Goal: Task Accomplishment & Management: Manage account settings

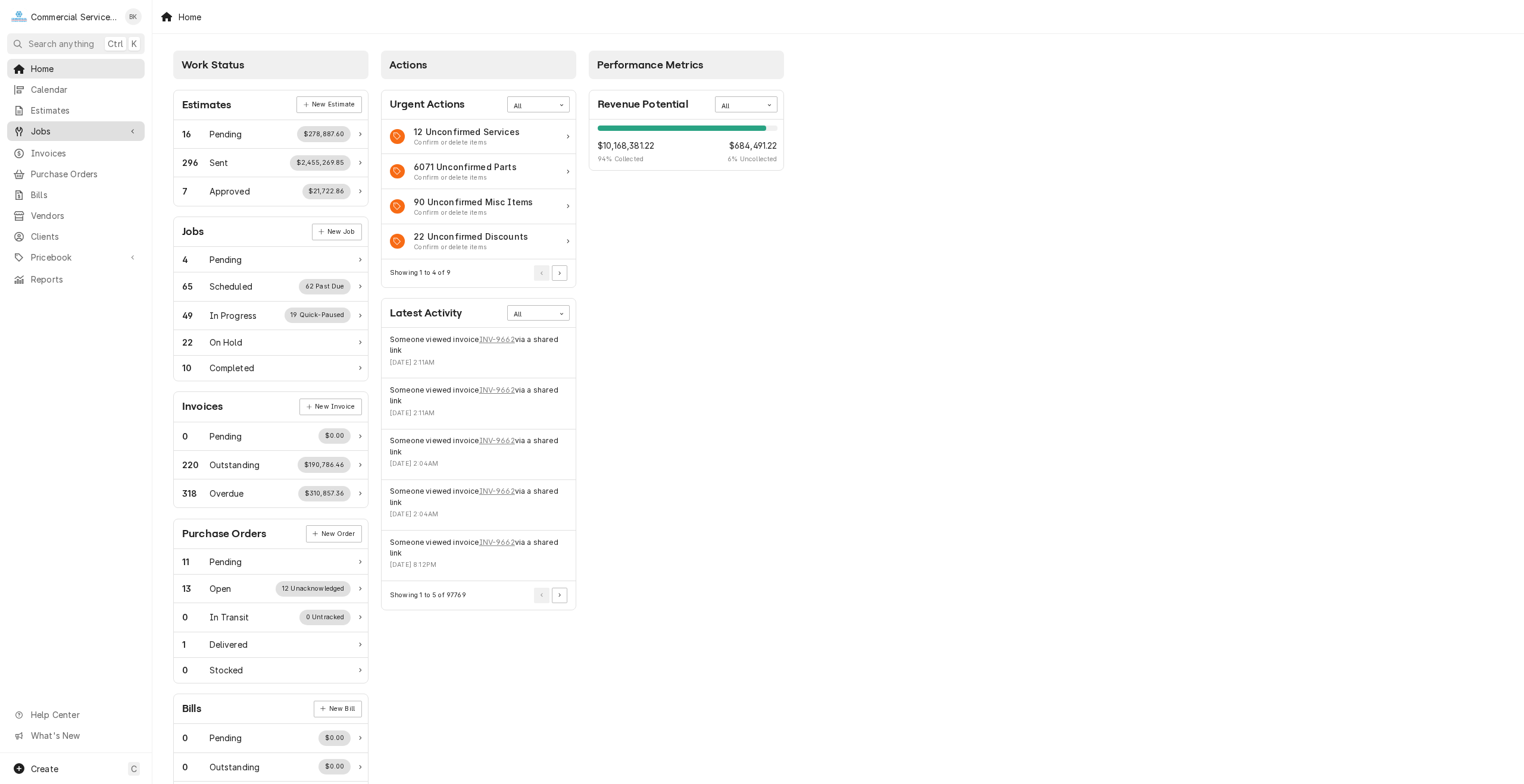
click at [76, 129] on span "Jobs" at bounding box center [75, 131] width 90 height 13
click at [70, 132] on span "Jobs" at bounding box center [75, 131] width 90 height 13
click at [55, 146] on span "Jobs" at bounding box center [84, 152] width 108 height 13
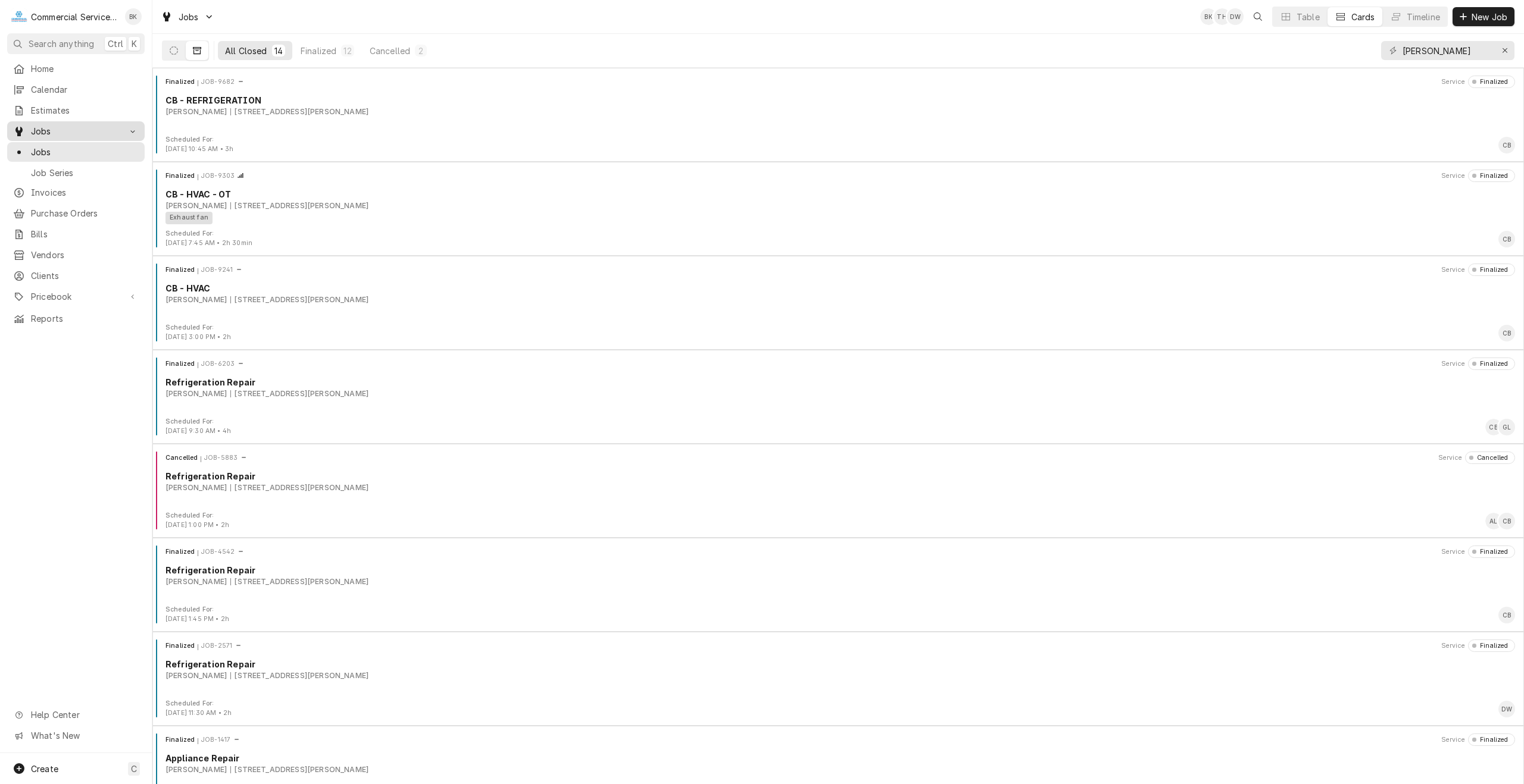
click at [55, 132] on span "Jobs" at bounding box center [75, 131] width 90 height 13
click at [54, 136] on link "Jobs" at bounding box center [75, 131] width 137 height 20
click at [1503, 46] on div "Erase input" at bounding box center [1505, 51] width 12 height 12
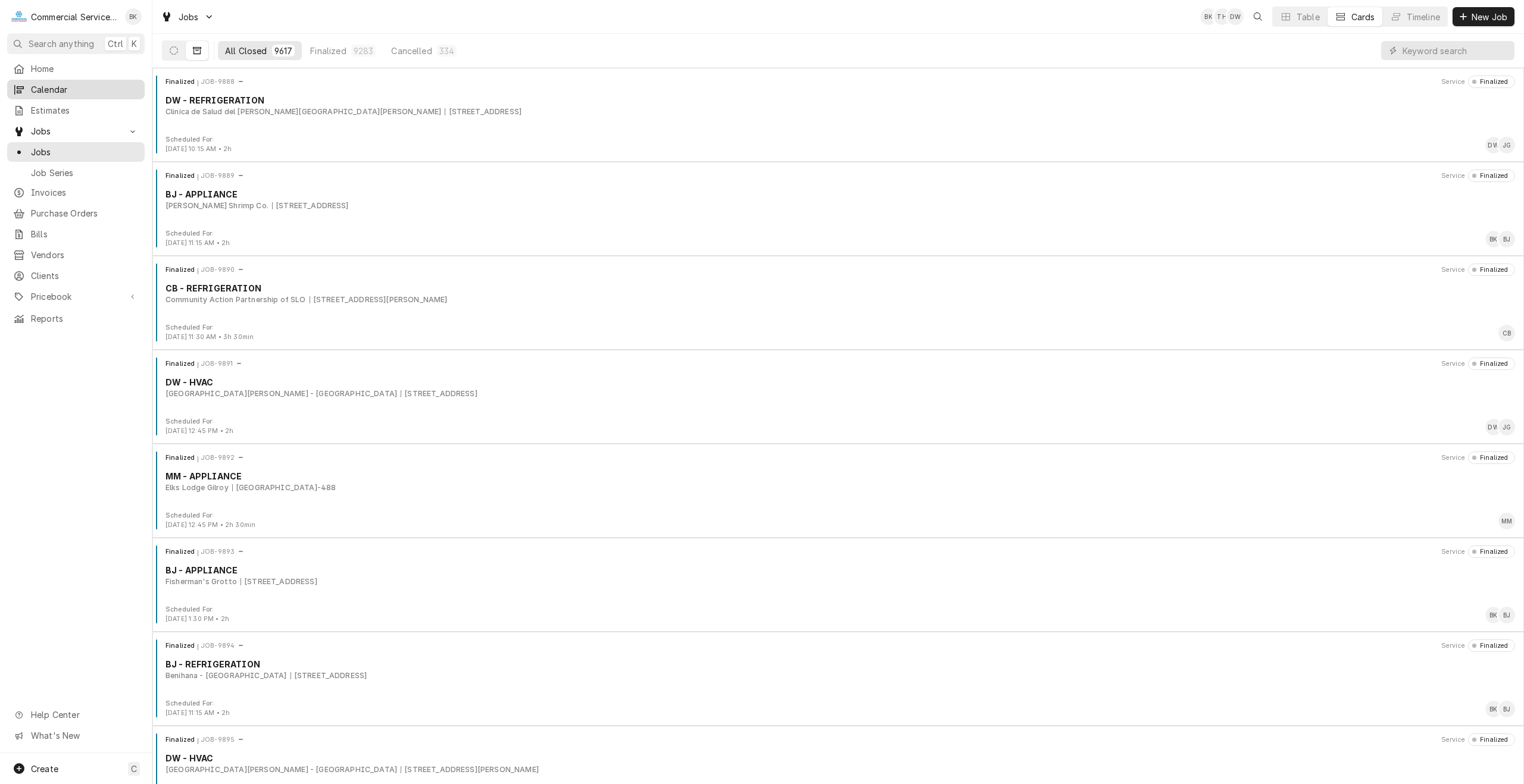
click at [53, 88] on span "Calendar" at bounding box center [84, 89] width 108 height 13
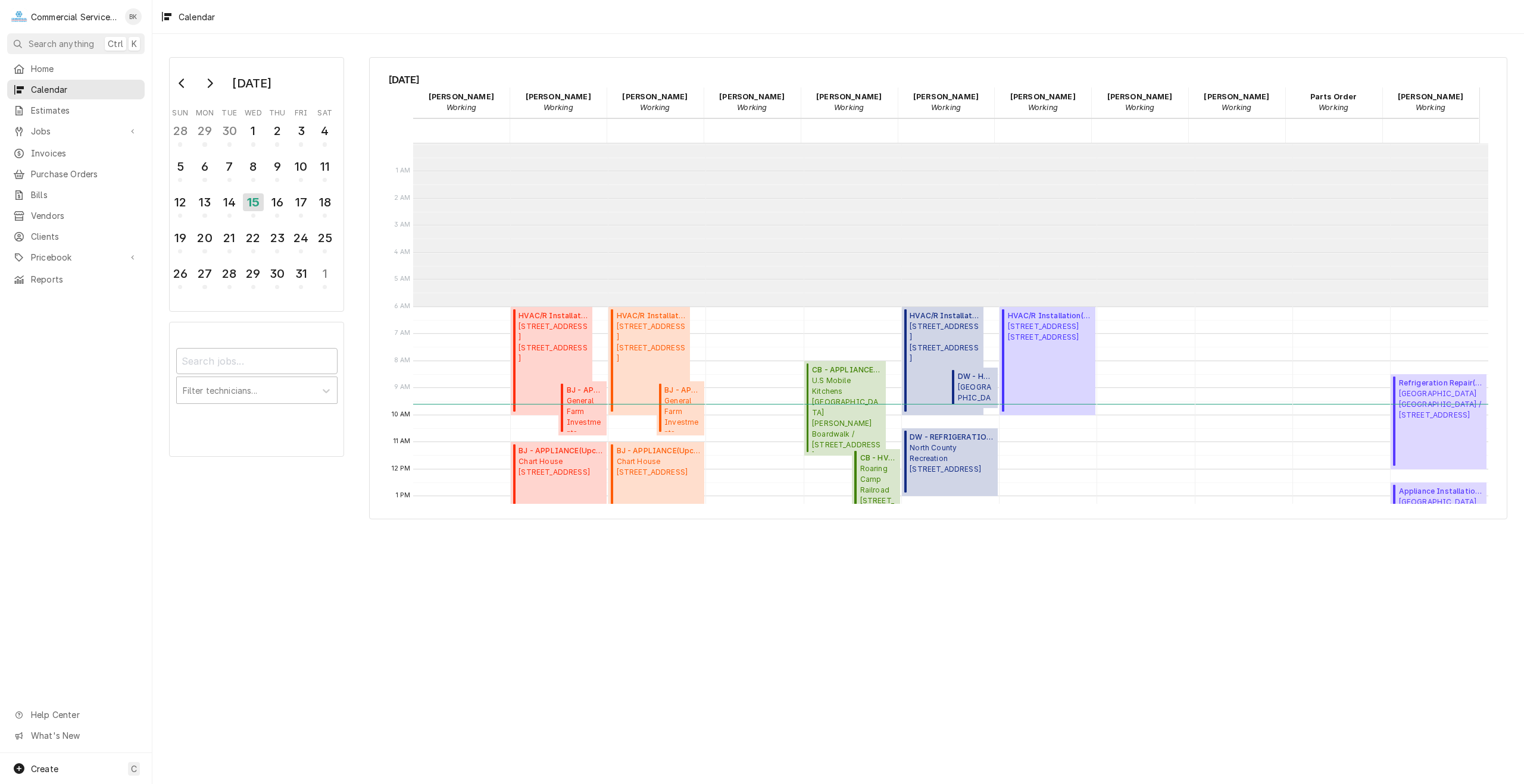
scroll to position [163, 0]
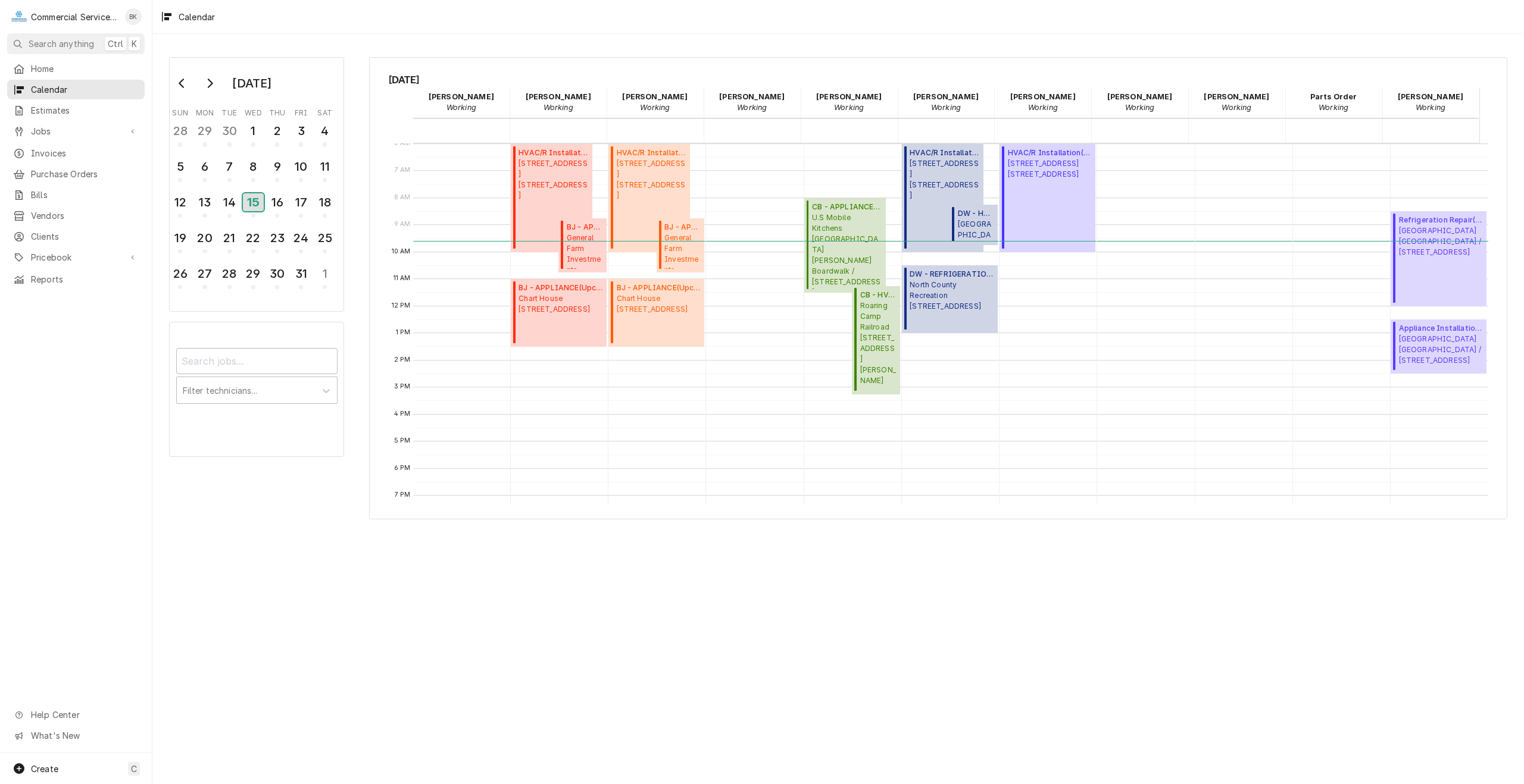
click at [255, 206] on div "15" at bounding box center [253, 202] width 21 height 18
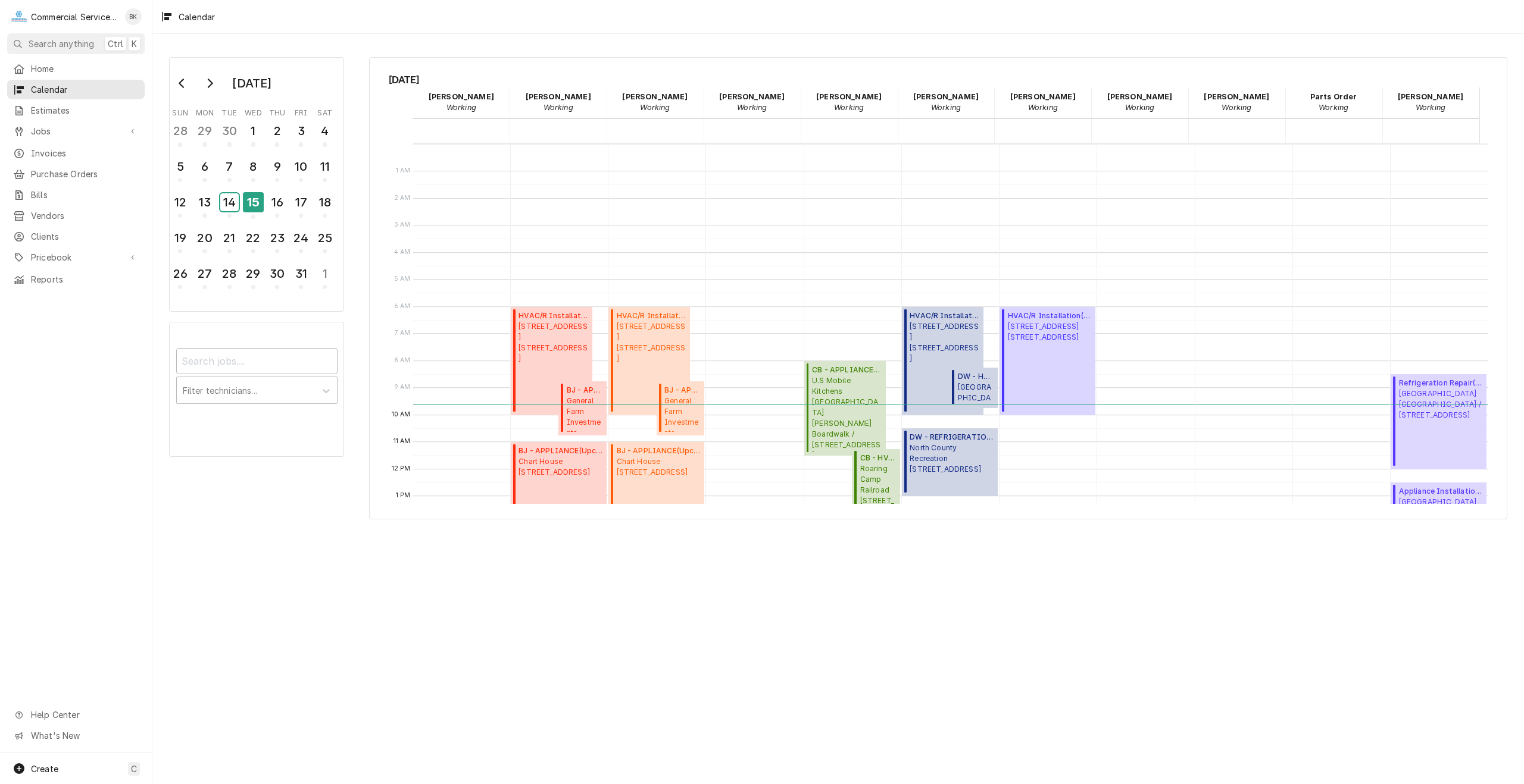
click at [225, 205] on div "14" at bounding box center [229, 202] width 19 height 18
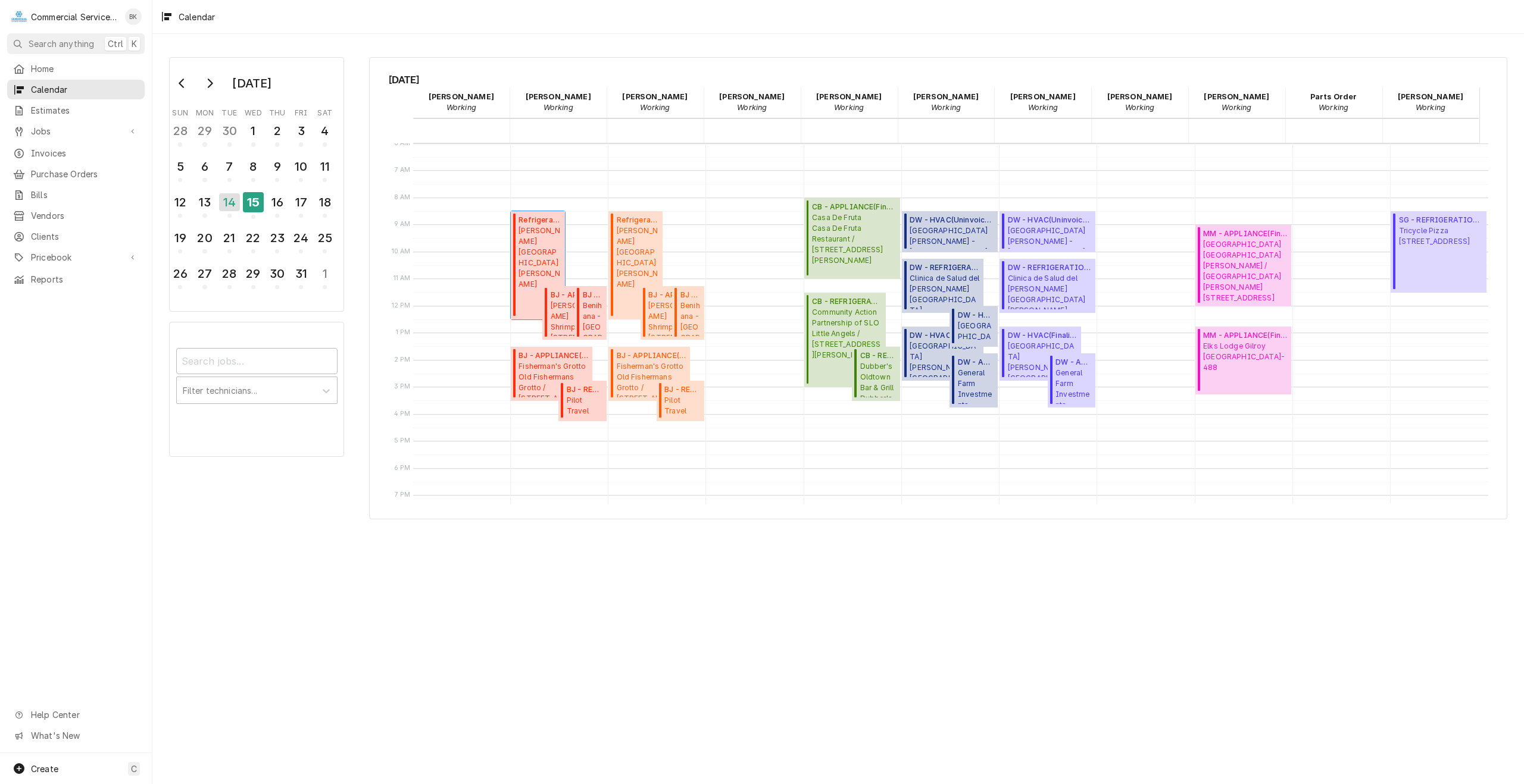
click at [533, 270] on span "Rosine's 434 Alvarado St, Monterey, CA 93940" at bounding box center [539, 257] width 43 height 65
click at [58, 86] on span "Calendar" at bounding box center [84, 89] width 108 height 13
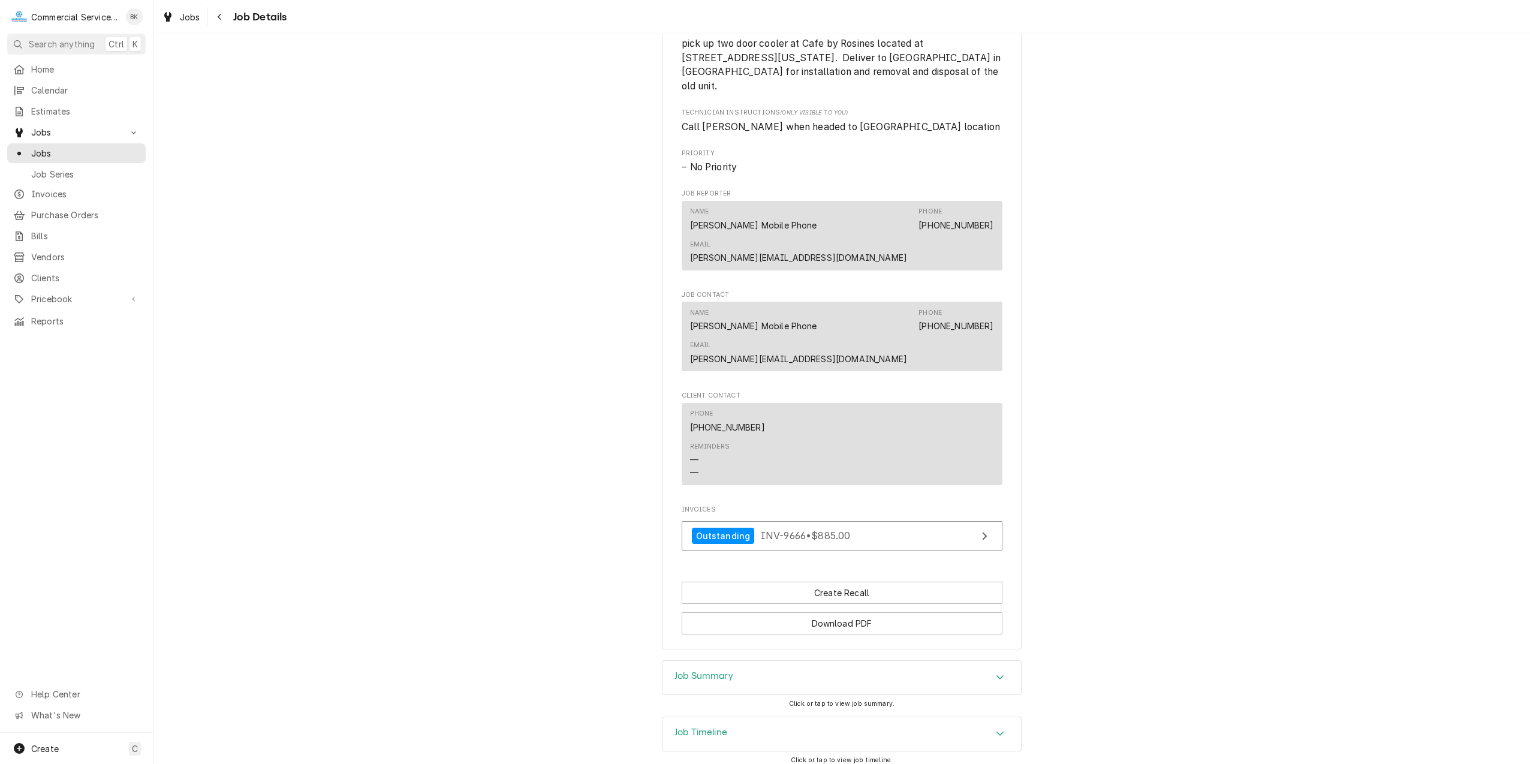
scroll to position [597, 0]
click at [757, 520] on link "Outstanding INV-9666 • $885.00" at bounding box center [842, 534] width 321 height 29
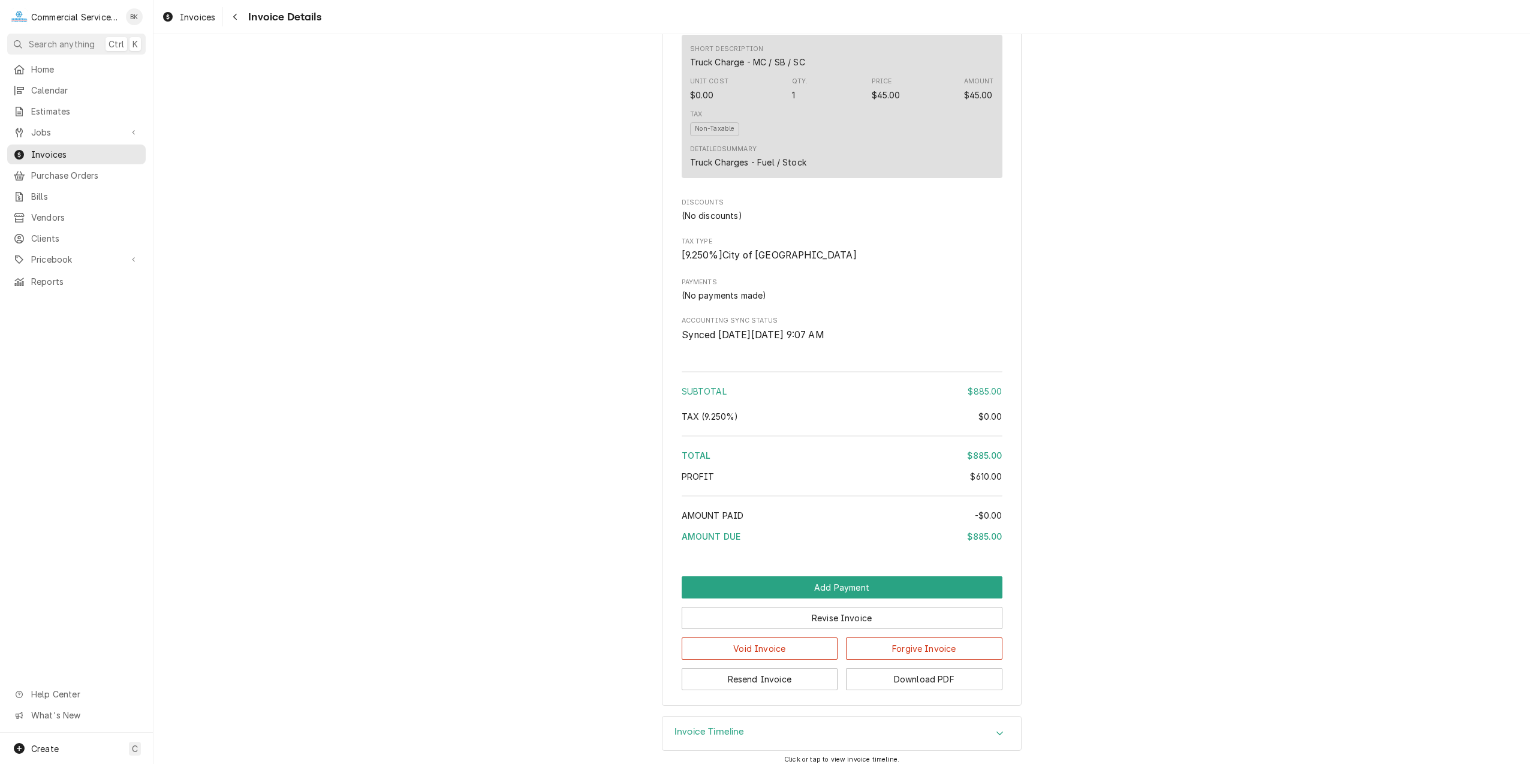
scroll to position [1227, 0]
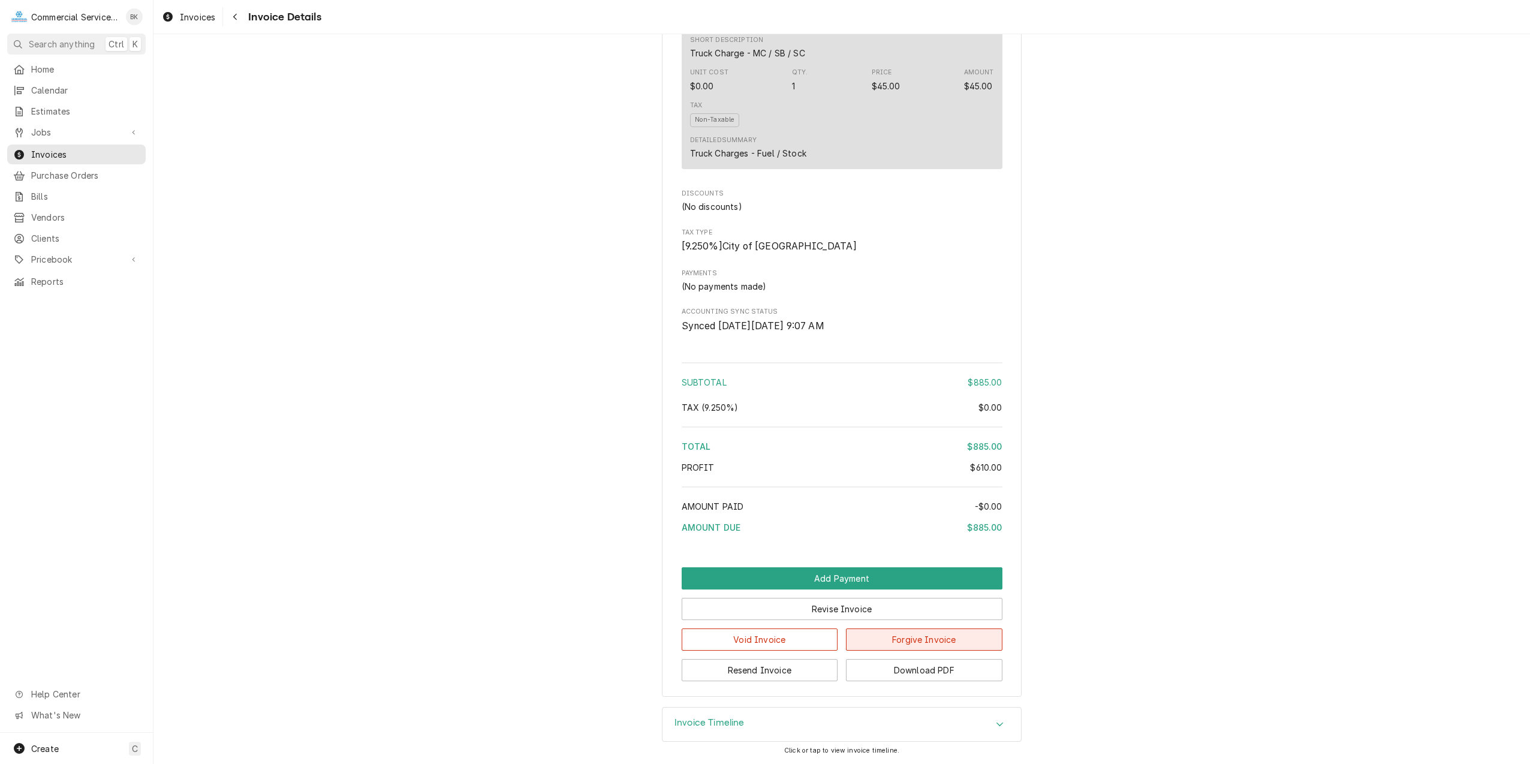
click at [906, 641] on button "Forgive Invoice" at bounding box center [924, 639] width 156 height 22
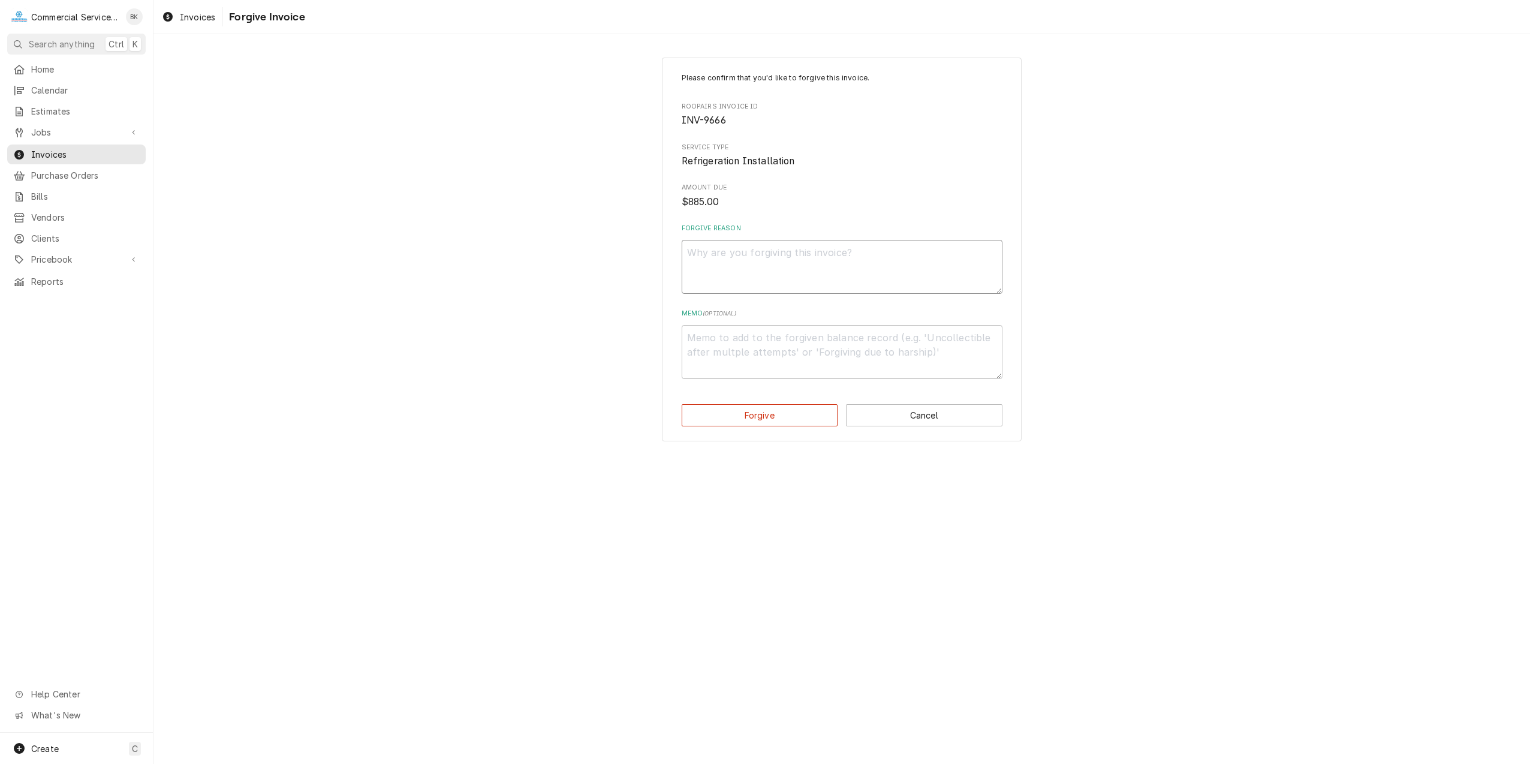
drag, startPoint x: 718, startPoint y: 254, endPoint x: 908, endPoint y: 249, distance: 190.7
click at [719, 252] on textarea "Forgive Reason" at bounding box center [842, 267] width 321 height 54
click at [943, 423] on button "Cancel" at bounding box center [924, 415] width 156 height 22
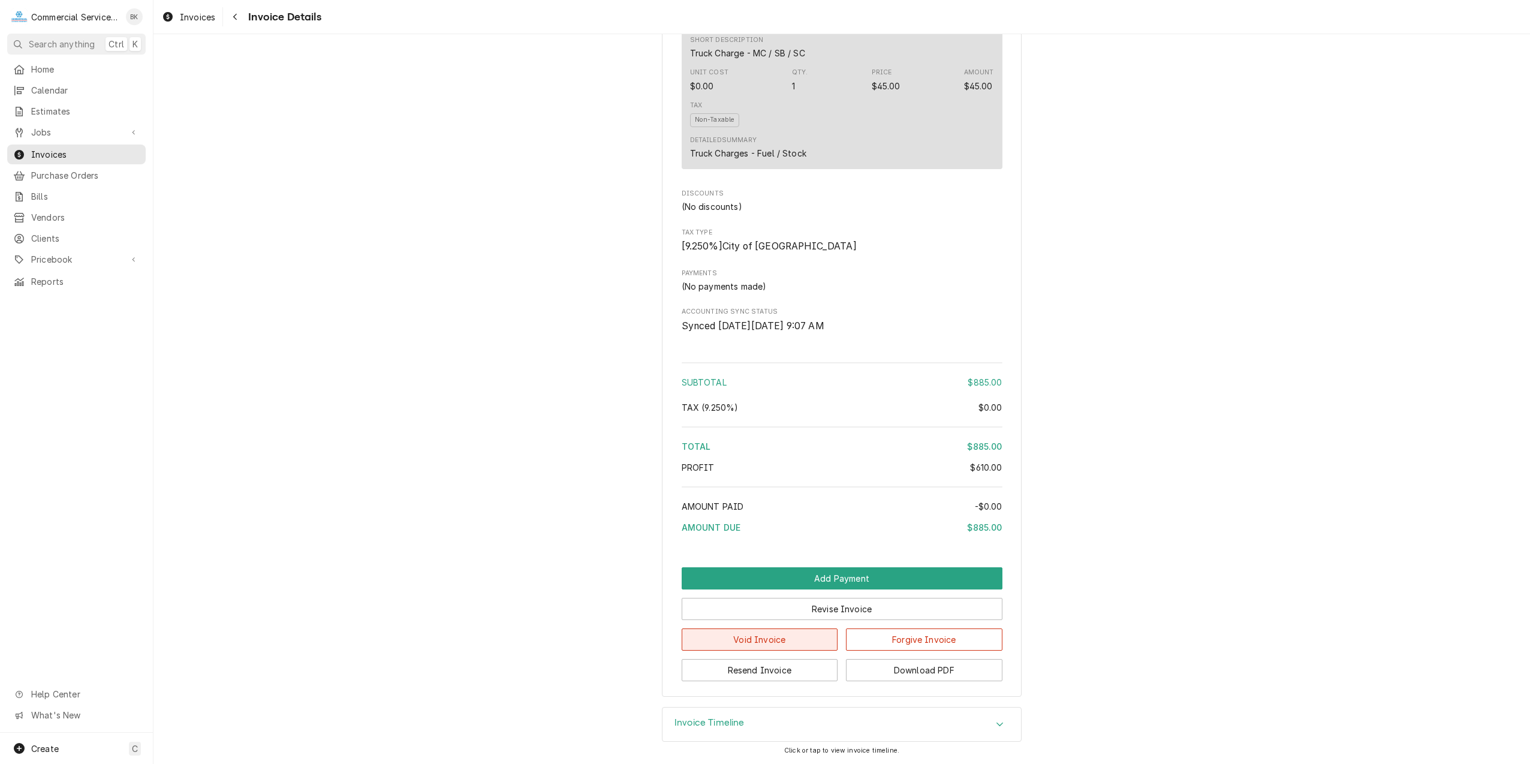
click at [773, 644] on button "Void Invoice" at bounding box center [760, 639] width 156 height 22
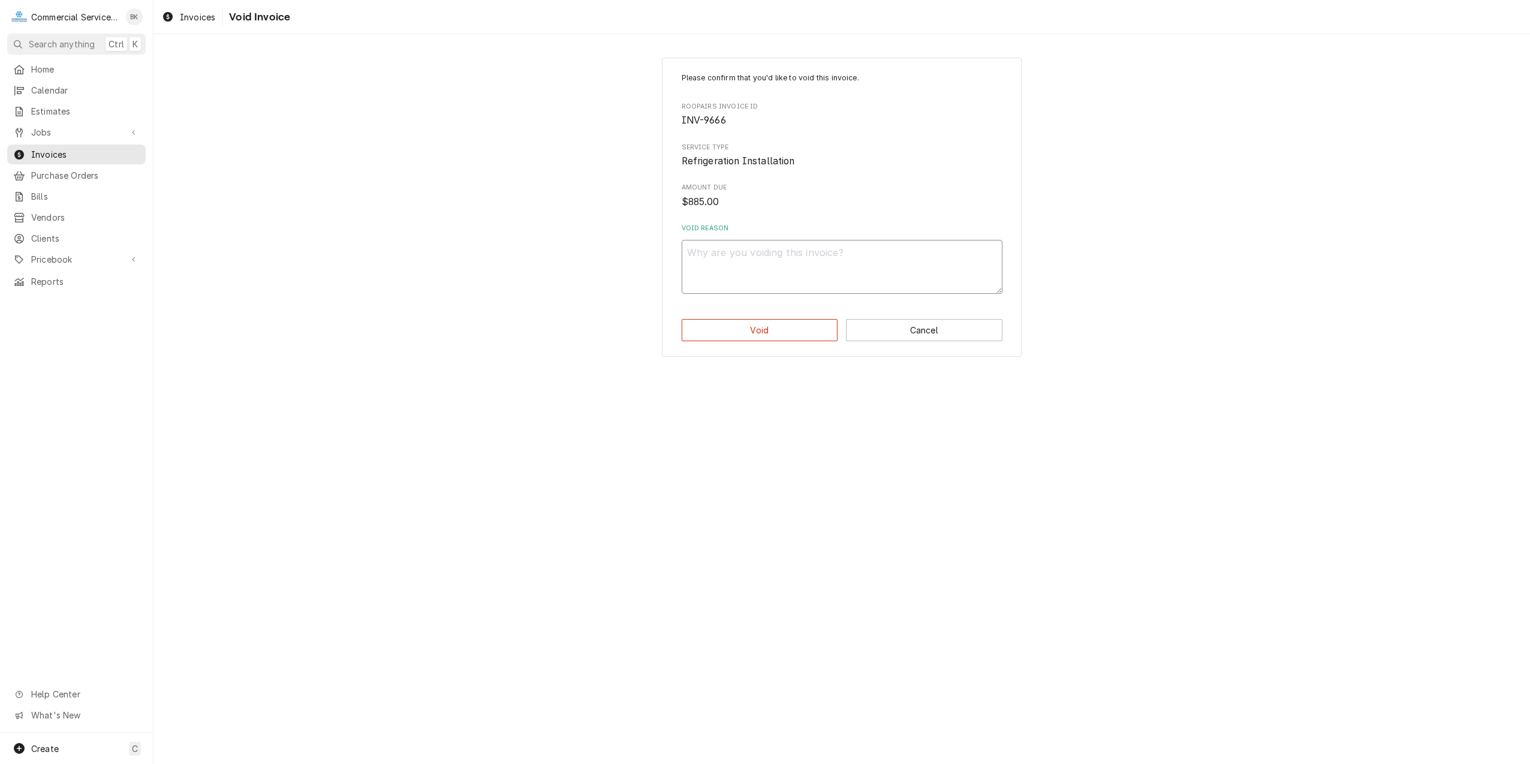
click at [718, 255] on textarea "Void Reason" at bounding box center [842, 267] width 321 height 54
type textarea "x"
type textarea "D"
type textarea "x"
type textarea "Du"
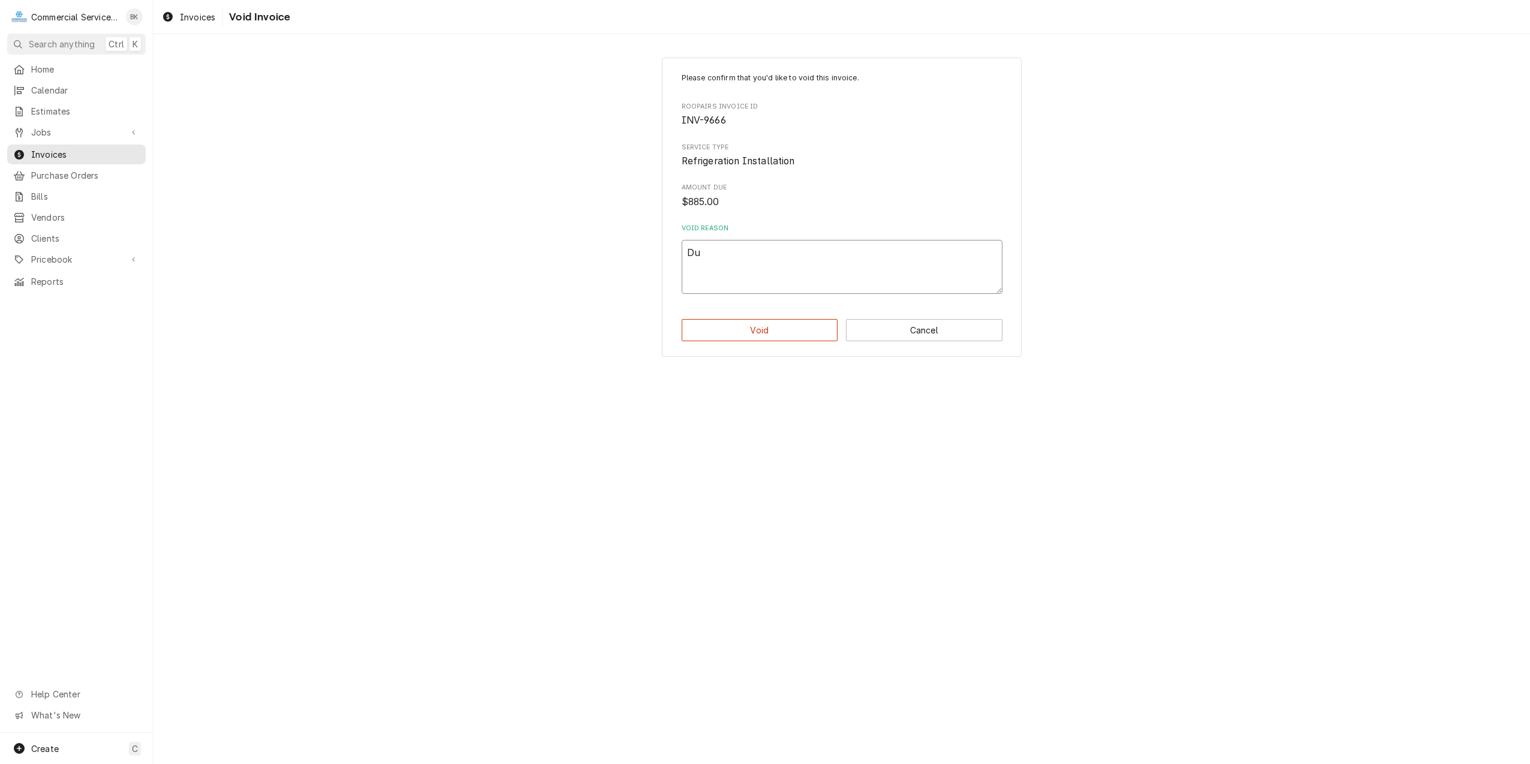
type textarea "x"
type textarea "Due"
type textarea "x"
type textarea "Due"
type textarea "x"
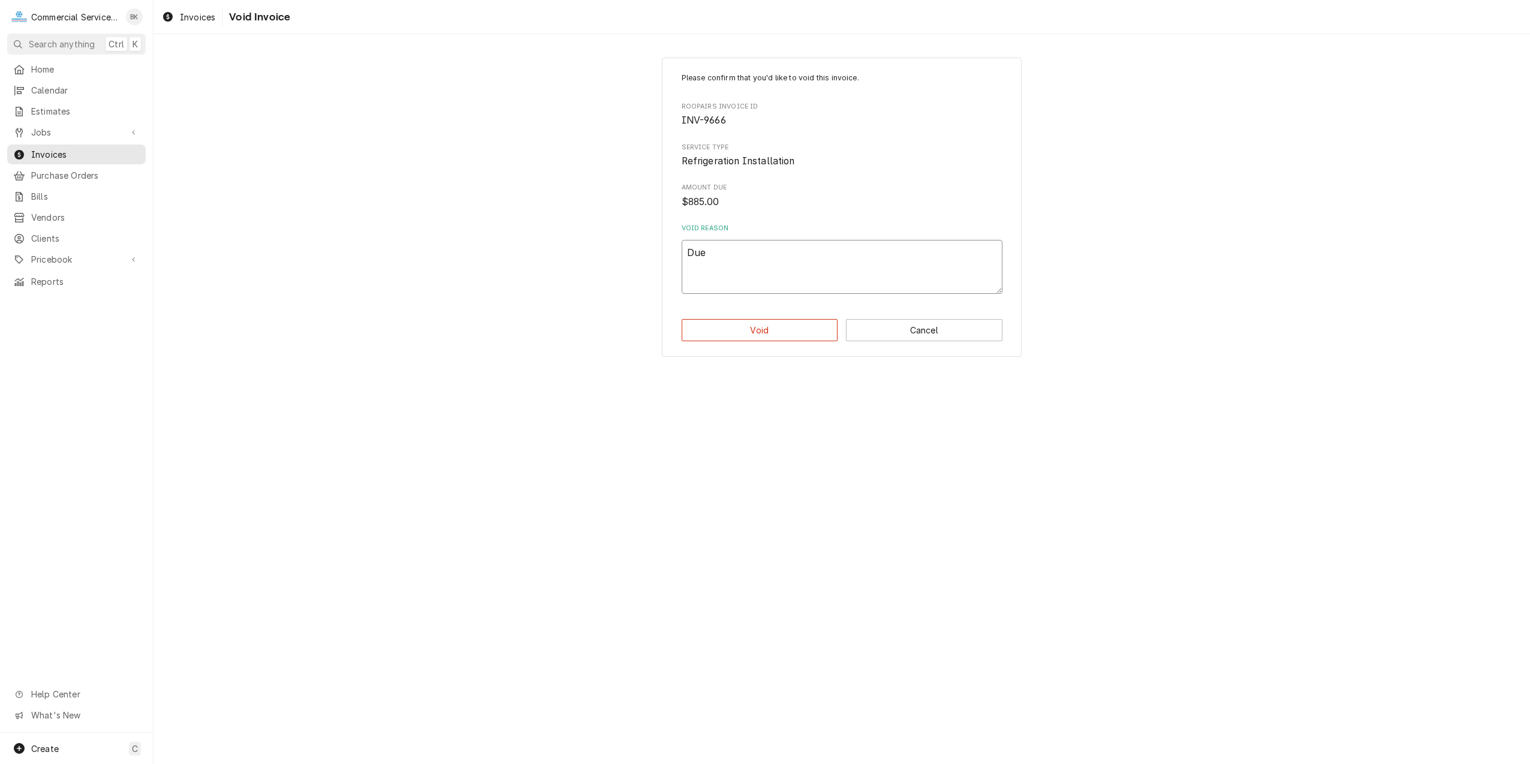
type textarea "Due t"
type textarea "x"
type textarea "Due to"
type textarea "x"
type textarea "Due to"
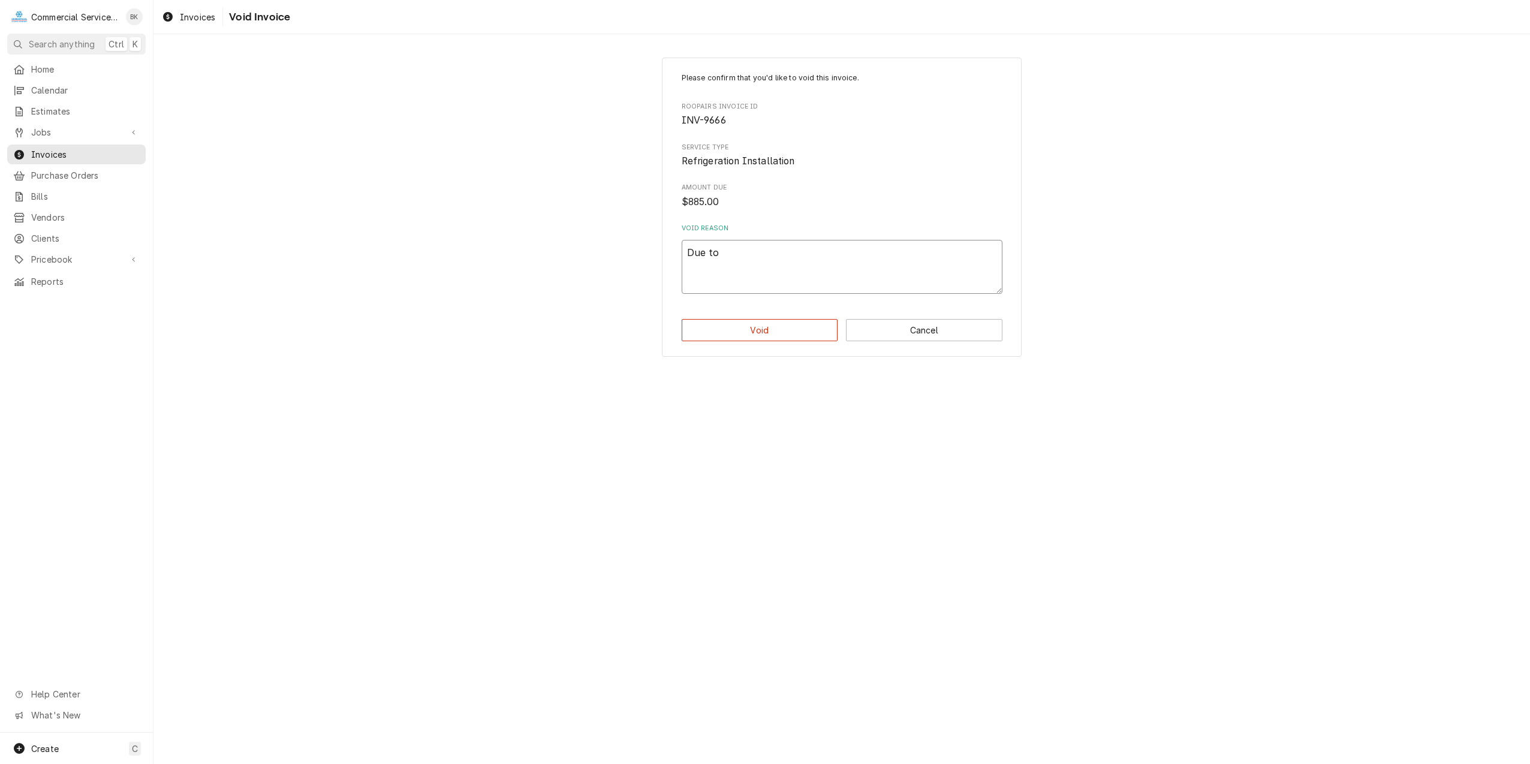
type textarea "x"
type textarea "Due to d"
type textarea "x"
type textarea "Due to da"
type textarea "x"
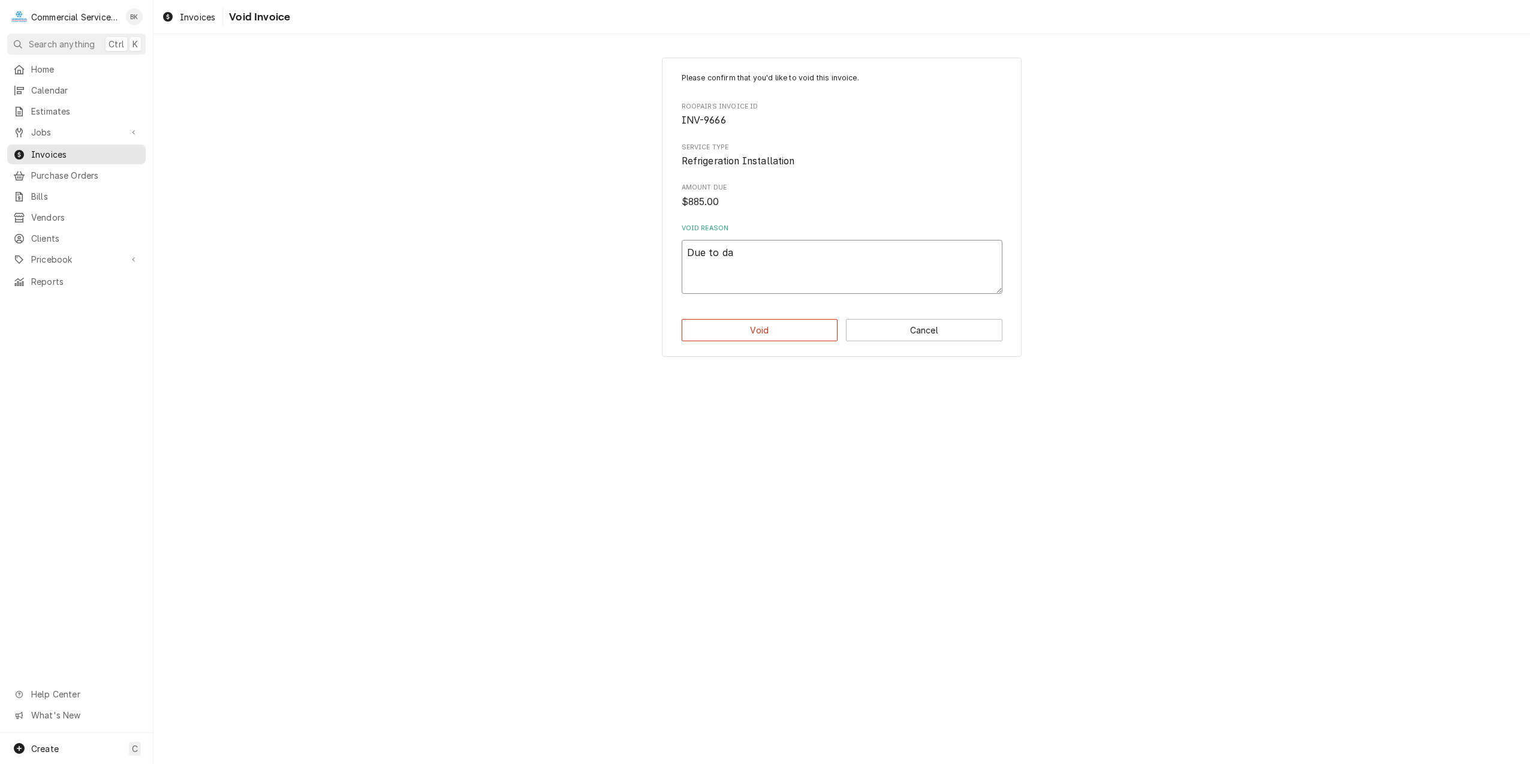
type textarea "Due to dam"
type textarea "x"
type textarea "Due to dama"
type textarea "x"
type textarea "Due to damag"
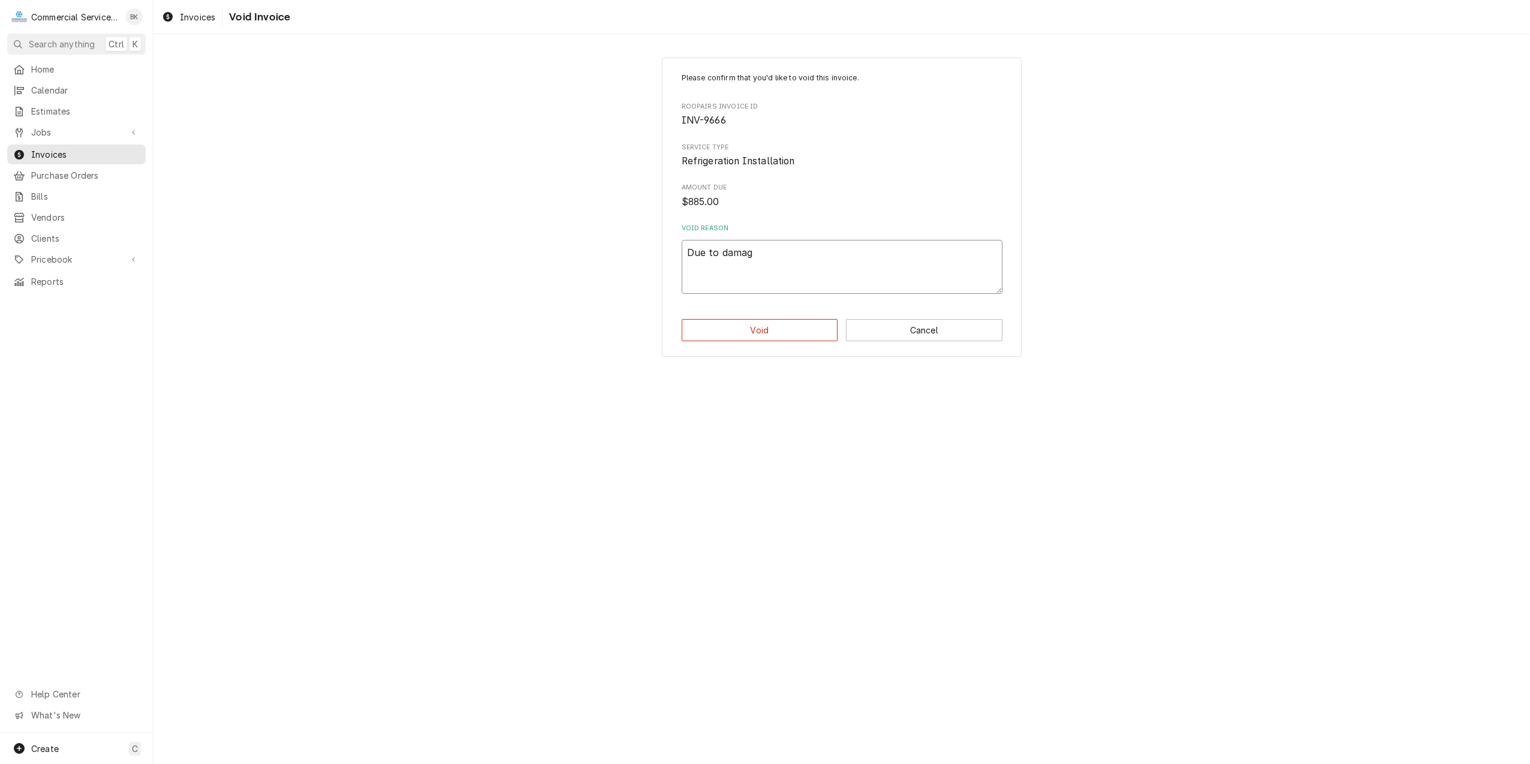
type textarea "x"
type textarea "Due to damage"
type textarea "x"
type textarea "Due to damage"
type textarea "x"
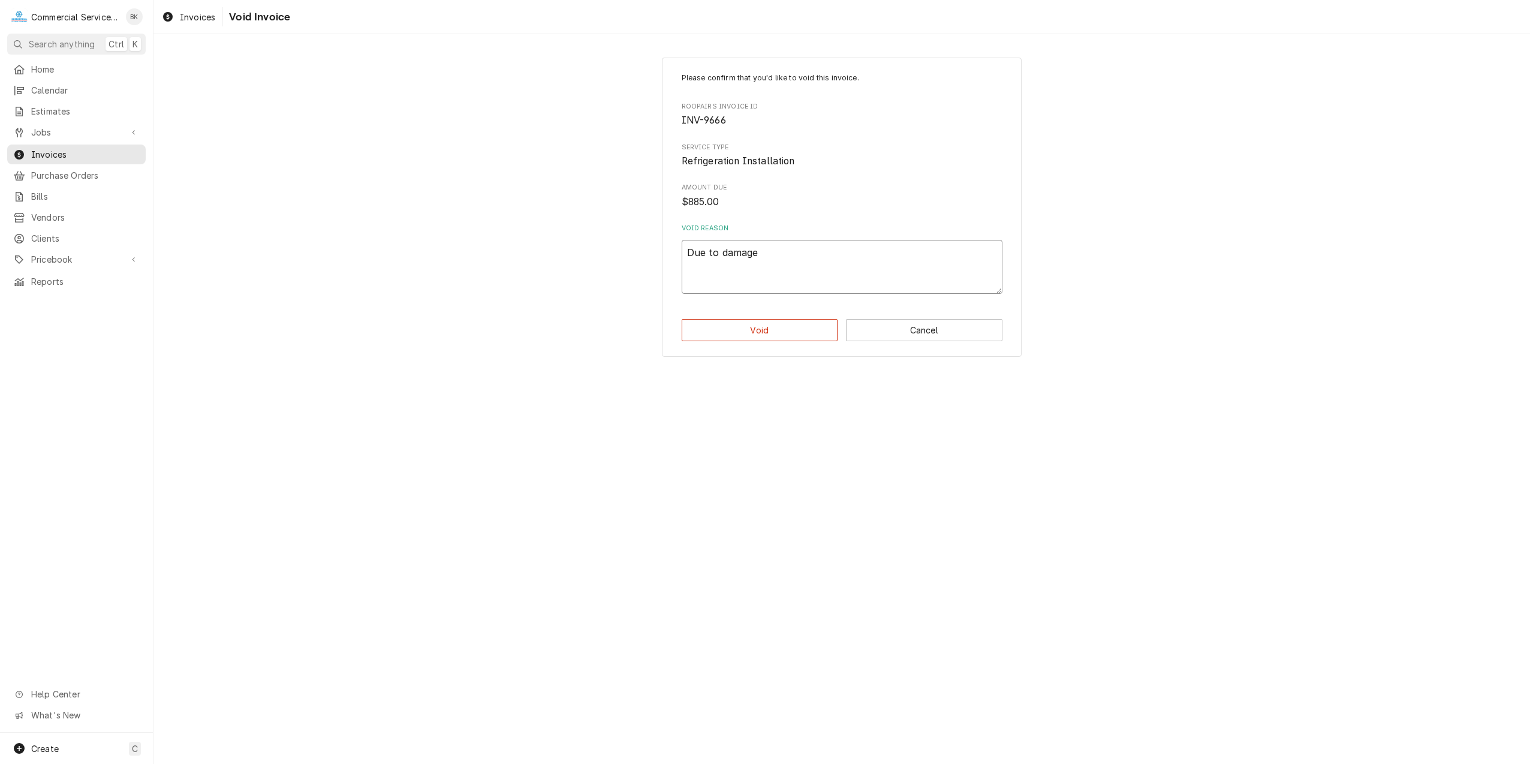
type textarea "Due to damage w"
type textarea "x"
type textarea "Due to damage wh"
type textarea "x"
type textarea "Due to damage whi"
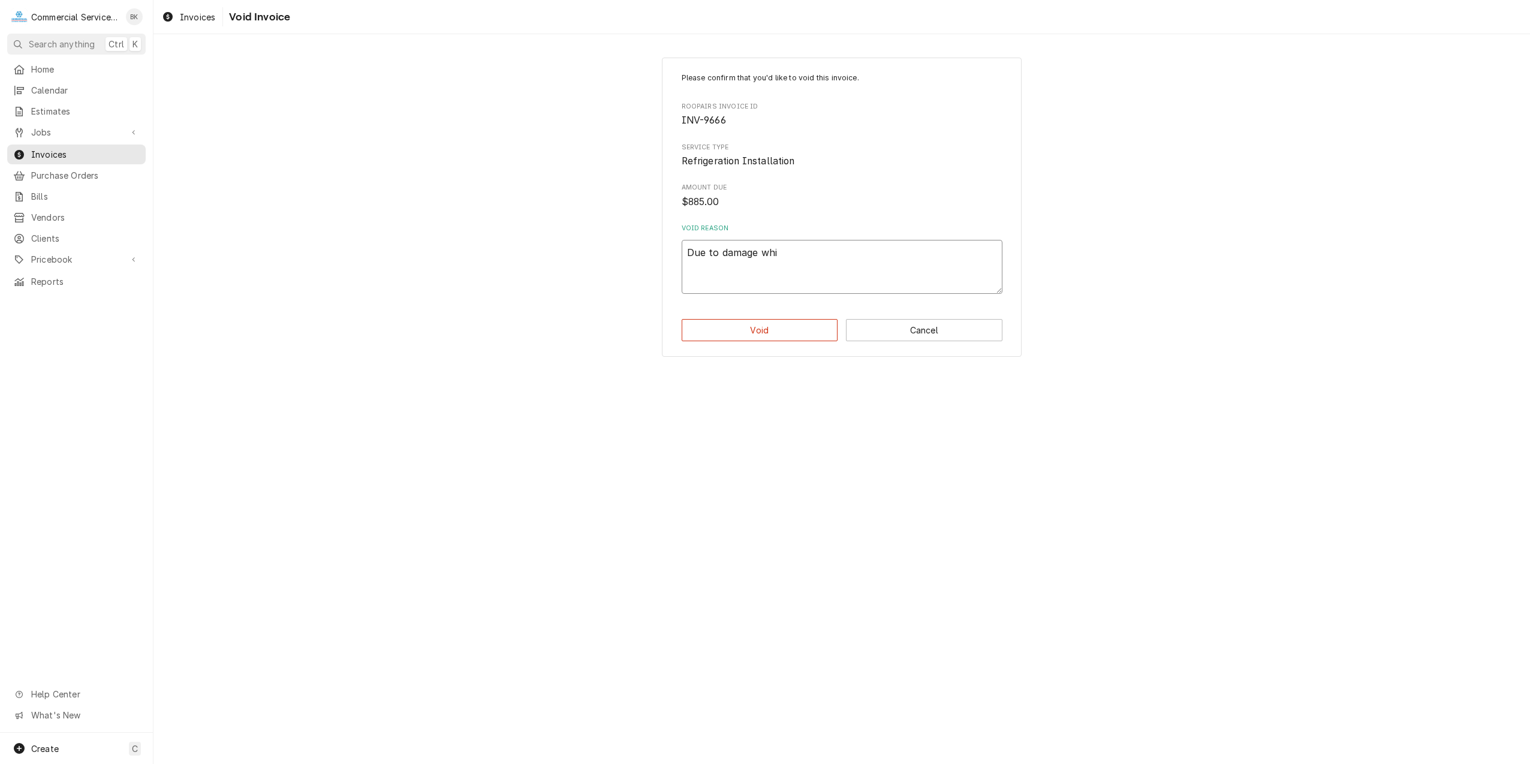
type textarea "x"
type textarea "Due to damage whil"
type textarea "x"
type textarea "Due to damage while"
type textarea "x"
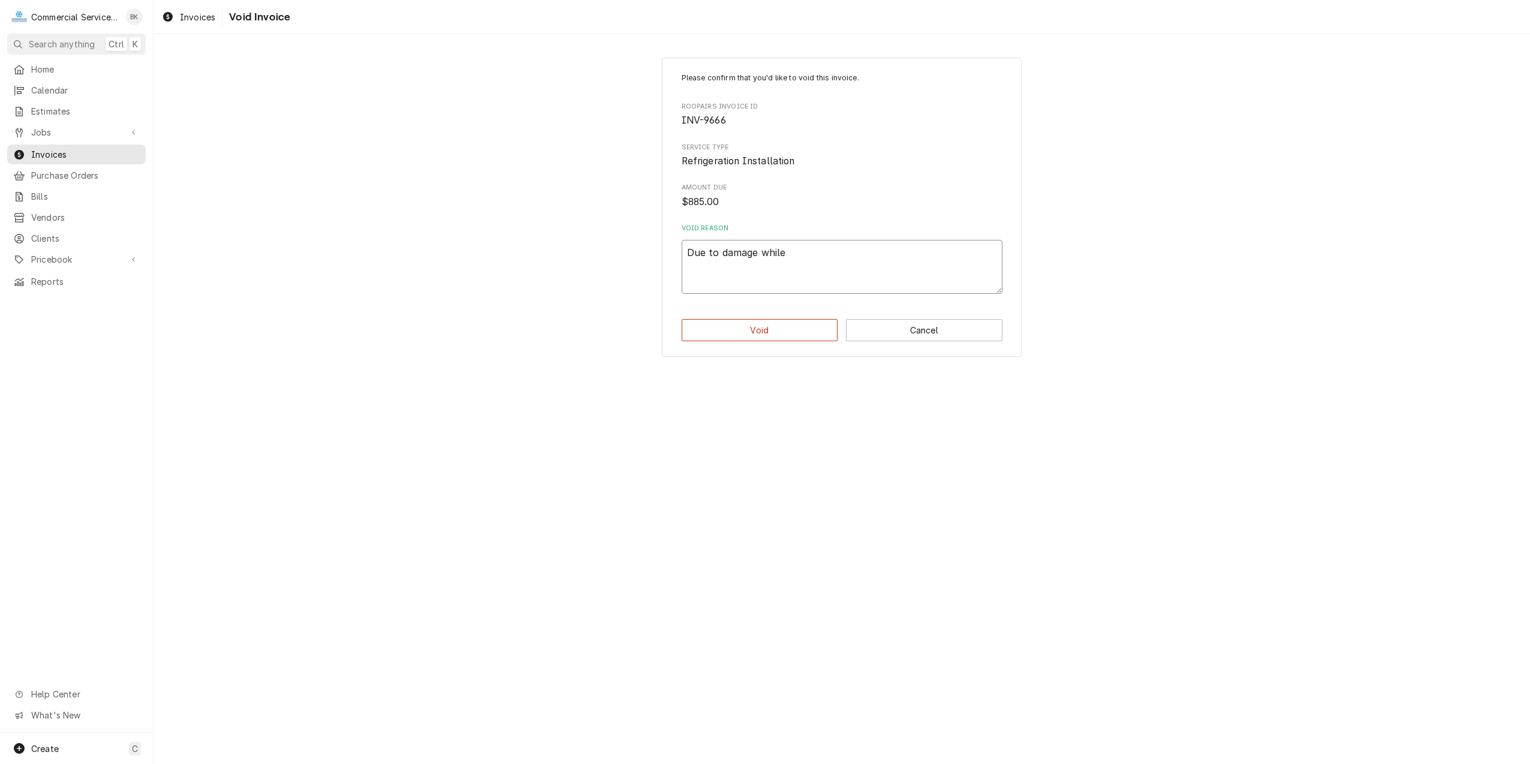
type textarea "Due to damage while"
type textarea "x"
type textarea "Due to damage while m"
type textarea "x"
type textarea "Due to damage while mo"
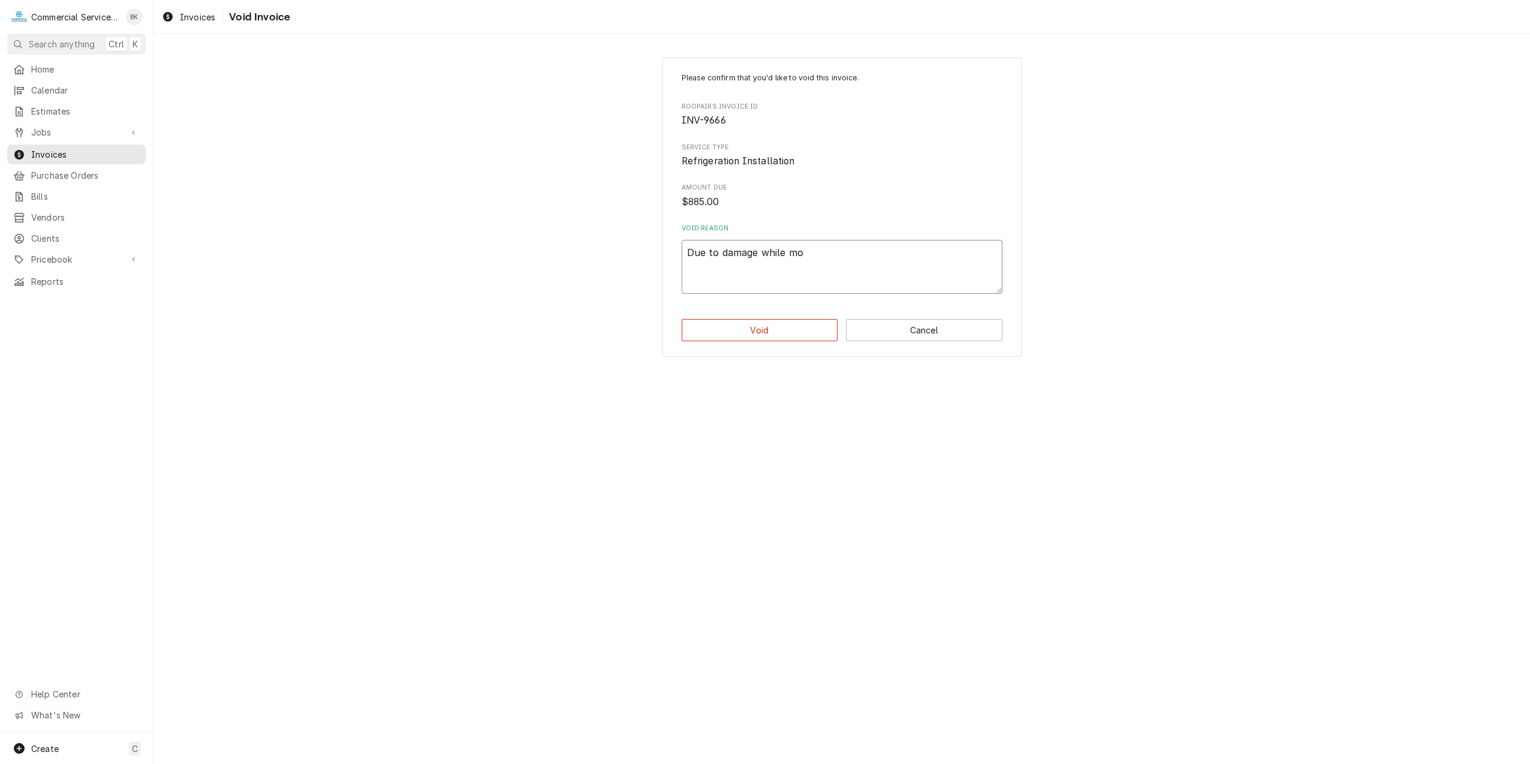
type textarea "x"
type textarea "Due to damage while mor"
type textarea "x"
type textarea "Due to damage while more"
type textarea "x"
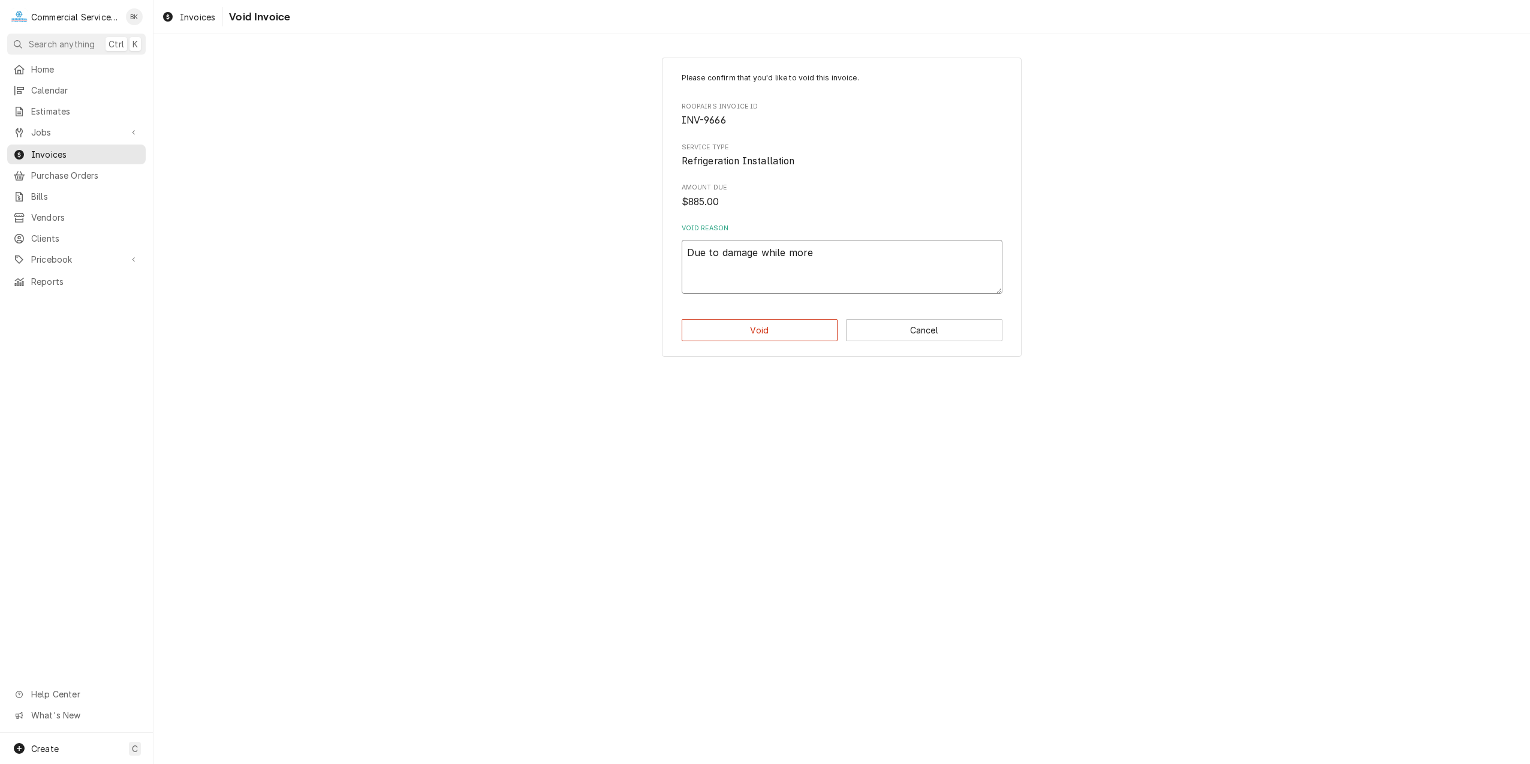
type textarea "Due to damage while mor"
type textarea "x"
type textarea "Due to damage while mo"
type textarea "x"
type textarea "Due to damage while mov"
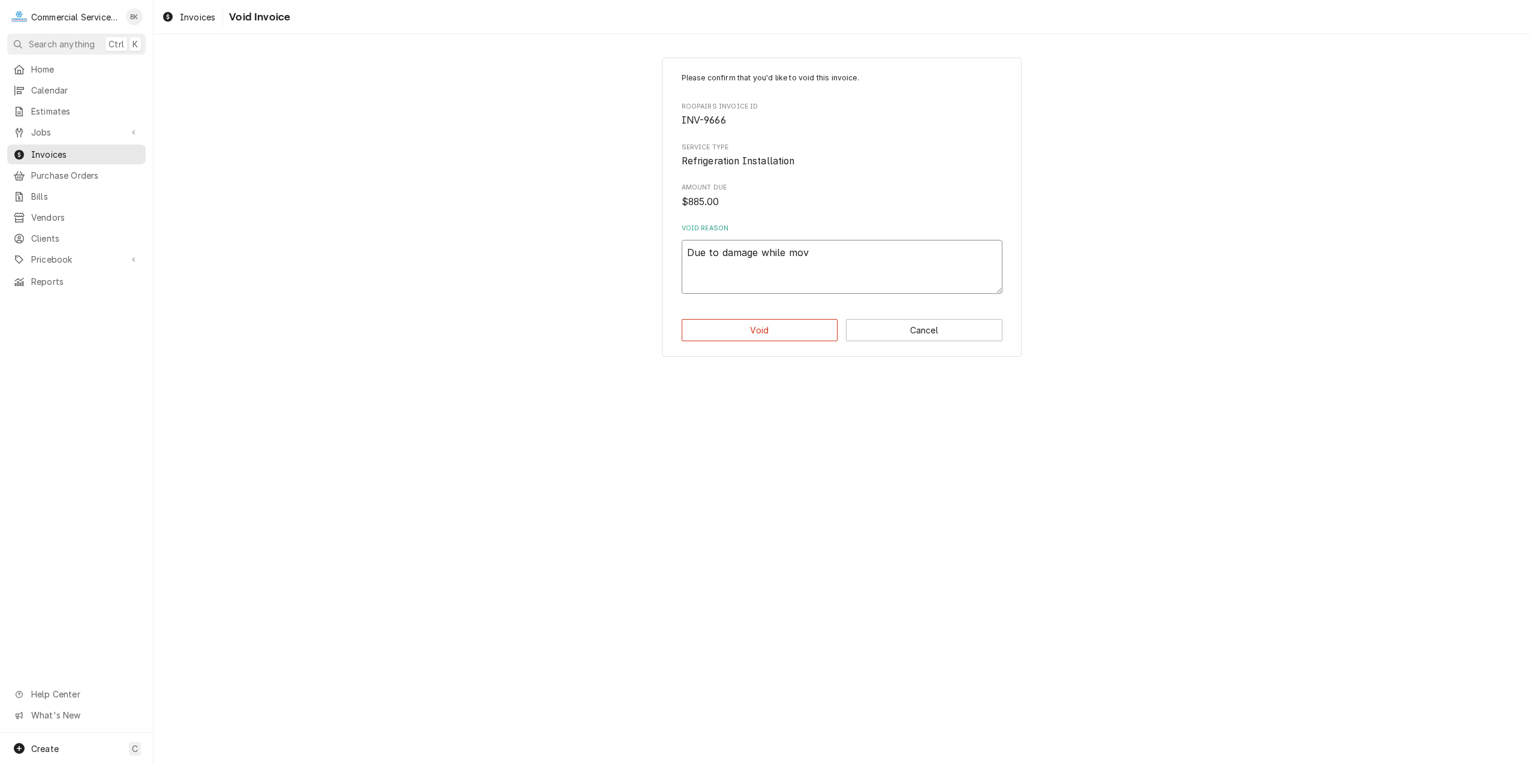
type textarea "x"
type textarea "Due to damage while movin"
type textarea "x"
type textarea "Due to damage while moving"
type textarea "x"
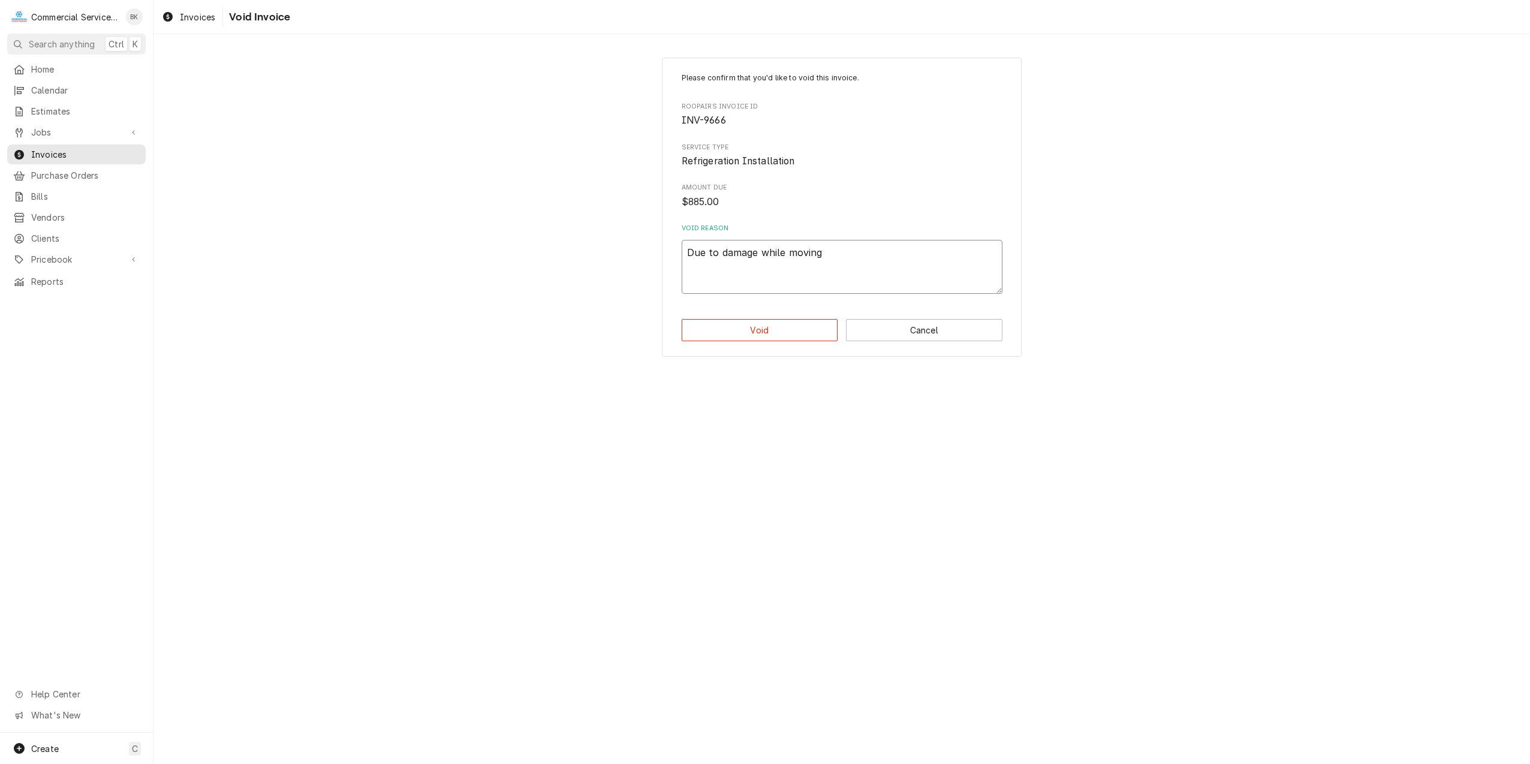
type textarea "Due to damage while moving"
type textarea "x"
type textarea "Due to damage while moving e"
type textarea "x"
type textarea "Due to damage while moving eq"
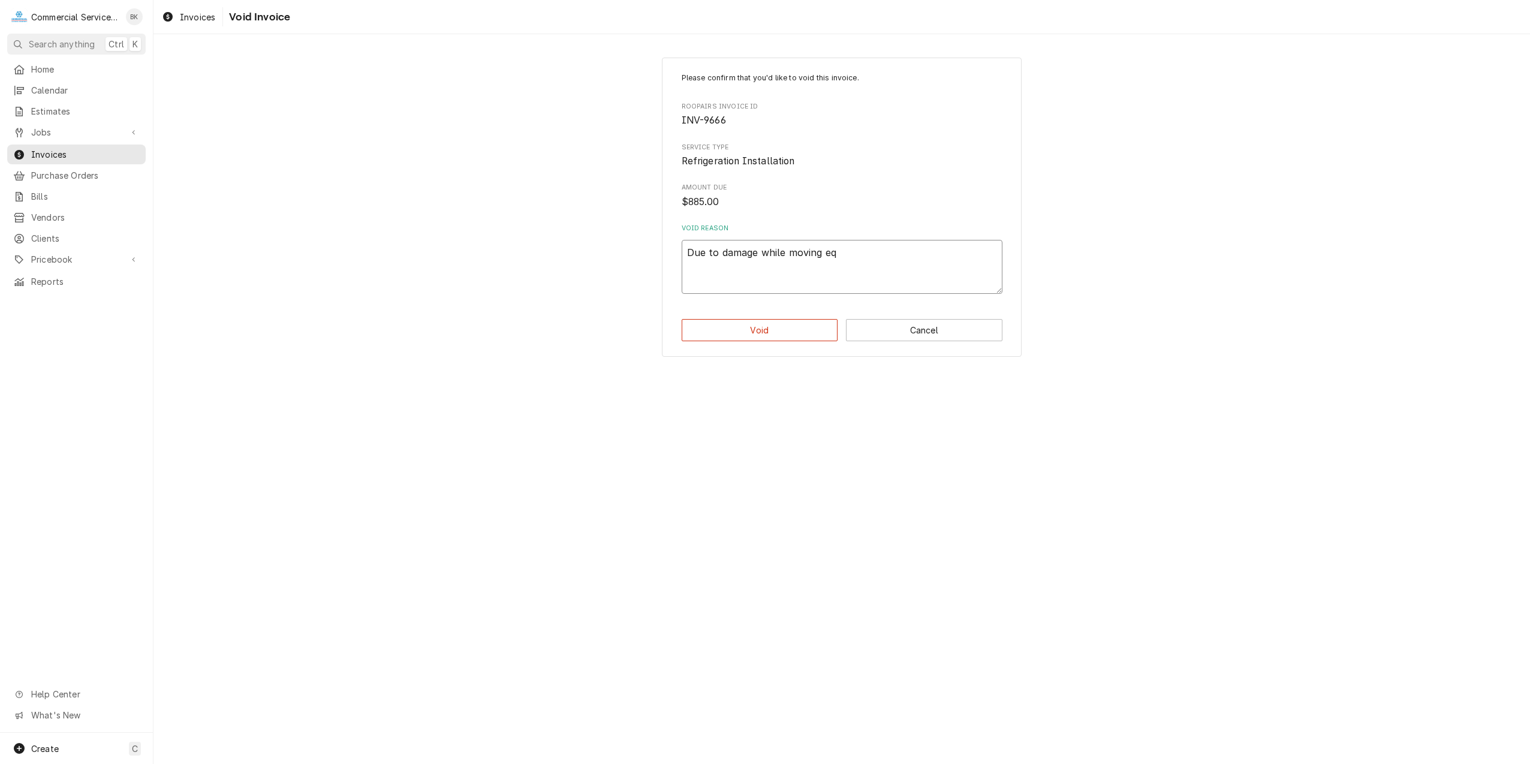
type textarea "x"
type textarea "Due to damage while moving equ"
type textarea "x"
type textarea "Due to damage while moving equi"
type textarea "x"
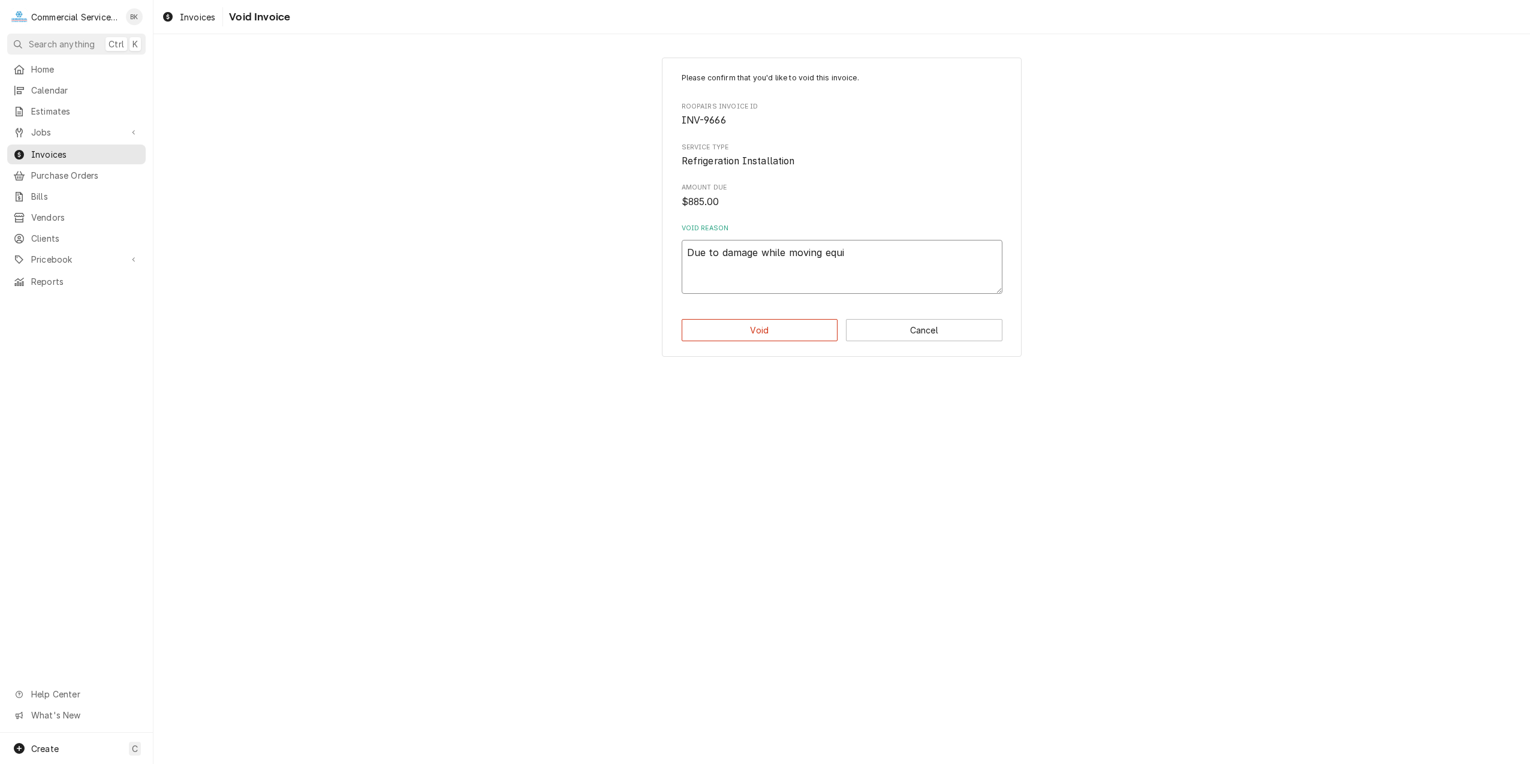
type textarea "Due to damage while moving equip"
type textarea "x"
type textarea "Due to damage while moving equipm"
type textarea "x"
type textarea "Due to damage while moving equipme"
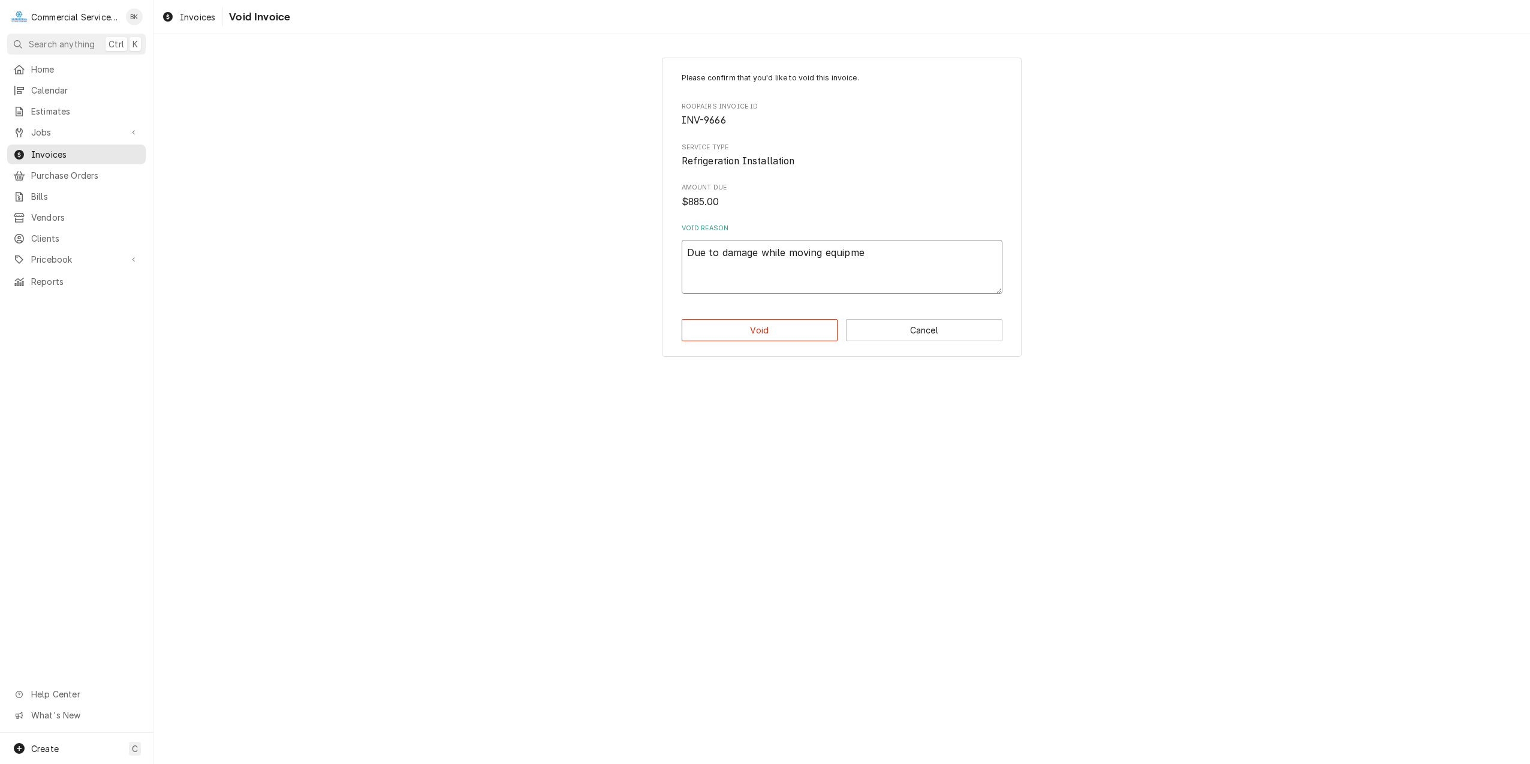
type textarea "x"
type textarea "Due to damage while moving equipmen"
type textarea "x"
type textarea "Due to damage while moving equipment"
type textarea "x"
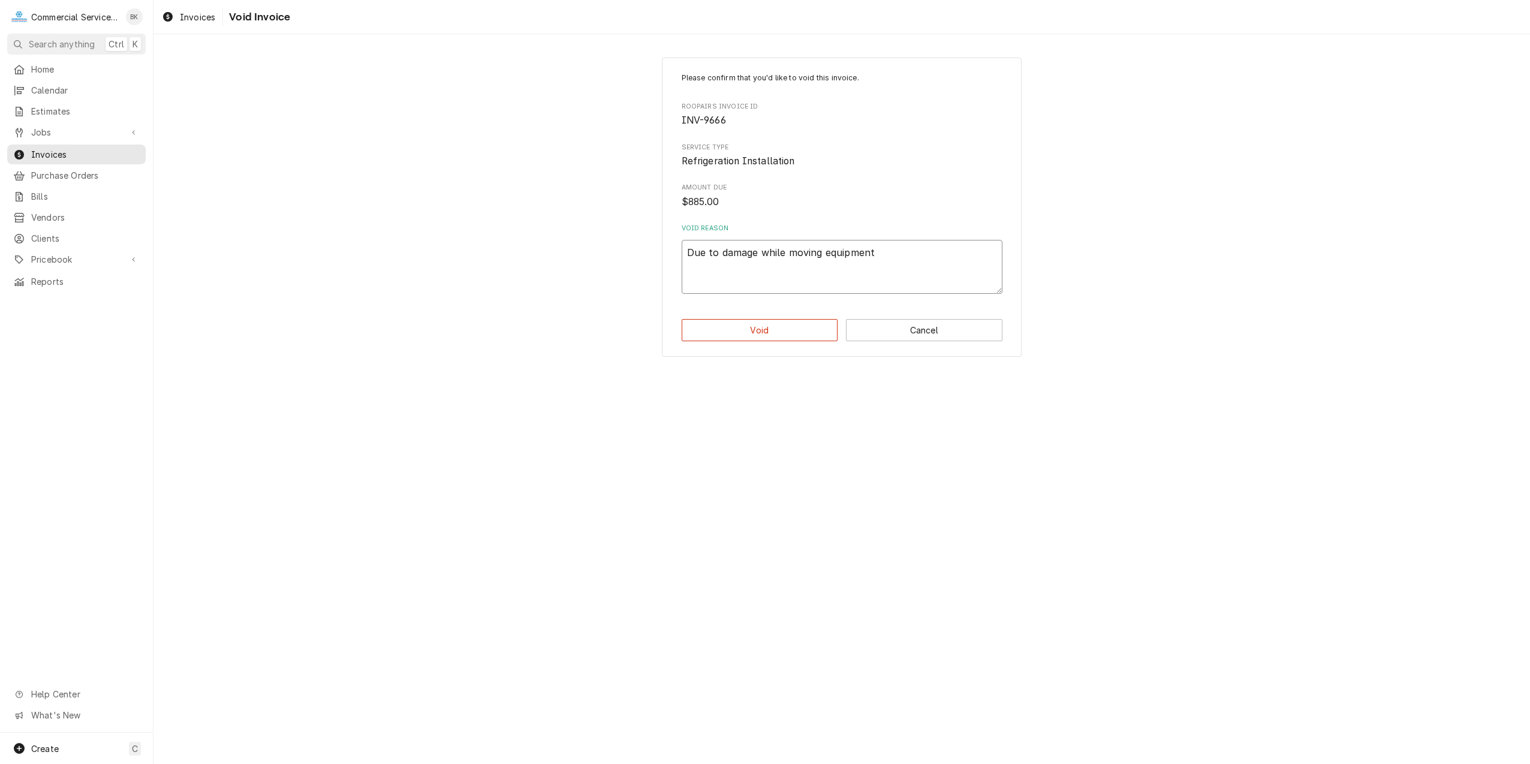
type textarea "Due to damage while moving equipment."
type textarea "x"
type textarea "Due to damage while moving equipment."
click at [766, 324] on button "Void" at bounding box center [760, 330] width 156 height 22
type textarea "x"
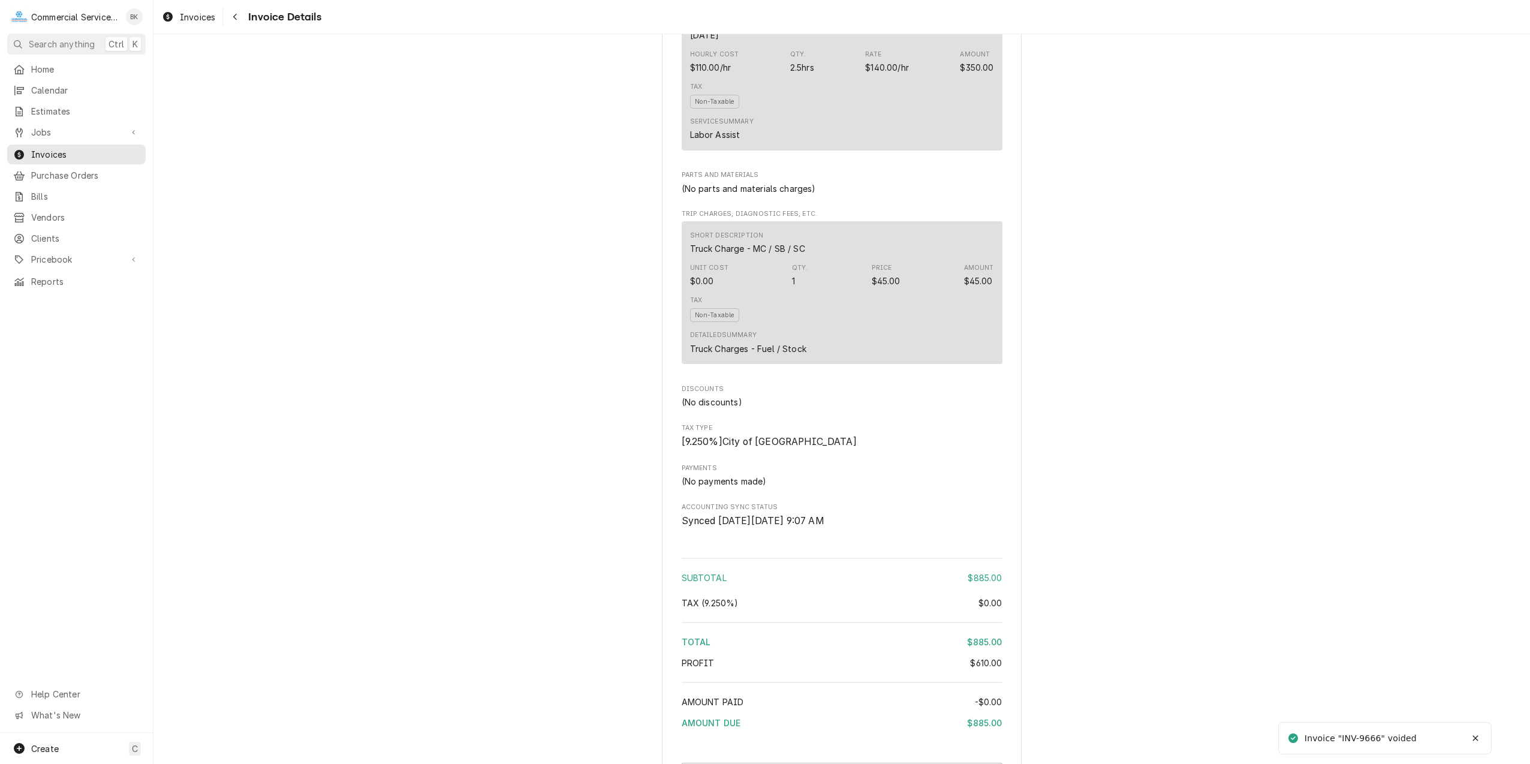
scroll to position [1176, 0]
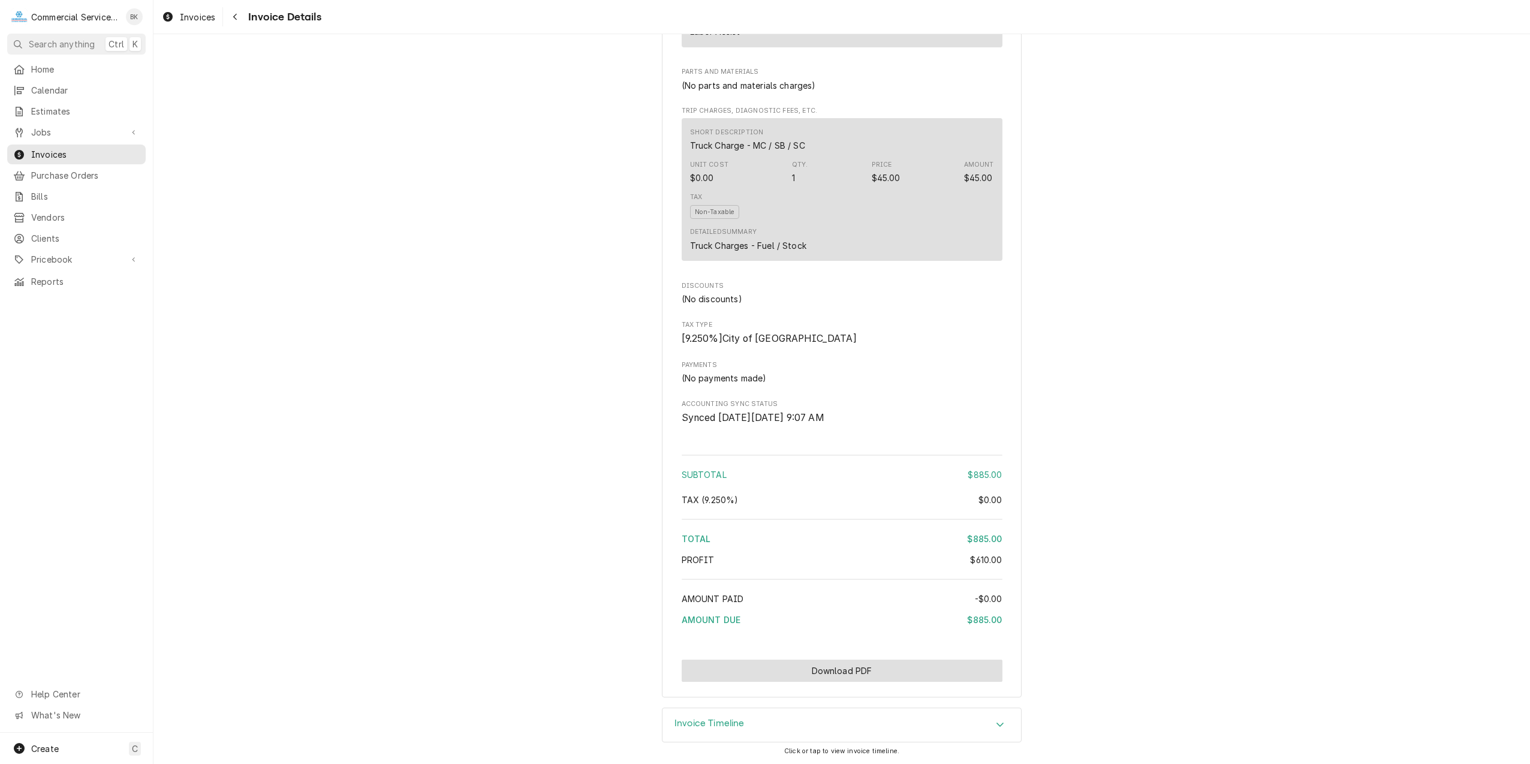
click at [853, 675] on button "Download PDF" at bounding box center [842, 671] width 321 height 22
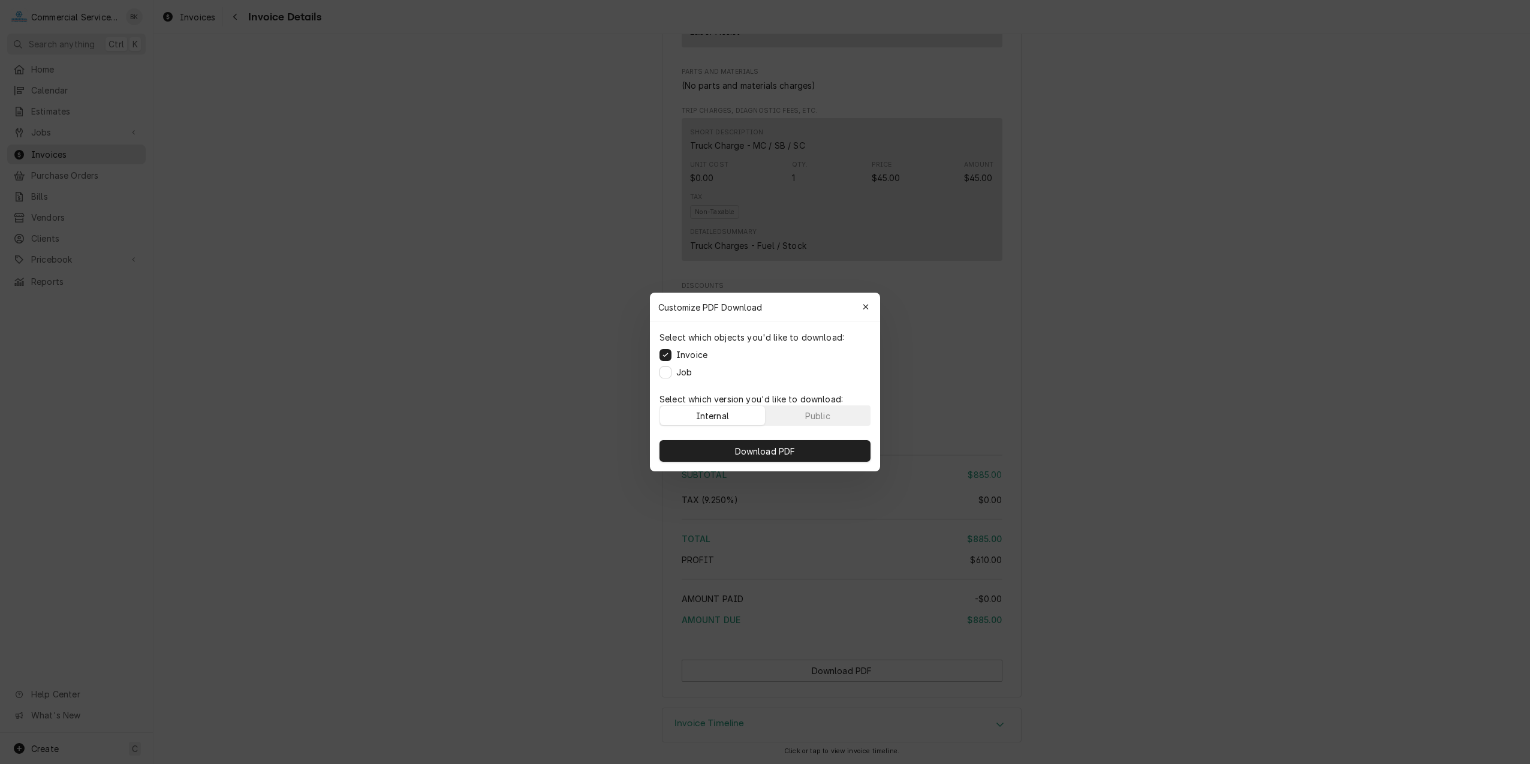
click at [685, 369] on label "Job" at bounding box center [684, 372] width 16 height 13
click at [672, 369] on button "Job" at bounding box center [666, 372] width 12 height 12
click at [748, 447] on span "Download PDF" at bounding box center [765, 451] width 65 height 13
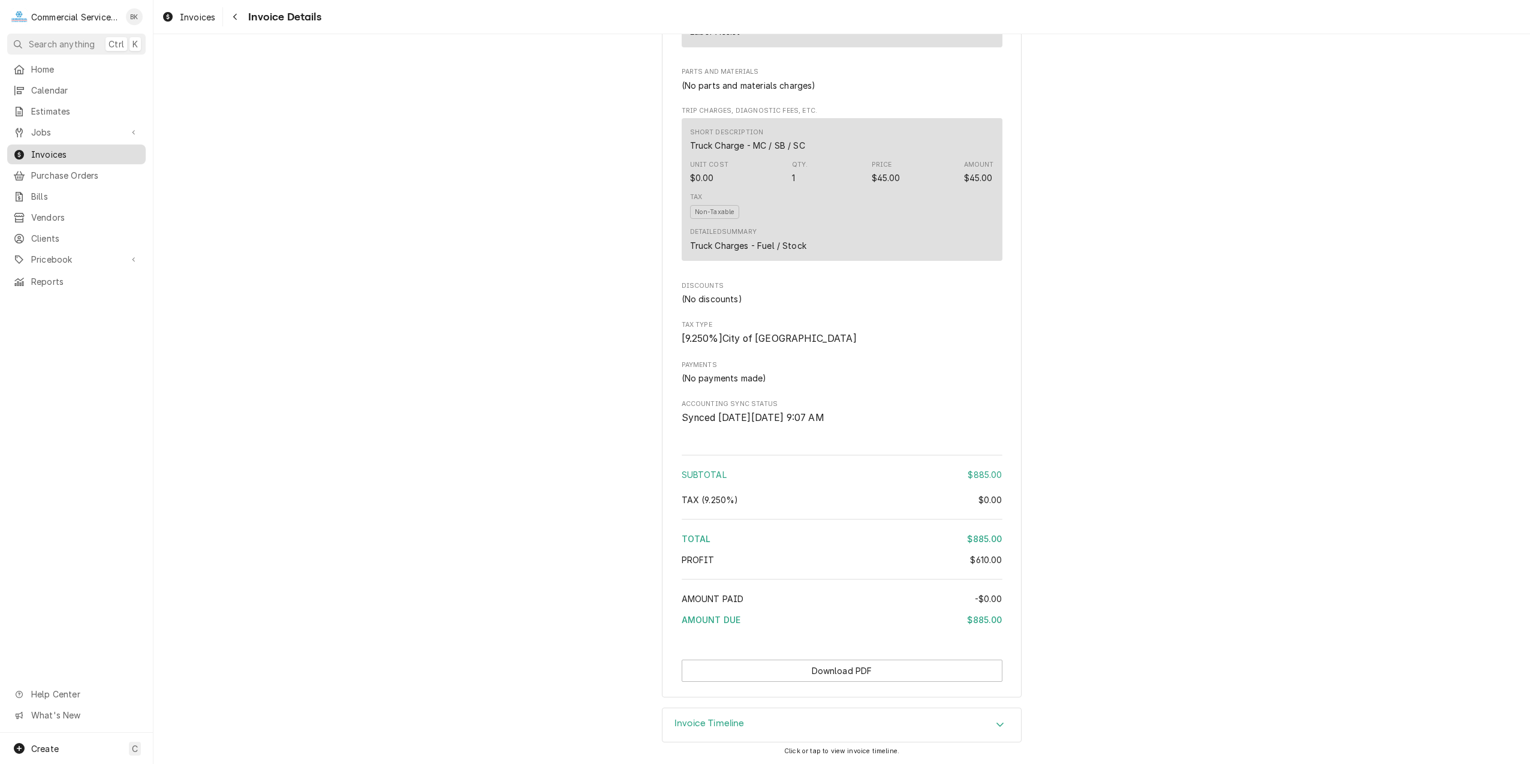
click at [60, 148] on span "Invoices" at bounding box center [85, 154] width 109 height 13
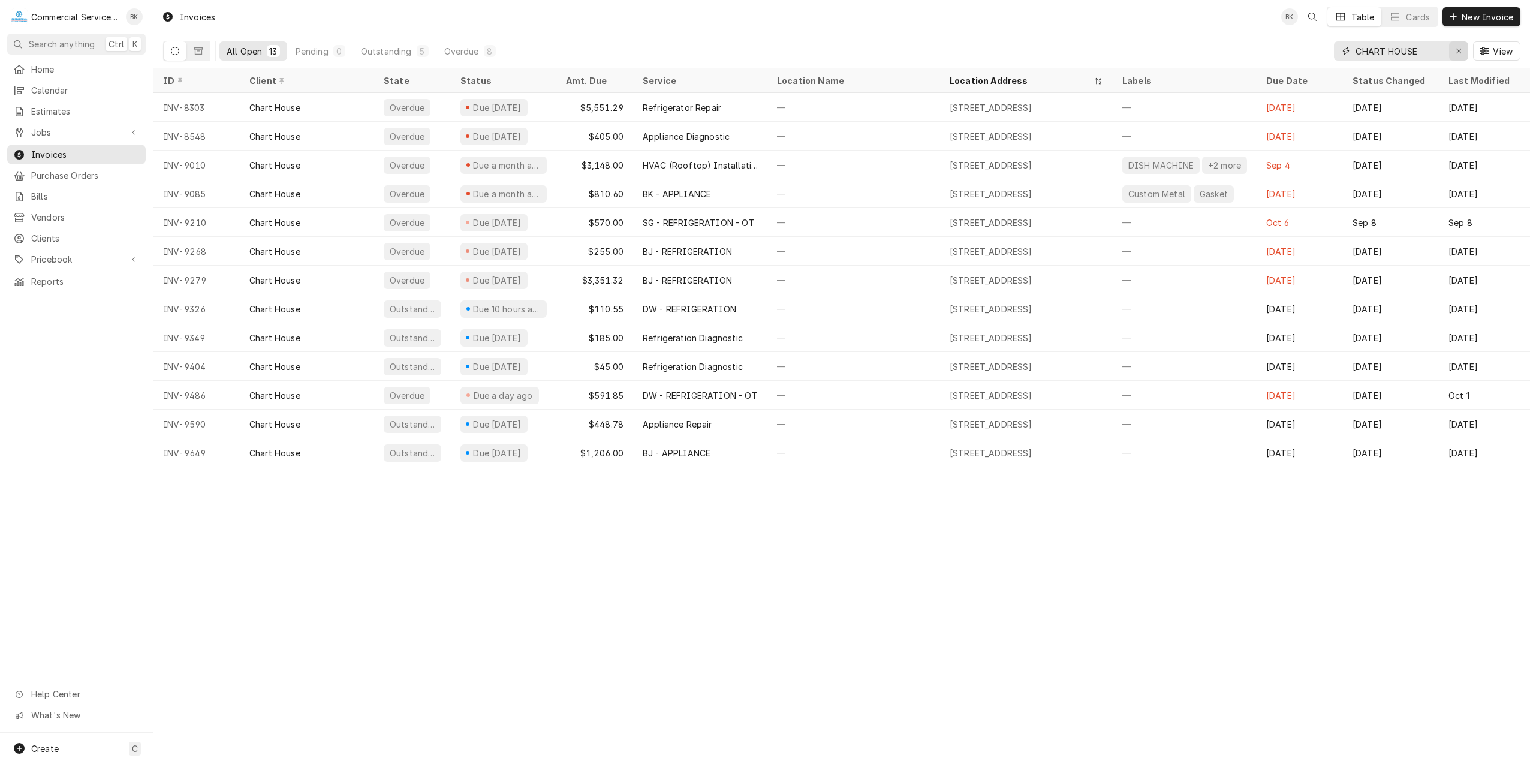
click at [1458, 52] on icon "Erase input" at bounding box center [1459, 51] width 7 height 8
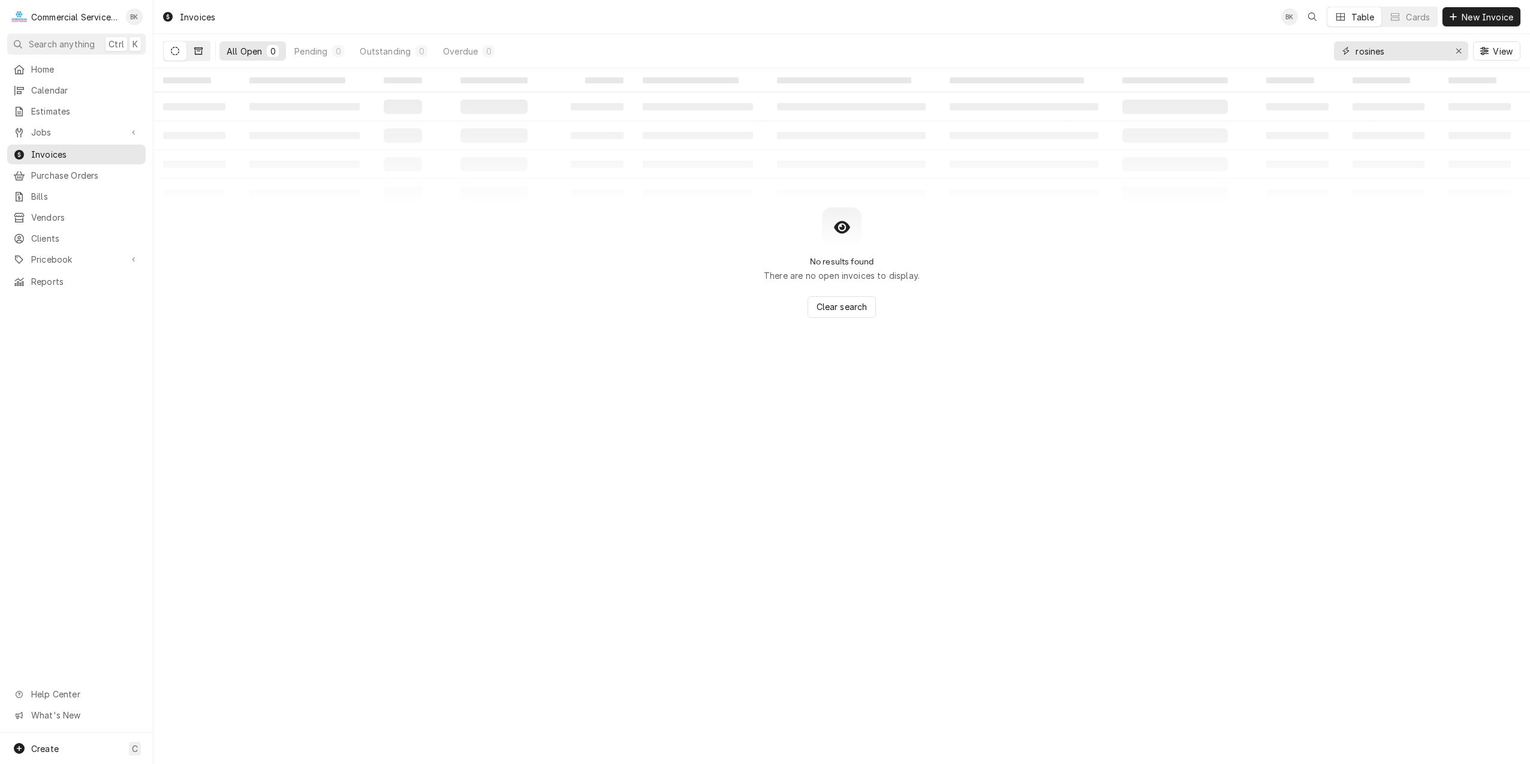
type input "rosines"
click at [200, 49] on icon "Dynamic Content Wrapper" at bounding box center [198, 50] width 8 height 7
click at [374, 55] on div "Voided" at bounding box center [365, 51] width 29 height 13
click at [176, 49] on icon "Dynamic Content Wrapper" at bounding box center [175, 51] width 8 height 8
click at [91, 87] on span "Calendar" at bounding box center [85, 90] width 109 height 13
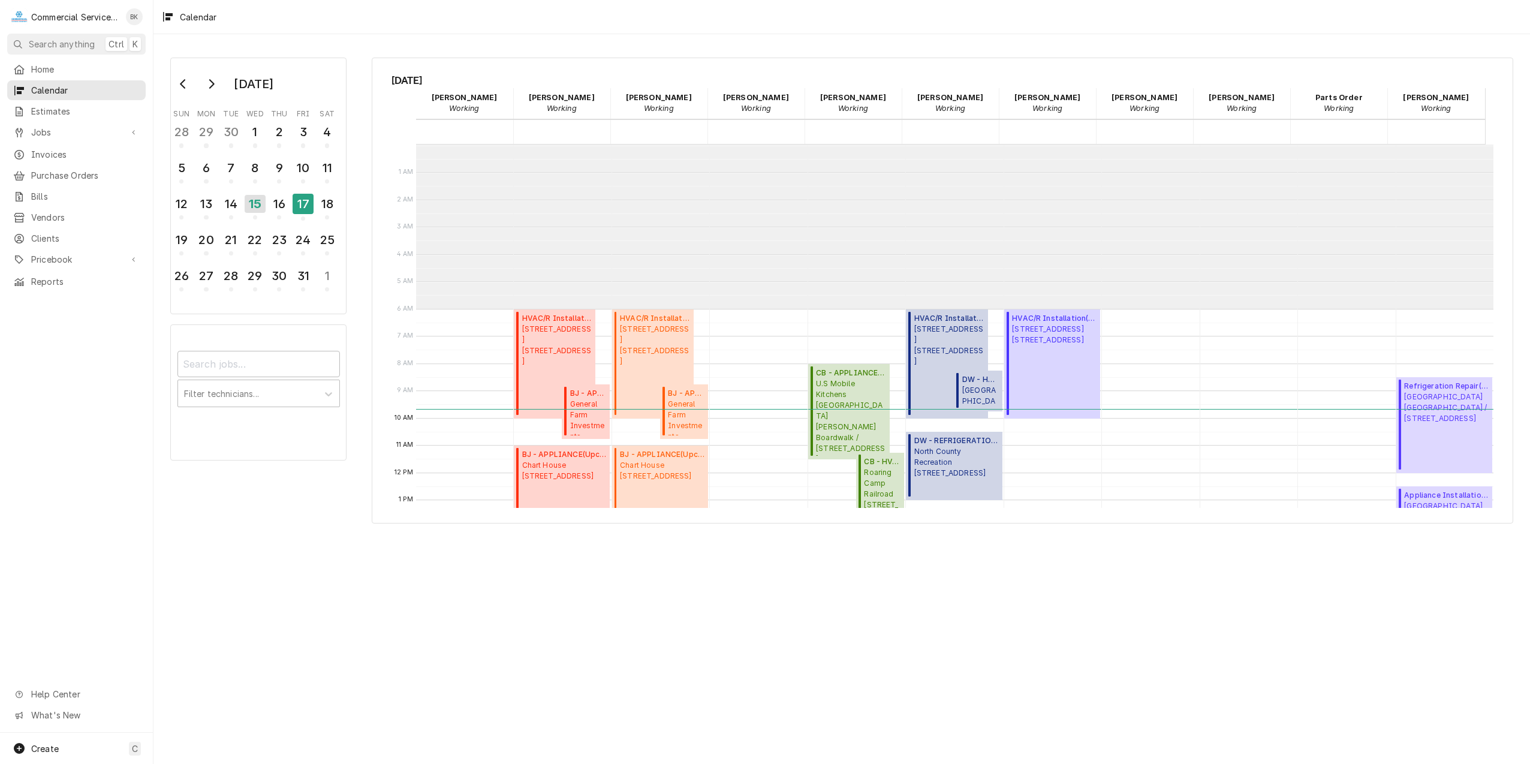
scroll to position [164, 0]
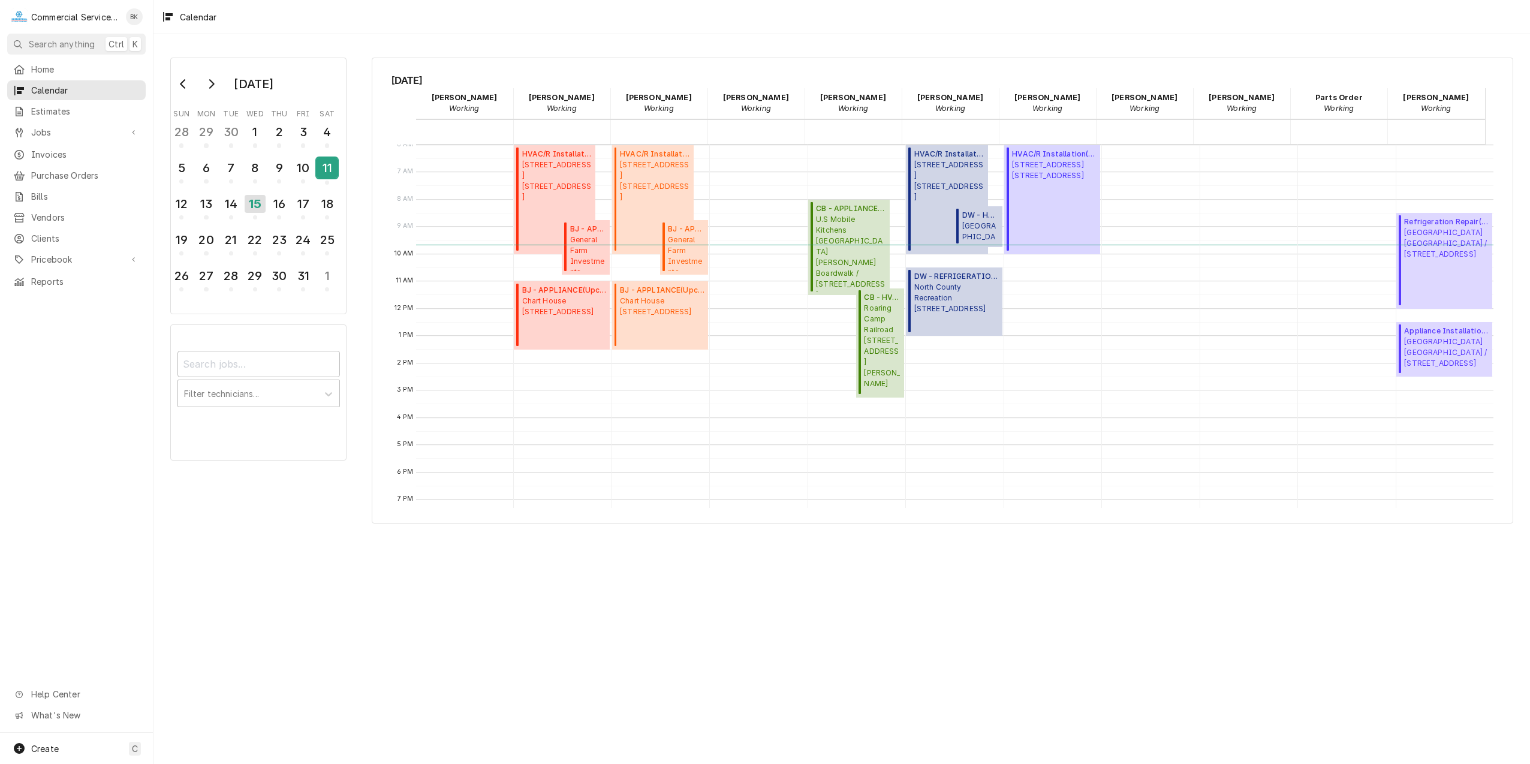
click at [321, 167] on div "11" at bounding box center [327, 168] width 21 height 20
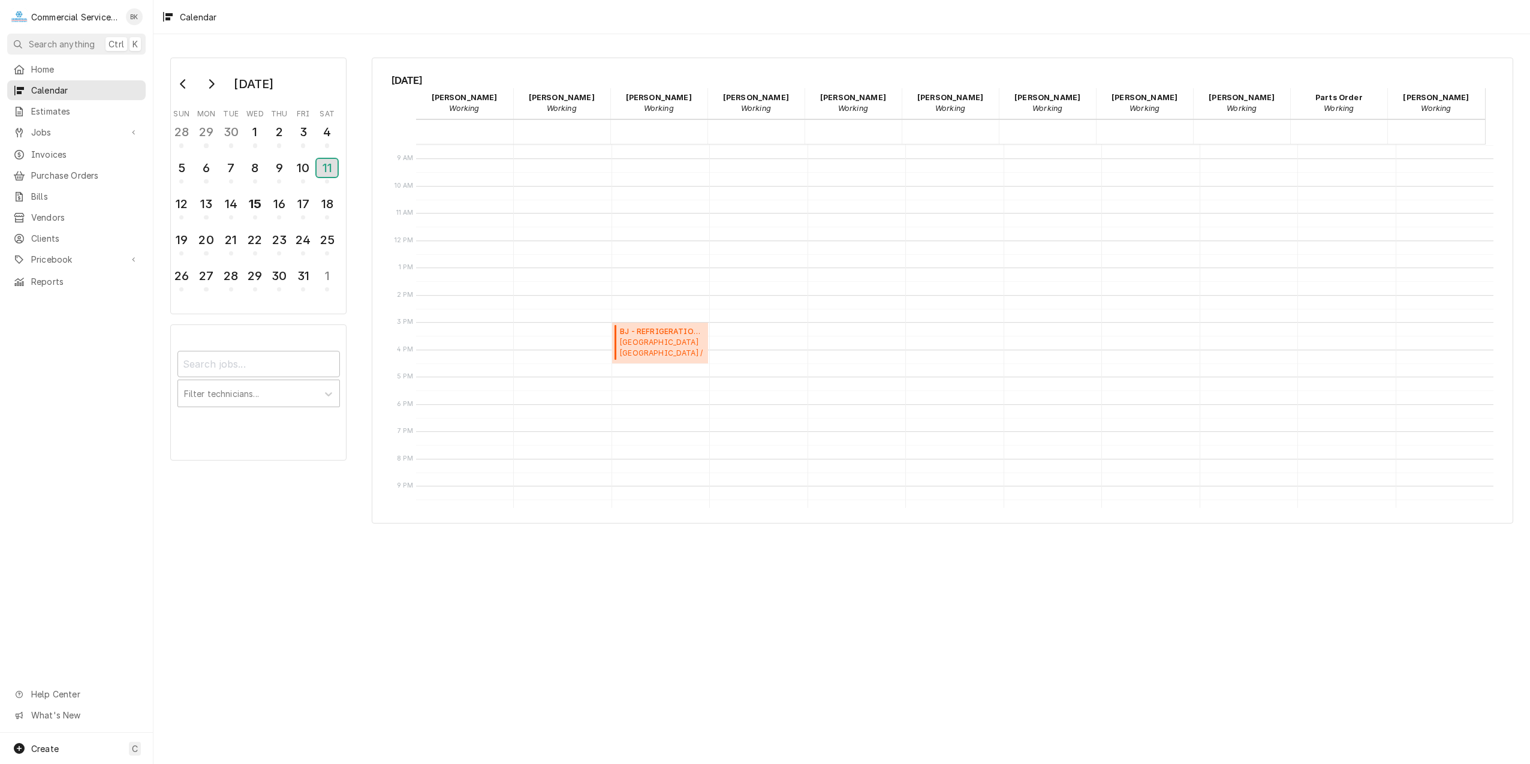
scroll to position [240, 0]
click at [179, 209] on div "12" at bounding box center [181, 204] width 21 height 20
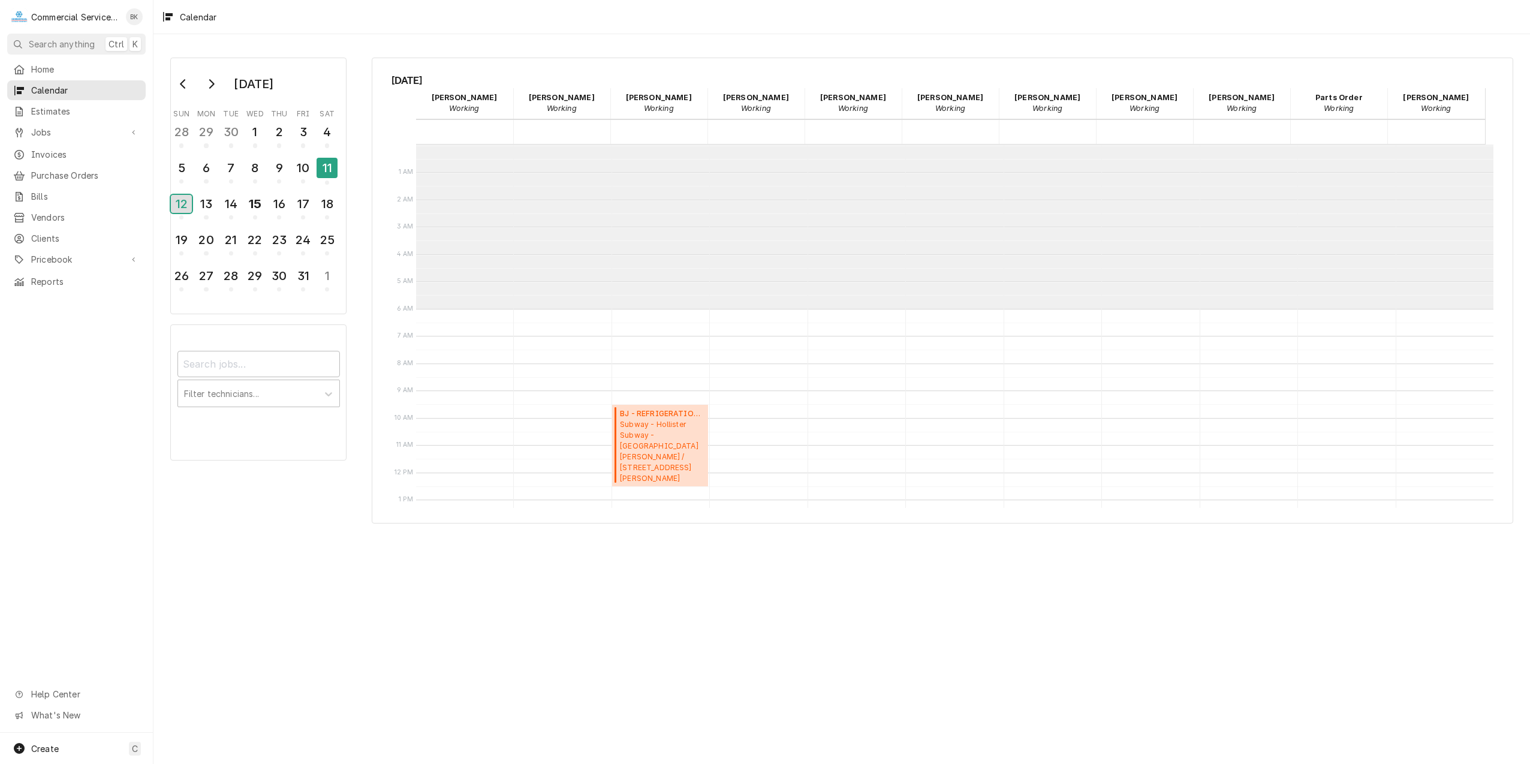
scroll to position [164, 0]
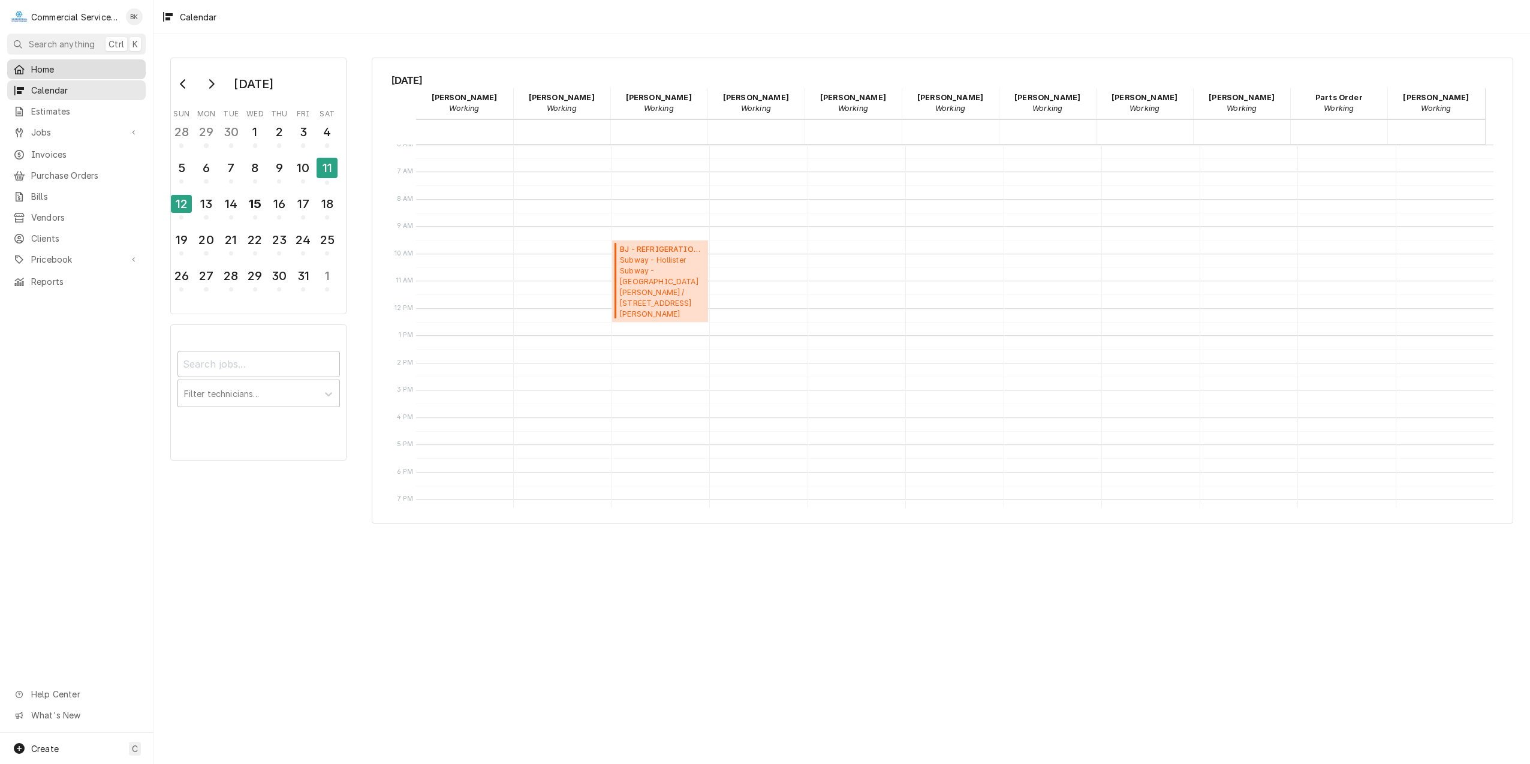
click at [58, 68] on span "Home" at bounding box center [85, 69] width 109 height 13
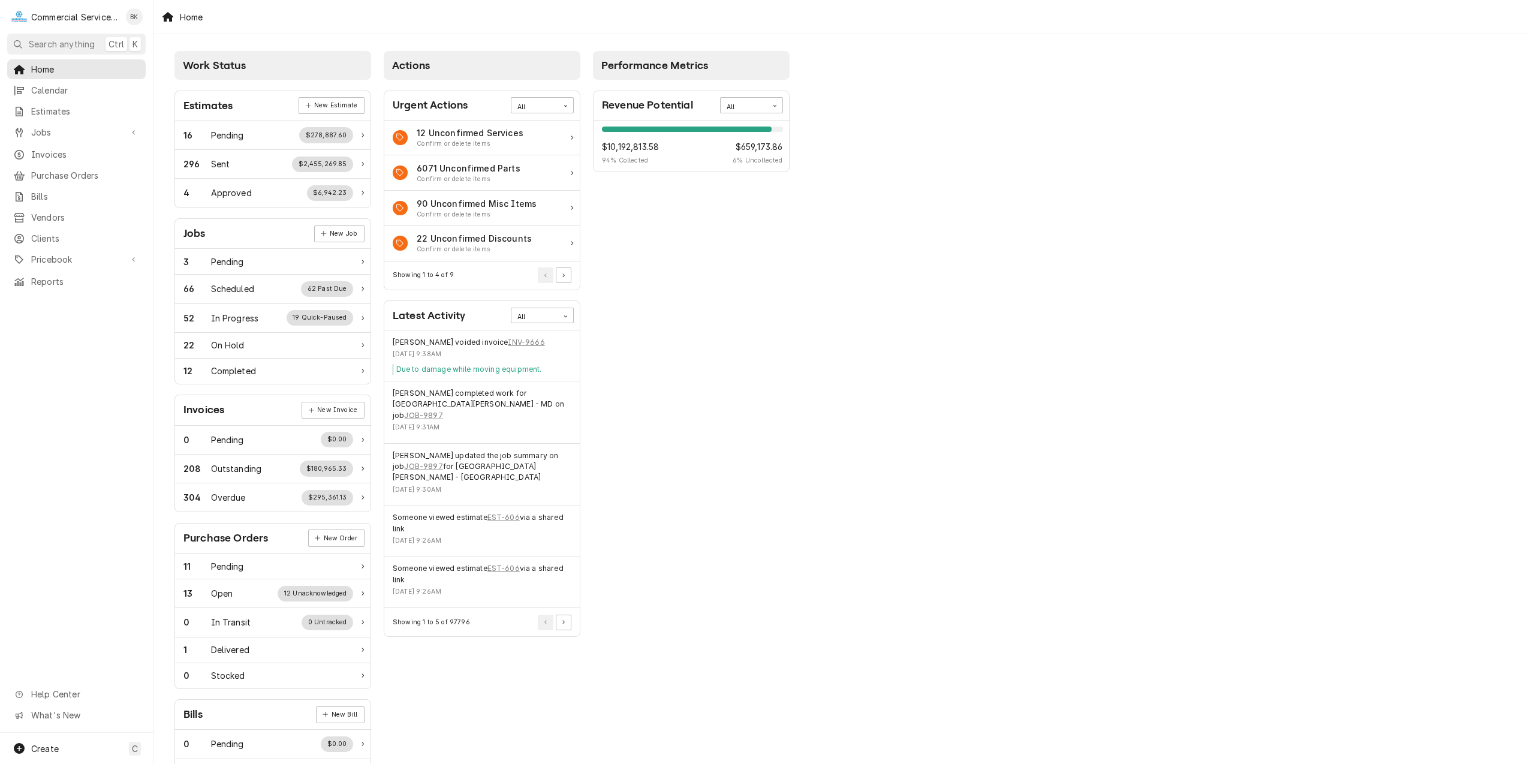
click at [492, 335] on div "Brian Key voided invoice INV-9666 Wed, Oct 15, 2025 - 9:38AM Due to damage whil…" at bounding box center [481, 355] width 195 height 51
click at [508, 341] on link "INV-9666" at bounding box center [526, 342] width 37 height 11
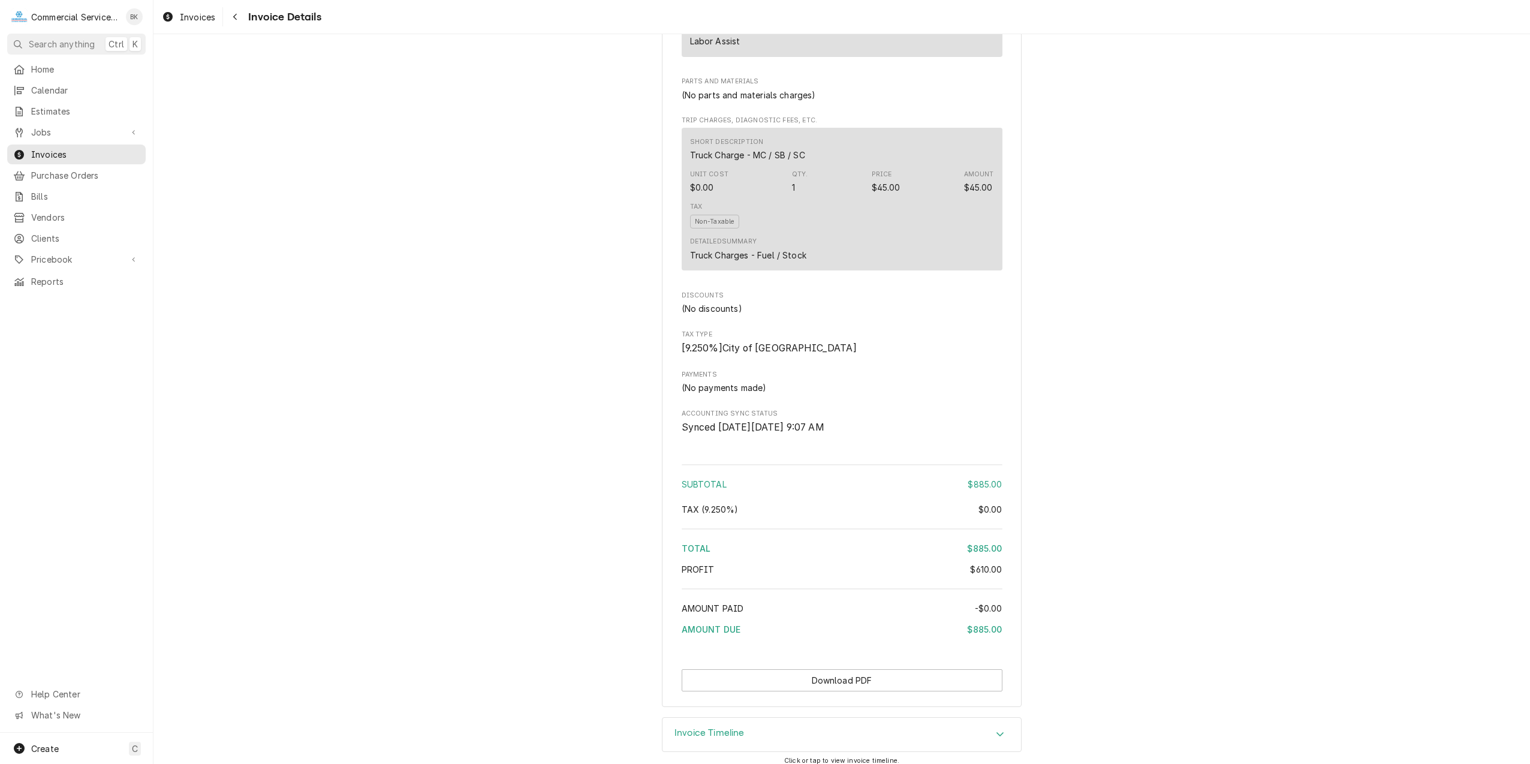
scroll to position [1176, 0]
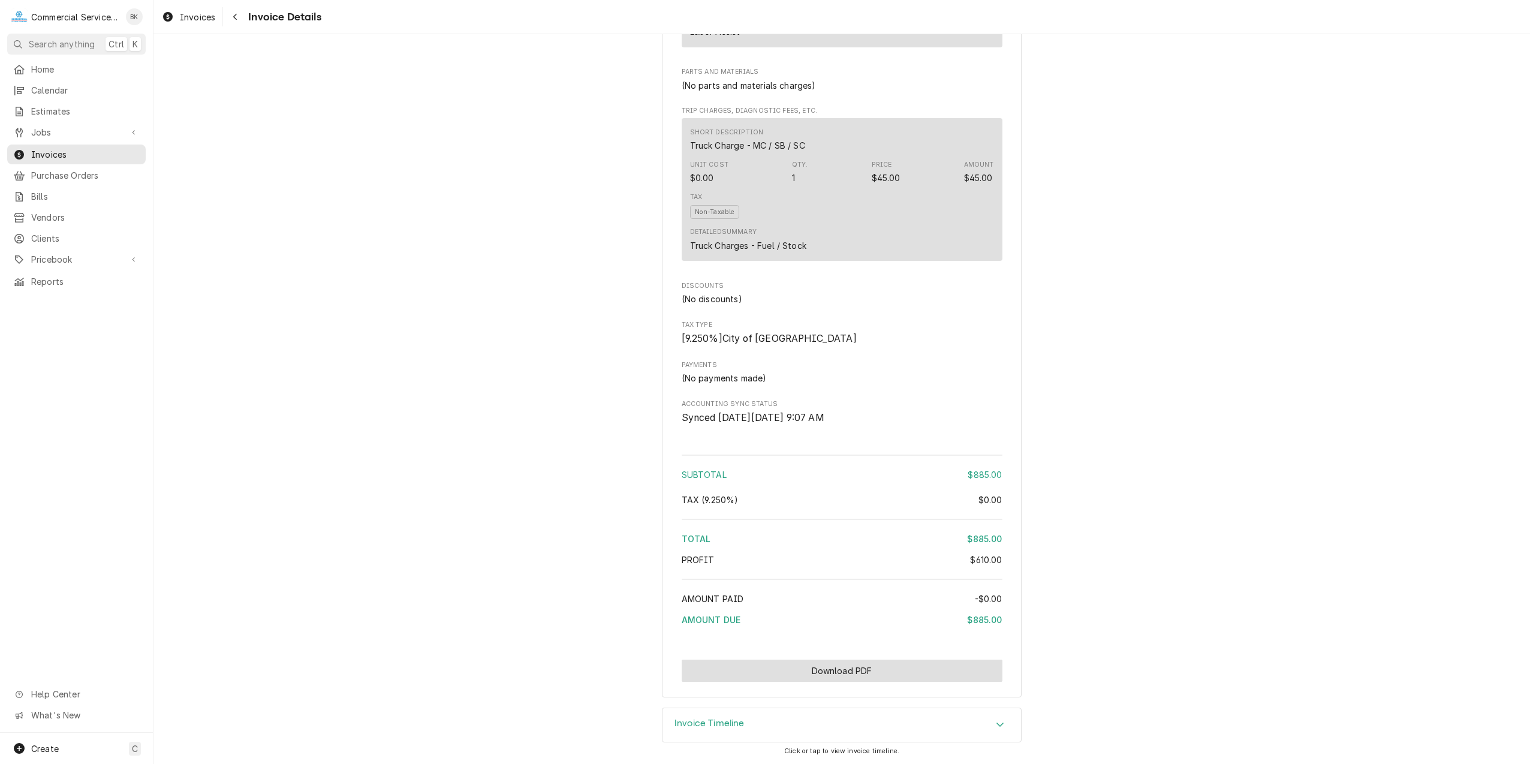
click at [918, 670] on button "Download PDF" at bounding box center [842, 671] width 321 height 22
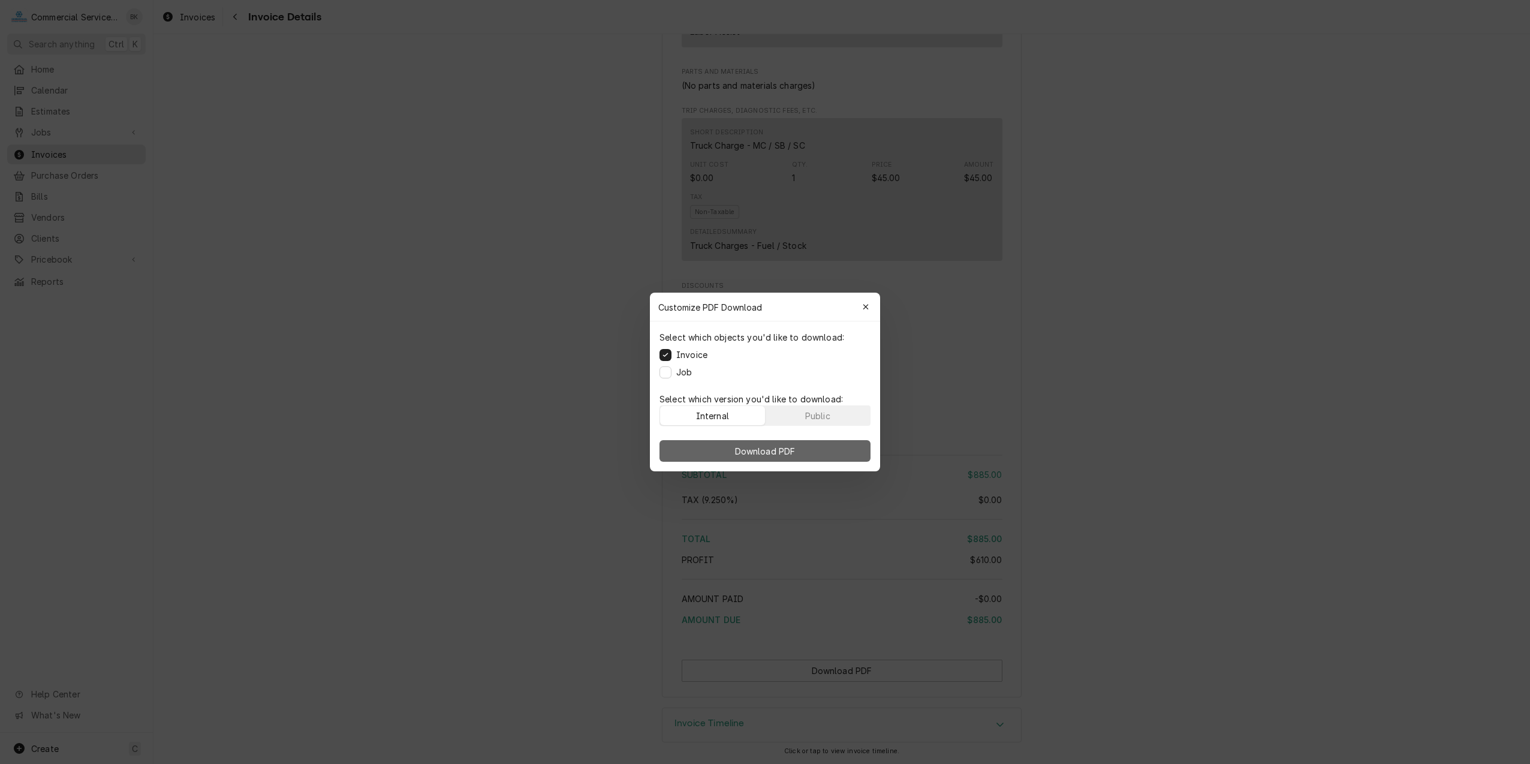
click at [756, 453] on span "Download PDF" at bounding box center [765, 451] width 65 height 13
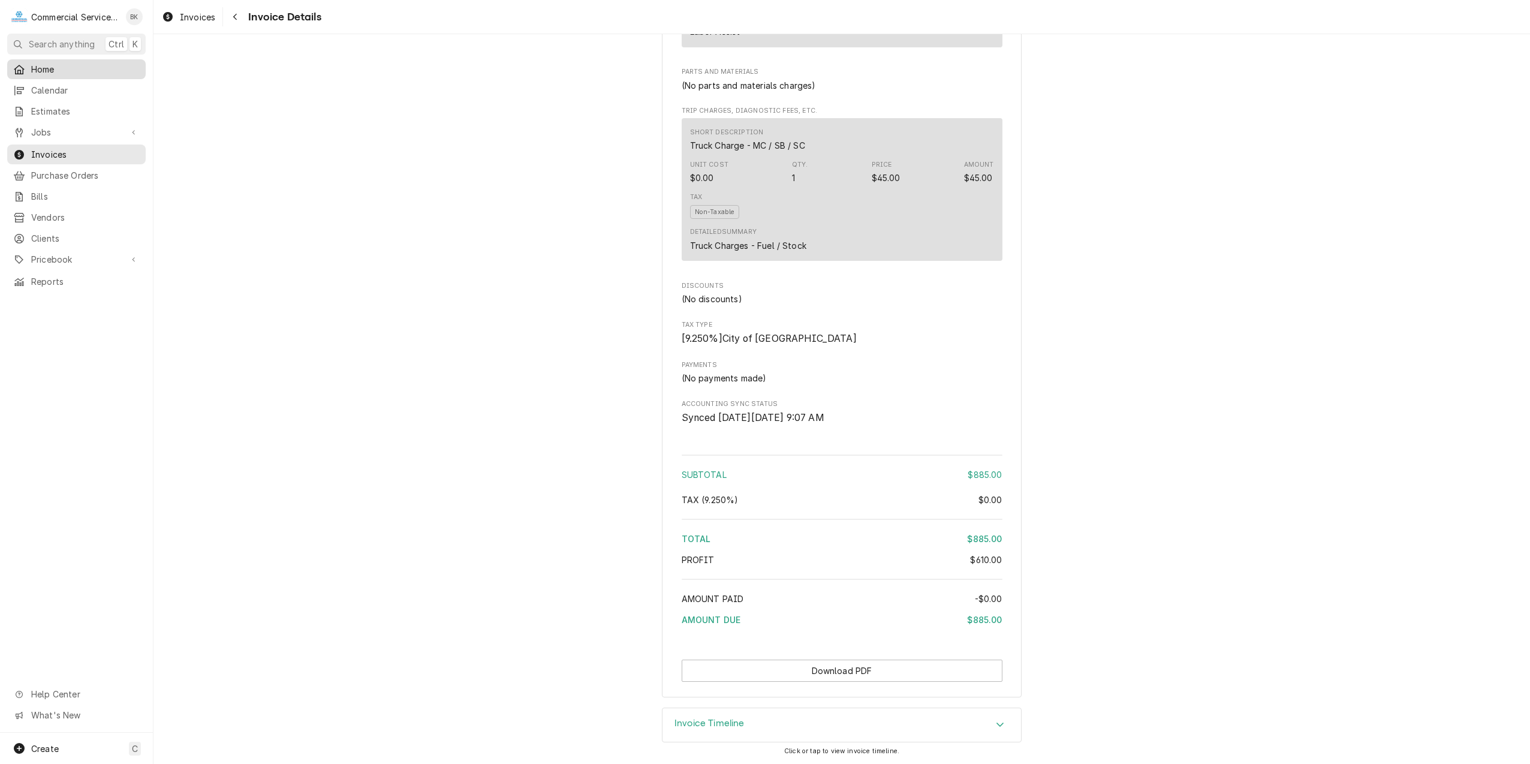
click at [65, 68] on span "Home" at bounding box center [85, 69] width 109 height 13
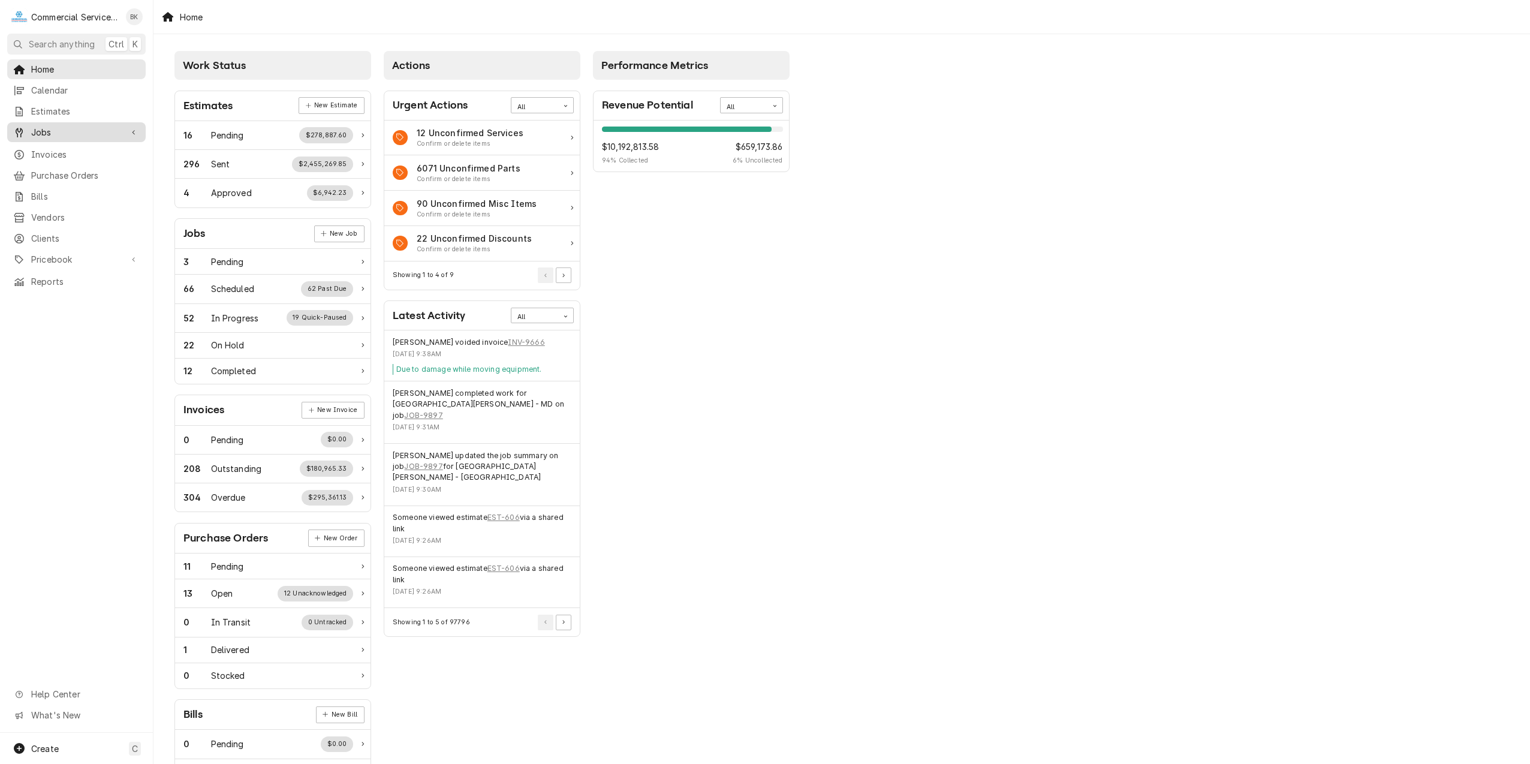
click at [37, 128] on span "Jobs" at bounding box center [76, 132] width 91 height 13
click at [41, 147] on span "Jobs" at bounding box center [85, 153] width 109 height 13
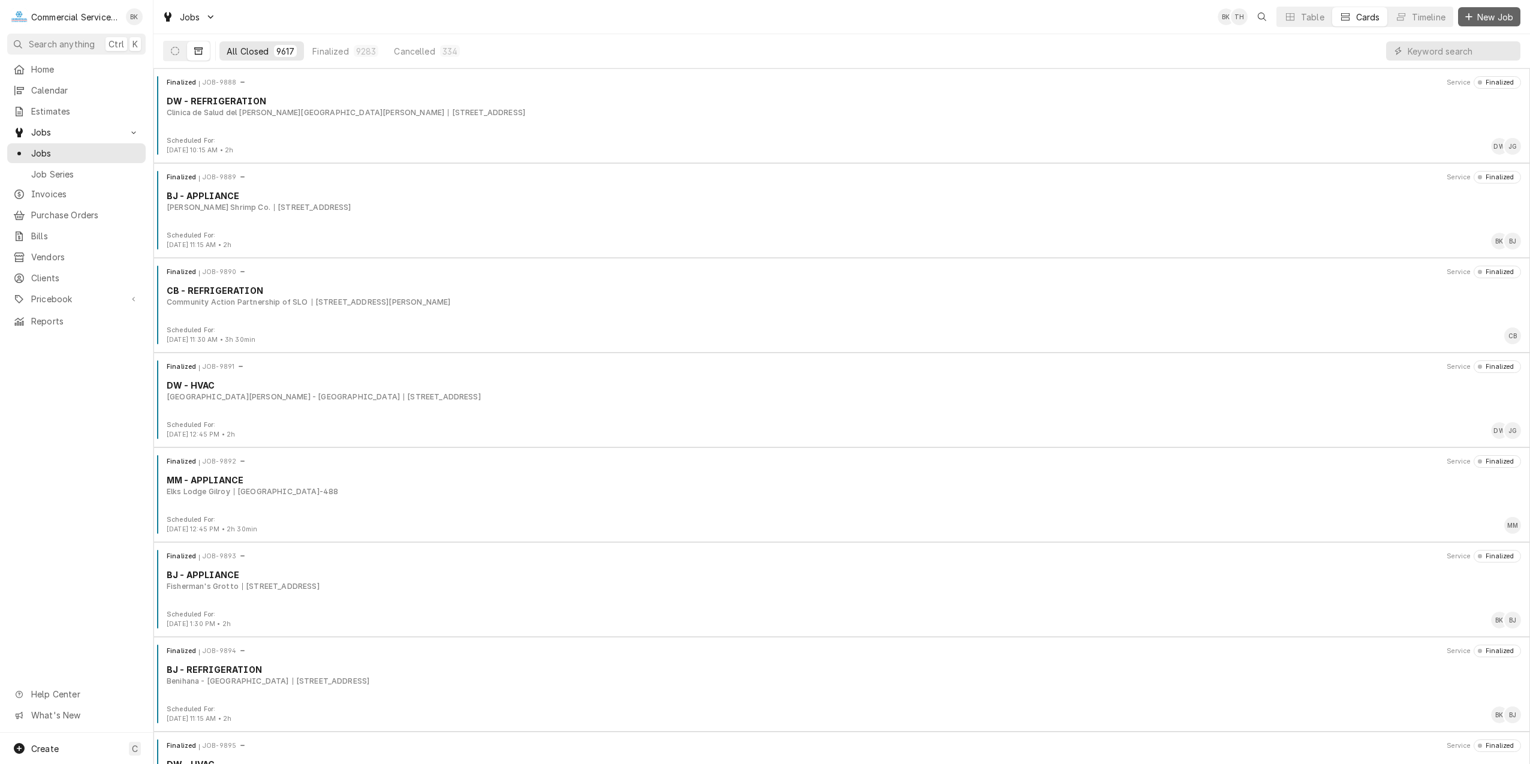
click at [1496, 19] on span "New Job" at bounding box center [1495, 17] width 41 height 13
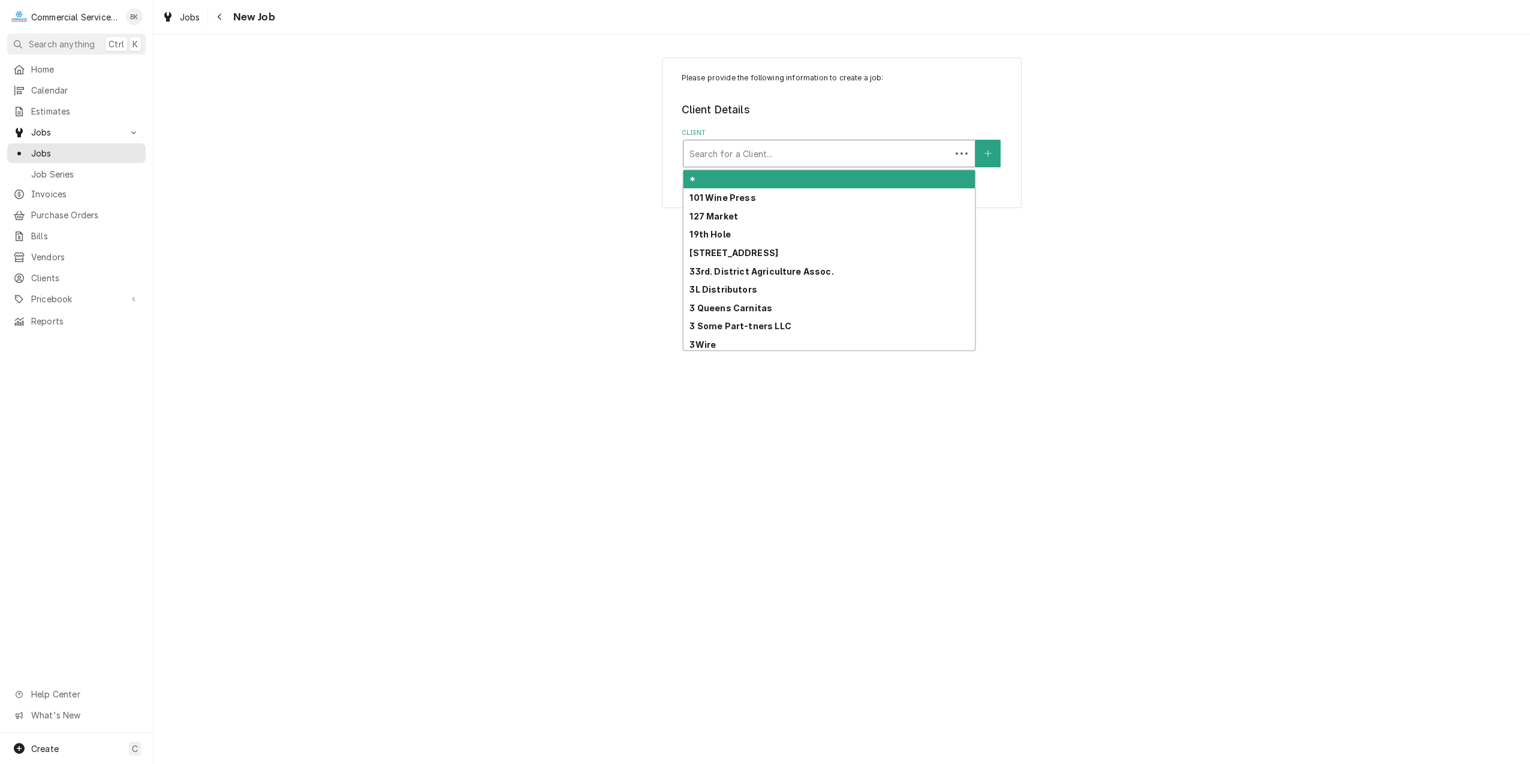
click at [743, 142] on div "Search for a Client..." at bounding box center [816, 153] width 267 height 26
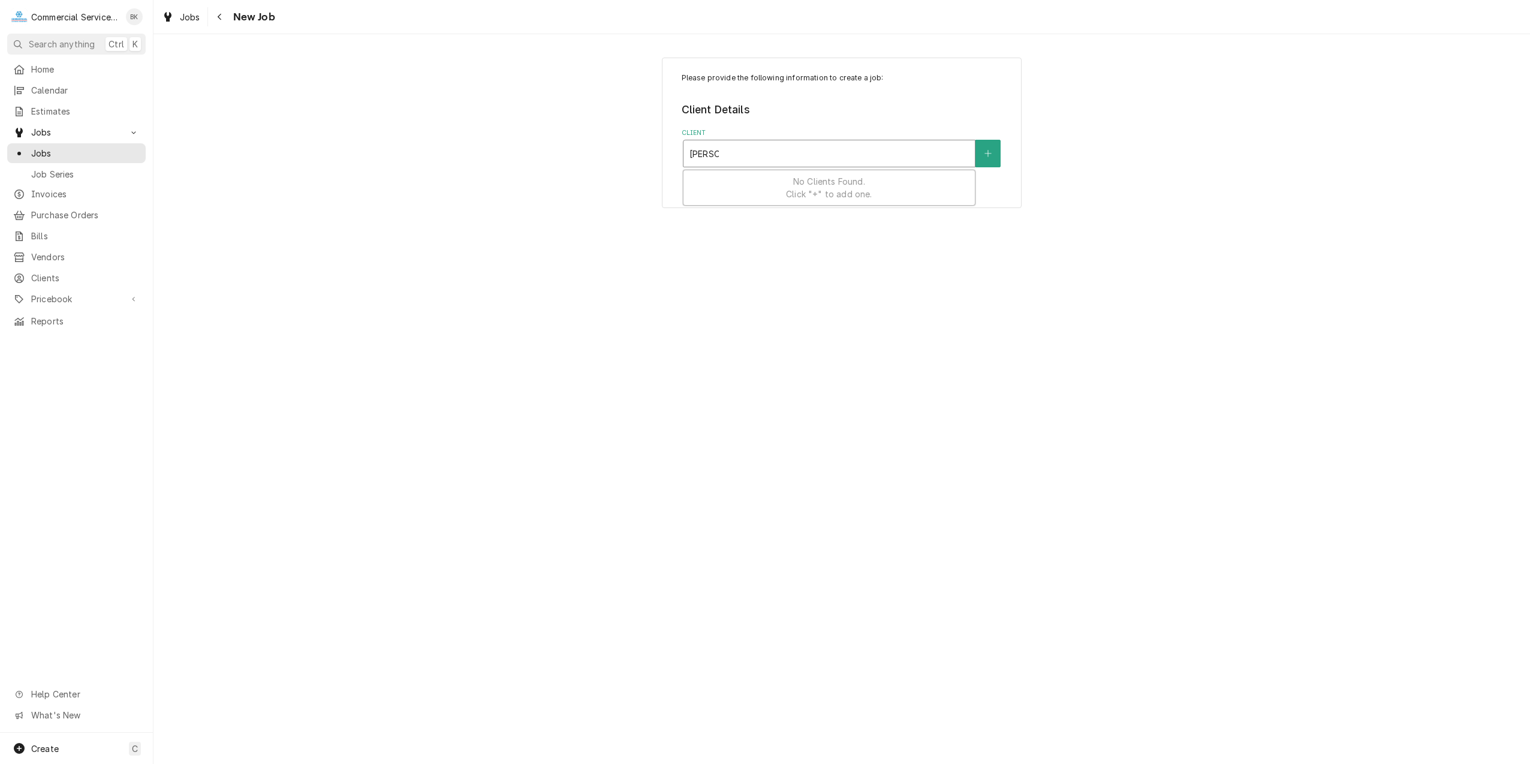
type input "Rosi"
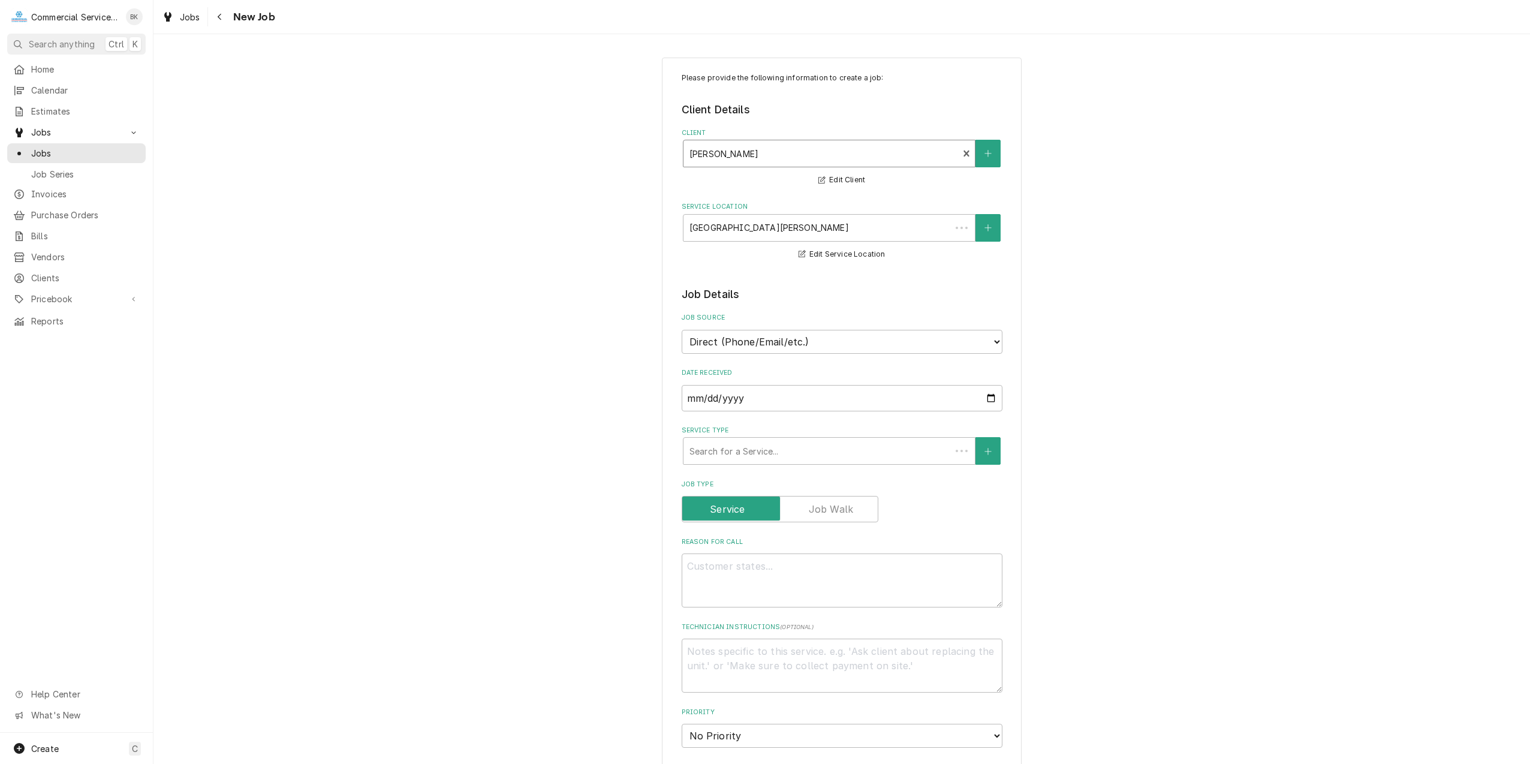
type textarea "x"
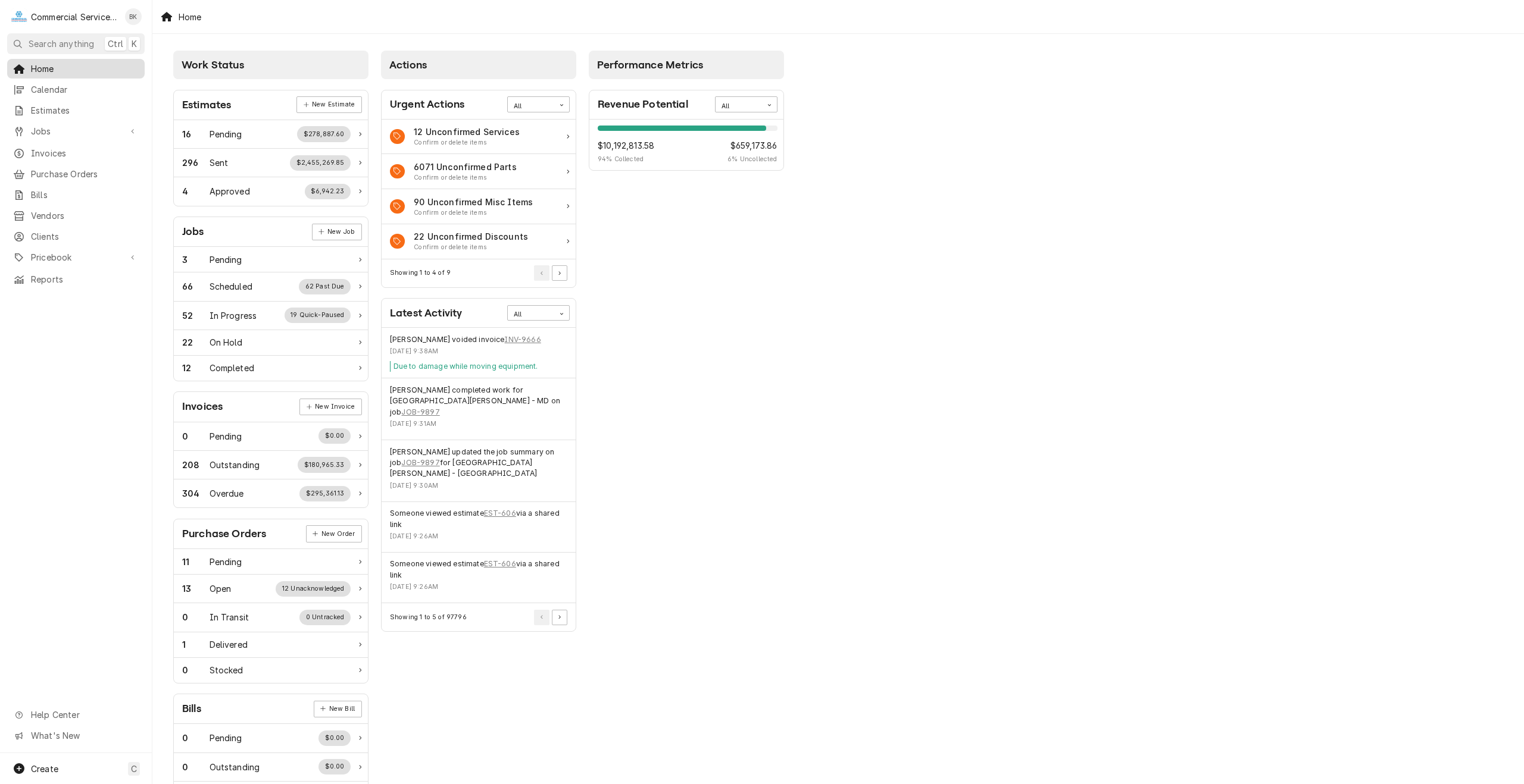
click at [46, 68] on span "Home" at bounding box center [84, 68] width 108 height 13
click at [63, 73] on div "Home" at bounding box center [76, 68] width 133 height 15
click at [56, 238] on link "Clients" at bounding box center [75, 236] width 137 height 20
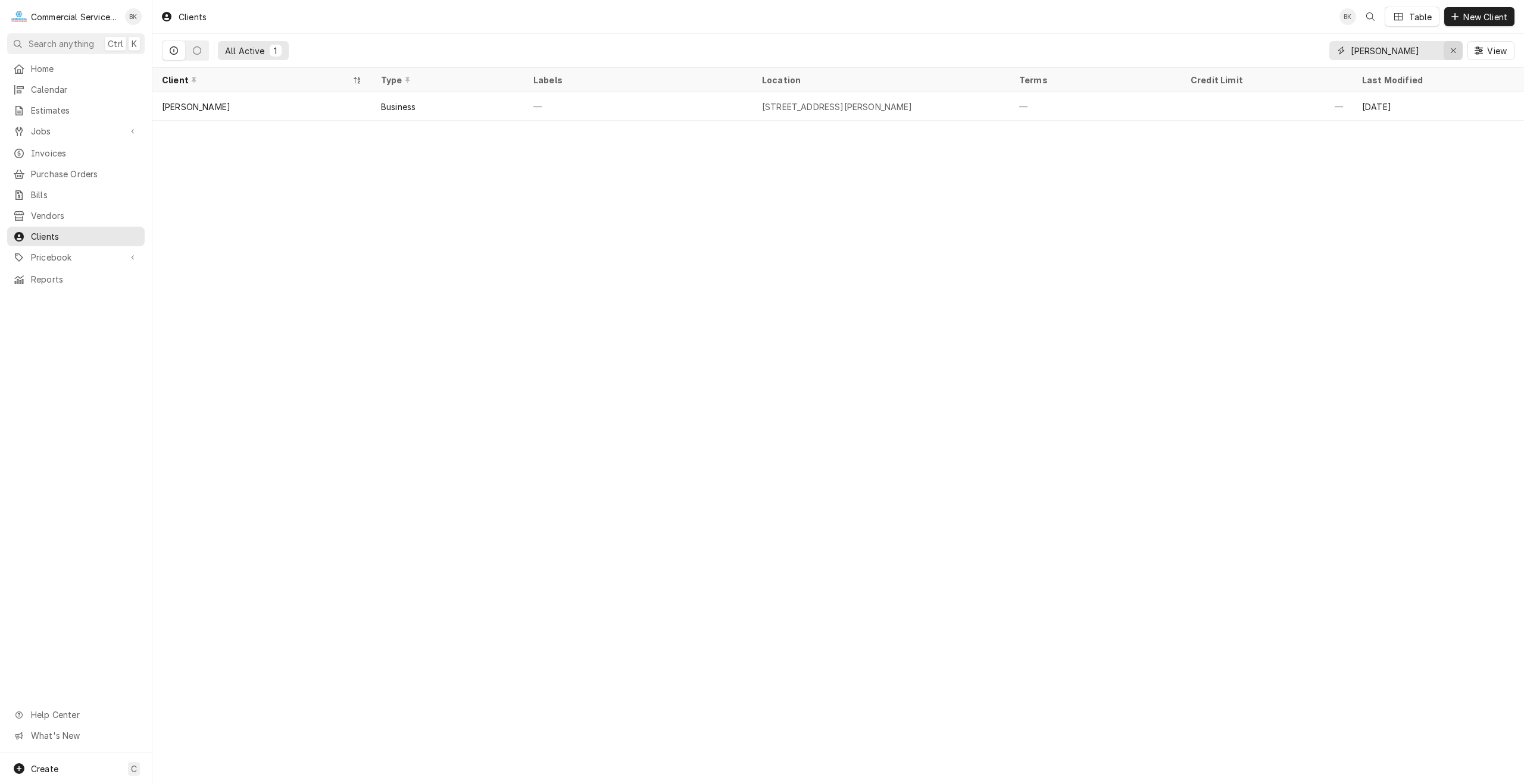
click at [1451, 49] on icon "Erase input" at bounding box center [1454, 51] width 7 height 8
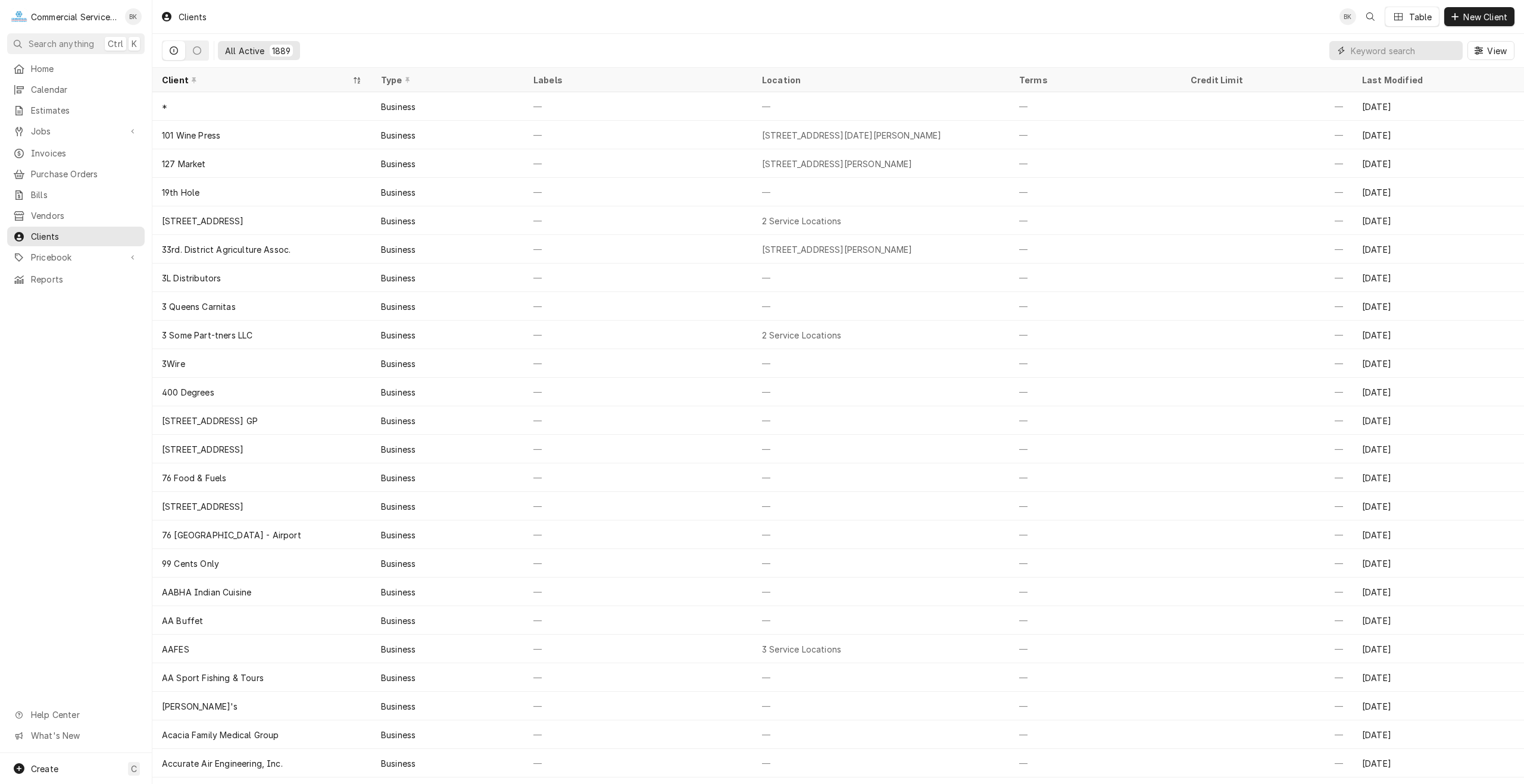
click at [1424, 51] on input "Dynamic Content Wrapper" at bounding box center [1403, 50] width 106 height 19
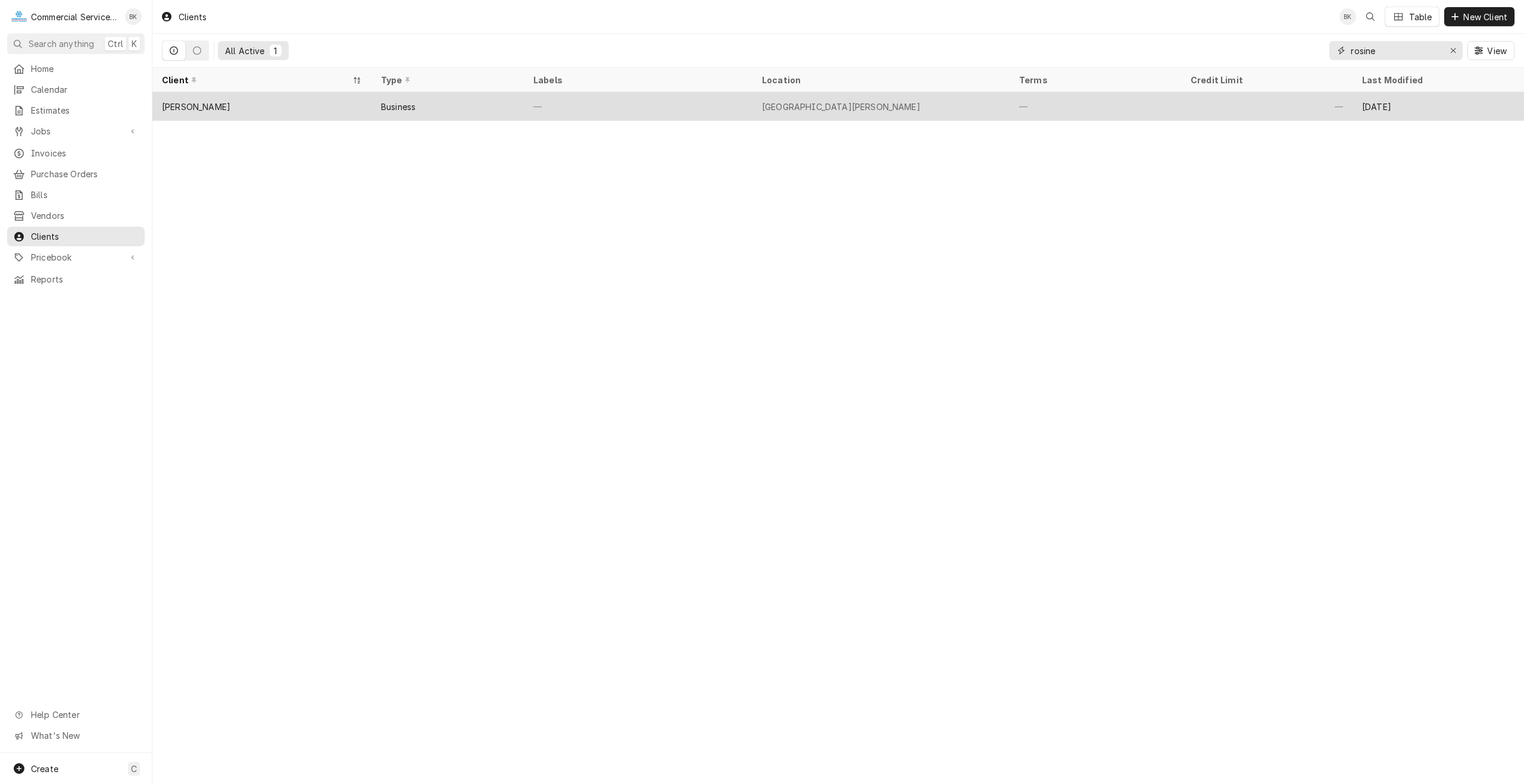
type input "rosine"
click at [859, 103] on div "[GEOGRAPHIC_DATA][PERSON_NAME]" at bounding box center [840, 106] width 158 height 13
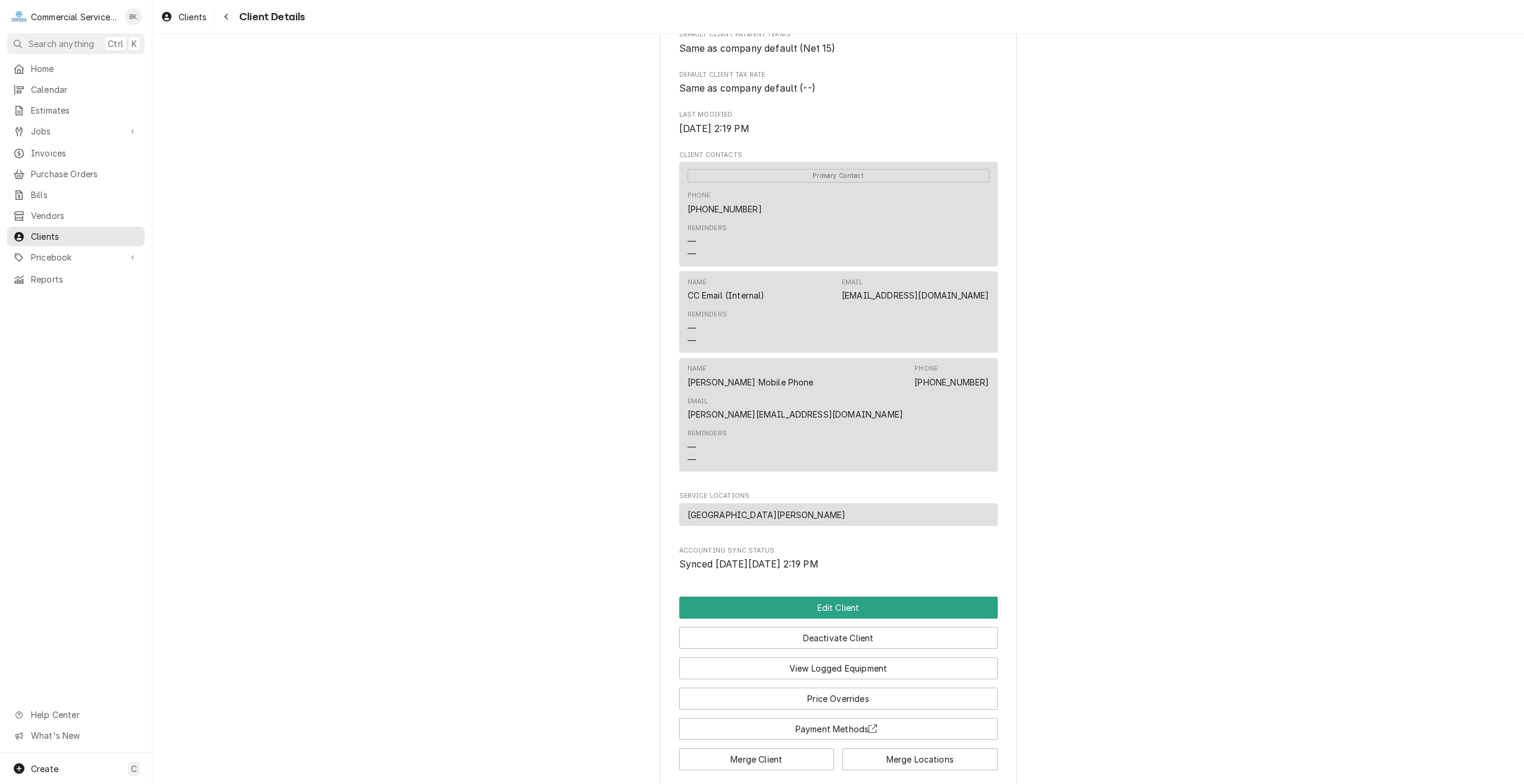
scroll to position [321, 0]
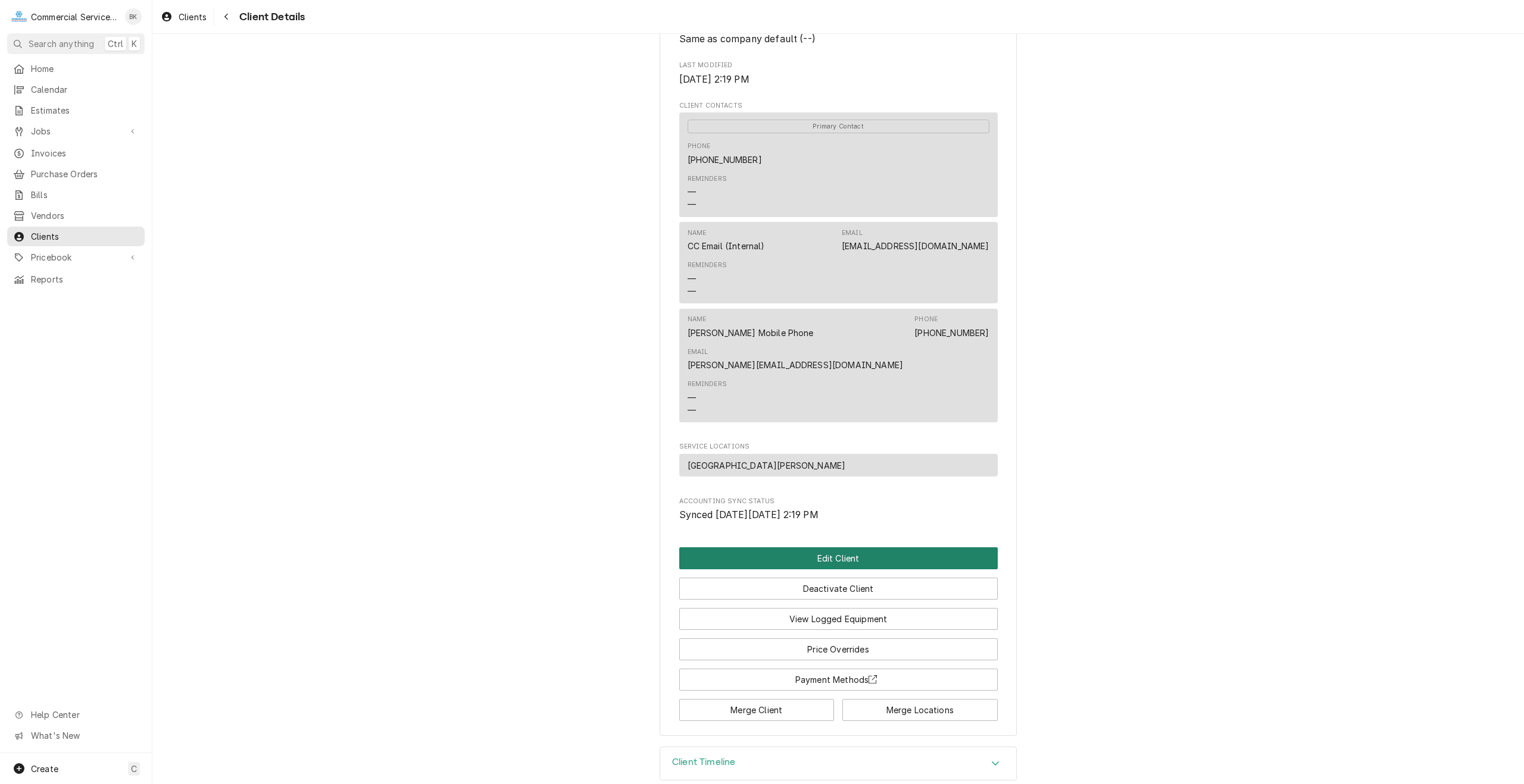
click at [881, 548] on button "Edit Client" at bounding box center [838, 559] width 319 height 22
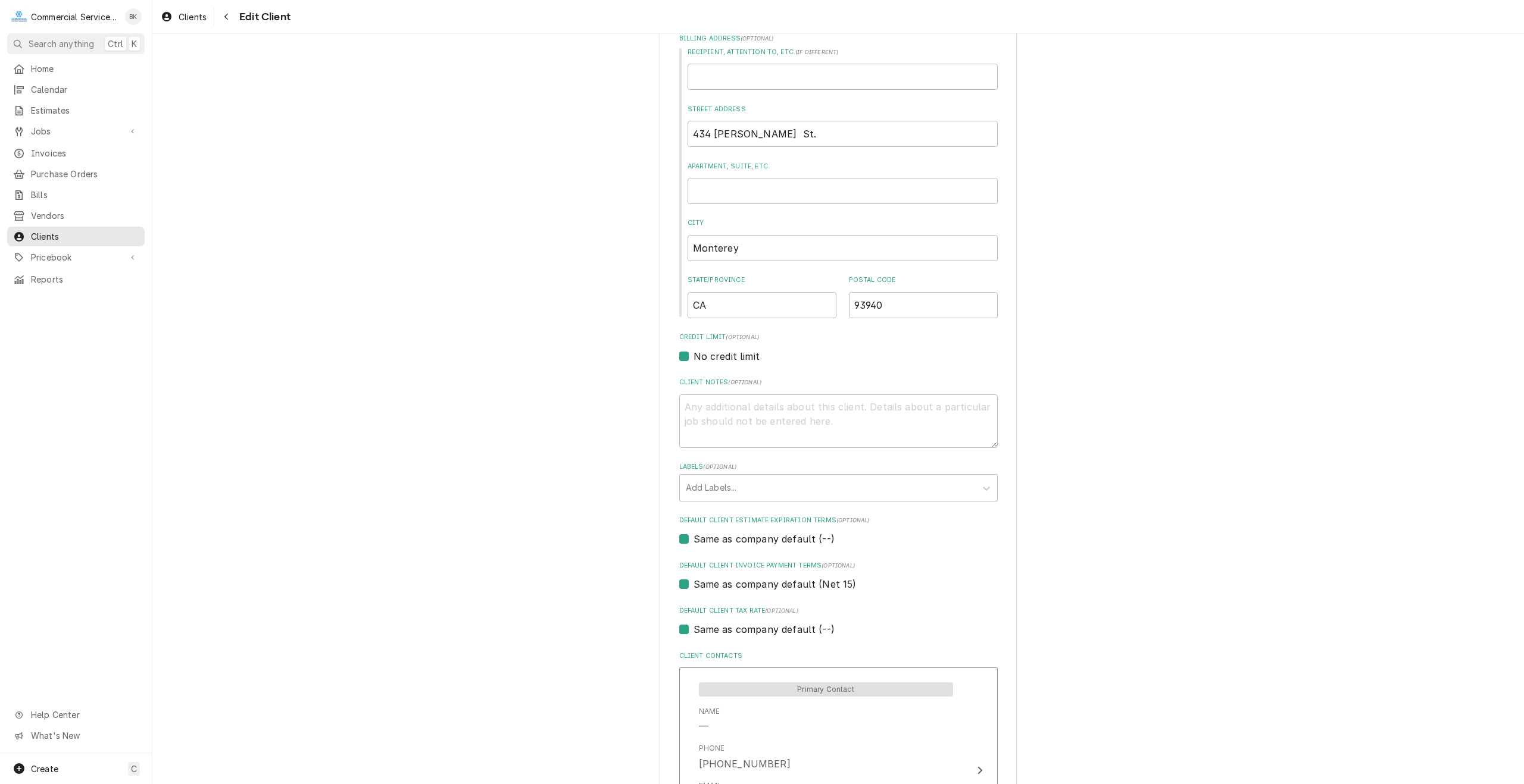
scroll to position [238, 0]
click at [861, 408] on textarea "Client Notes ( optional )" at bounding box center [838, 420] width 319 height 54
type textarea "x"
type textarea "d"
type textarea "x"
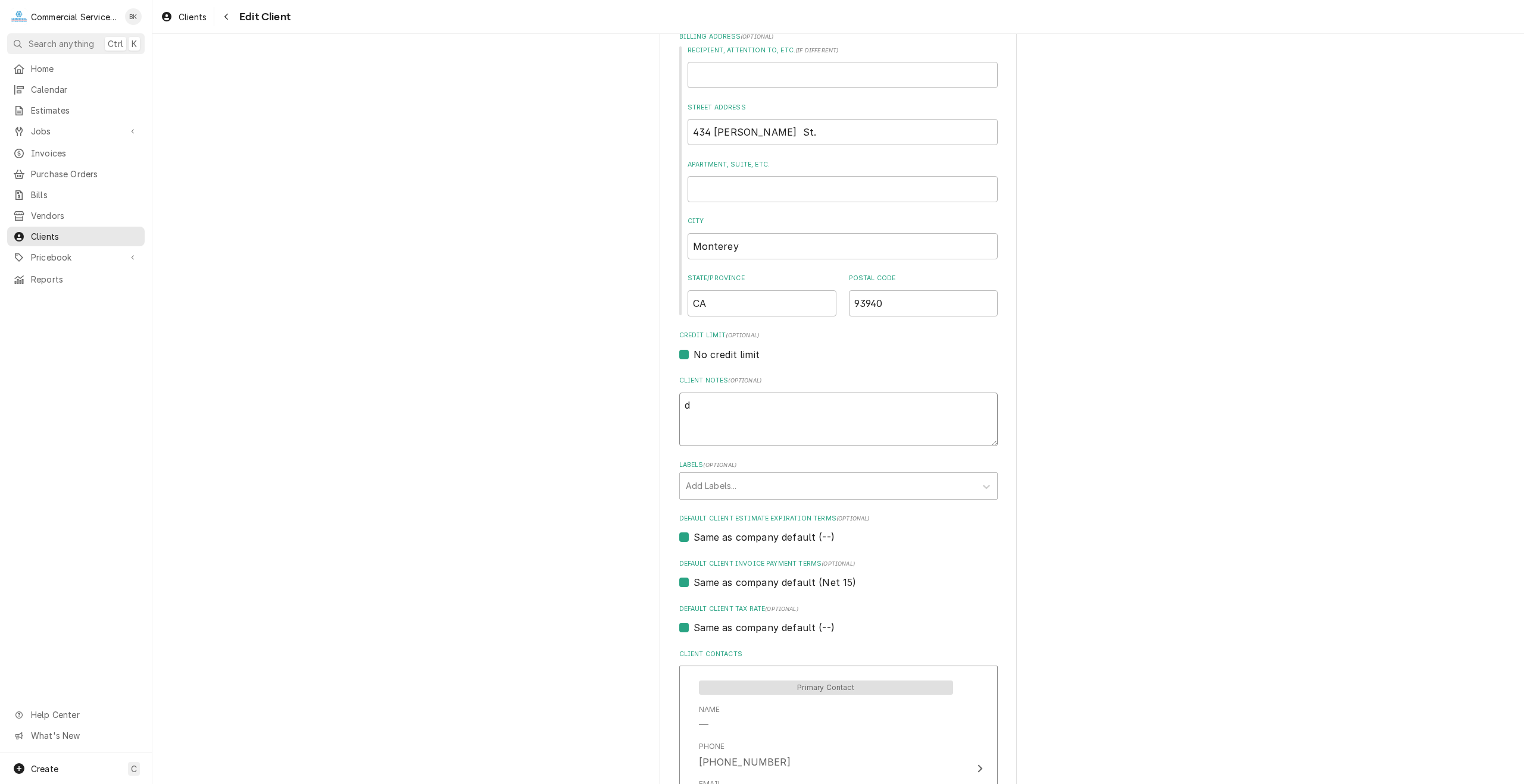
type textarea "do"
type textarea "x"
type textarea "do"
type textarea "x"
type textarea "do"
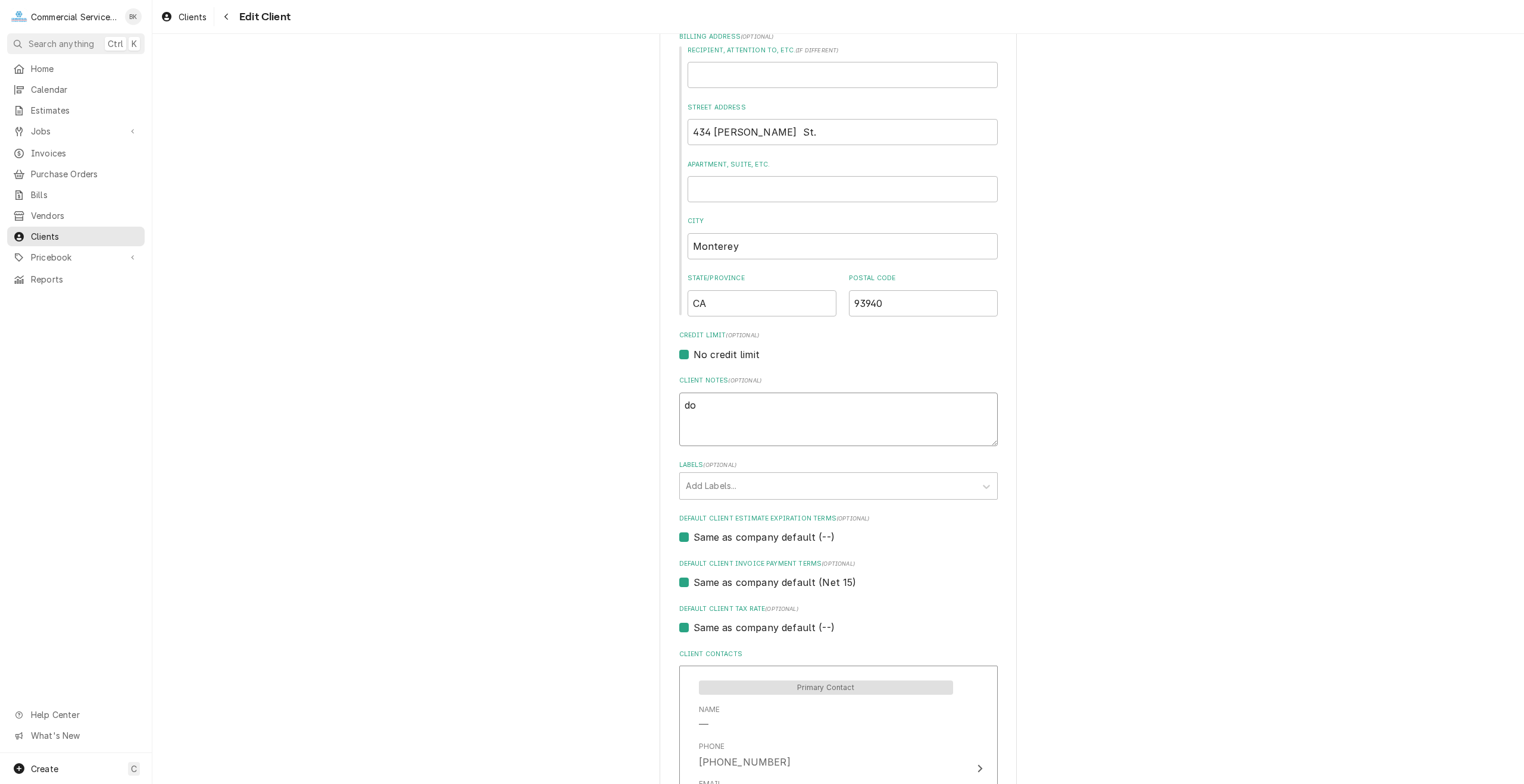
type textarea "x"
type textarea "d"
type textarea "x"
type textarea "N"
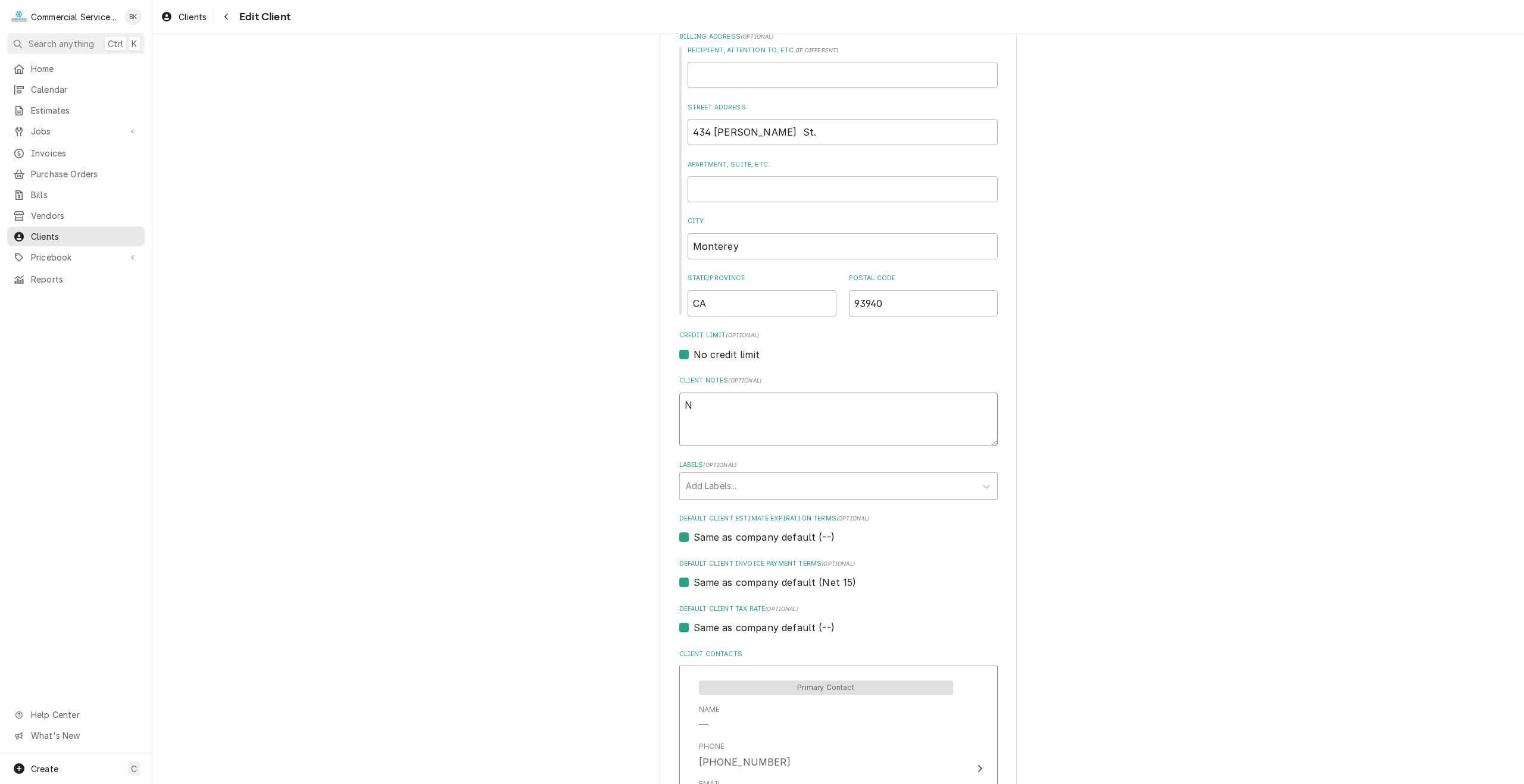
type textarea "x"
type textarea "NO"
type textarea "x"
type textarea "N"
type textarea "x"
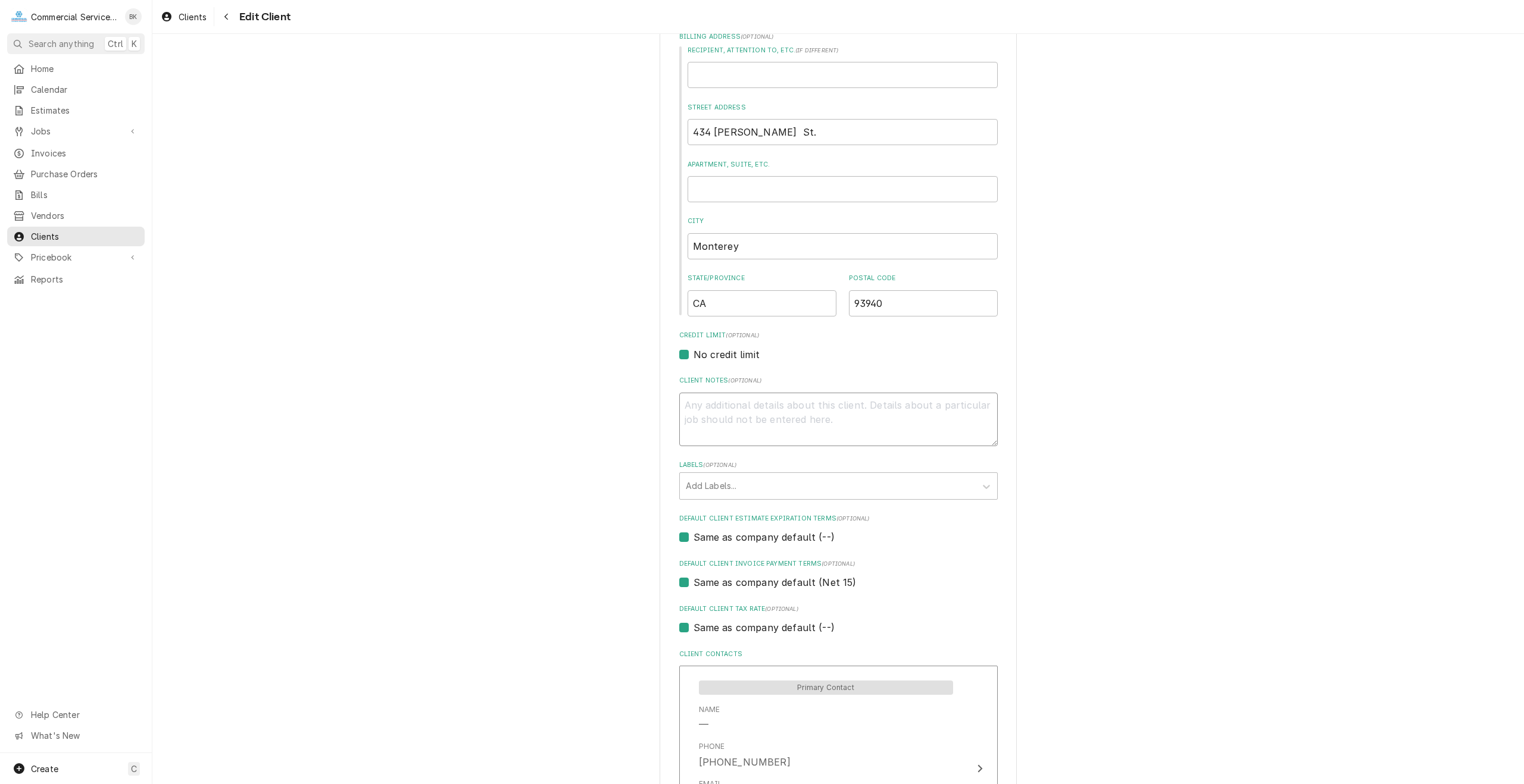
type textarea "x"
type textarea "D"
type textarea "x"
type textarea "DO"
type textarea "x"
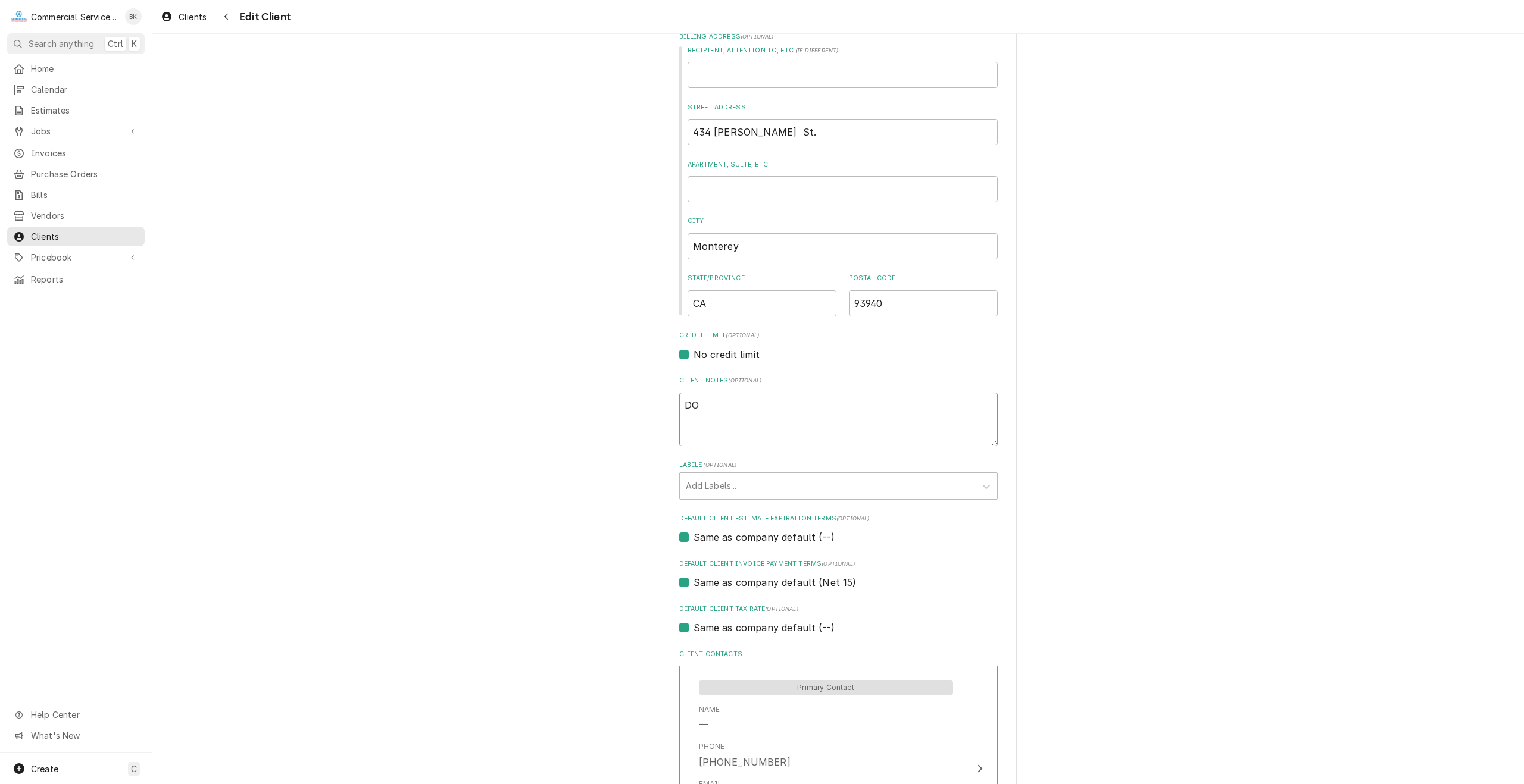
type textarea "DO"
type textarea "x"
type textarea "DO N"
type textarea "x"
type textarea "DO NO"
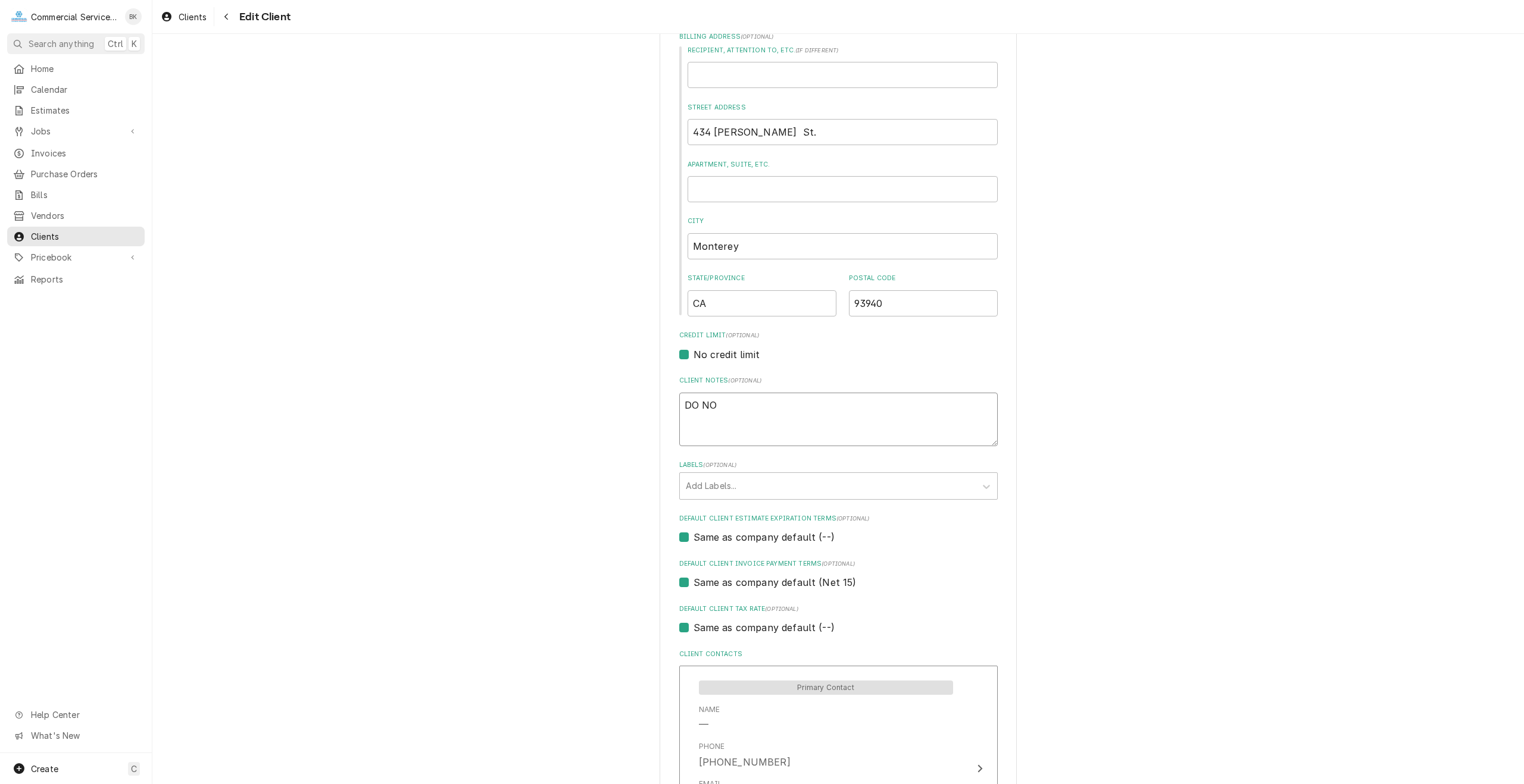
type textarea "x"
type textarea "DO NOT"
type textarea "x"
type textarea "DO NOT"
type textarea "x"
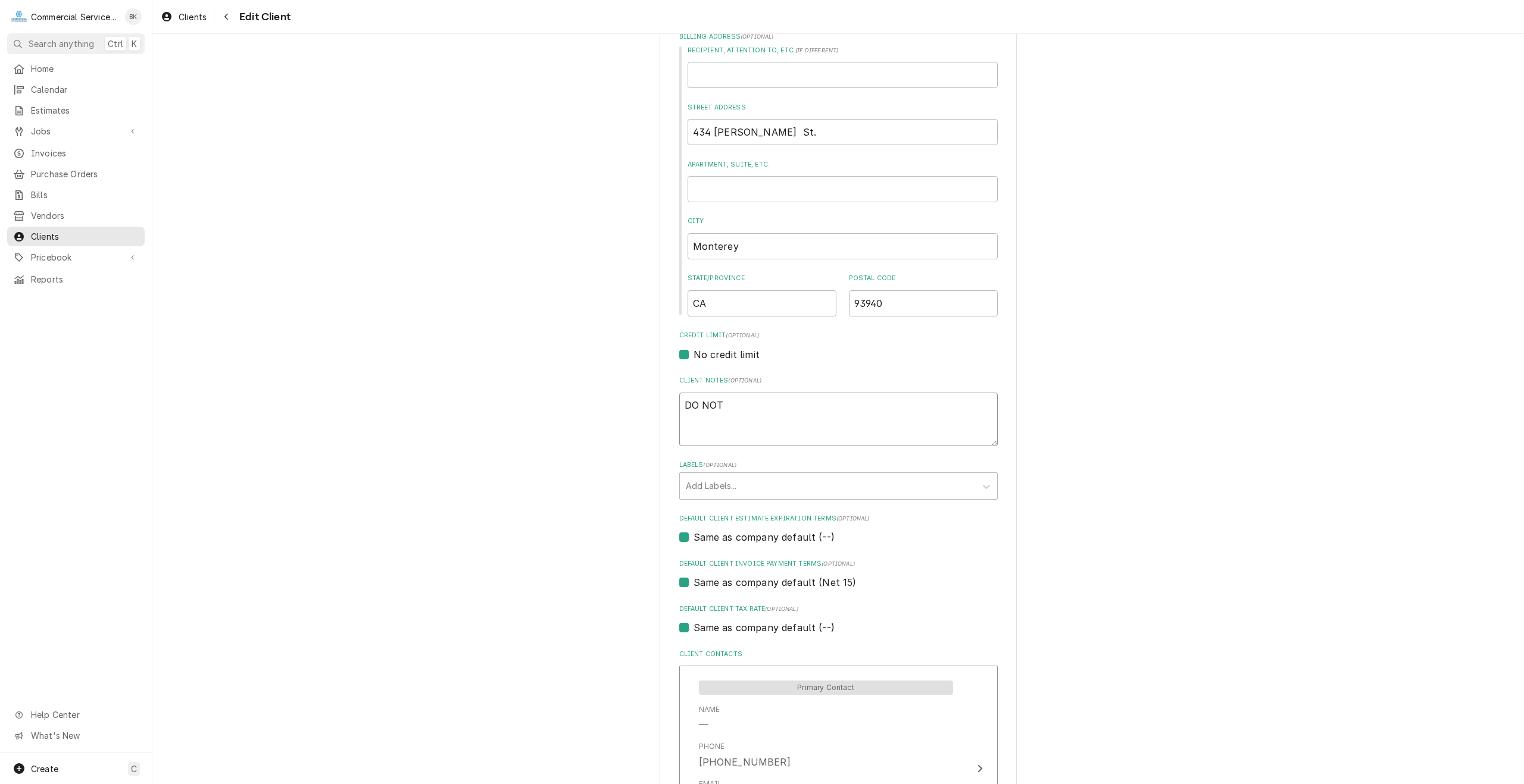
type textarea "DO NOT S"
type textarea "x"
type textarea "DO NOT SE"
type textarea "x"
type textarea "DO NOT SER"
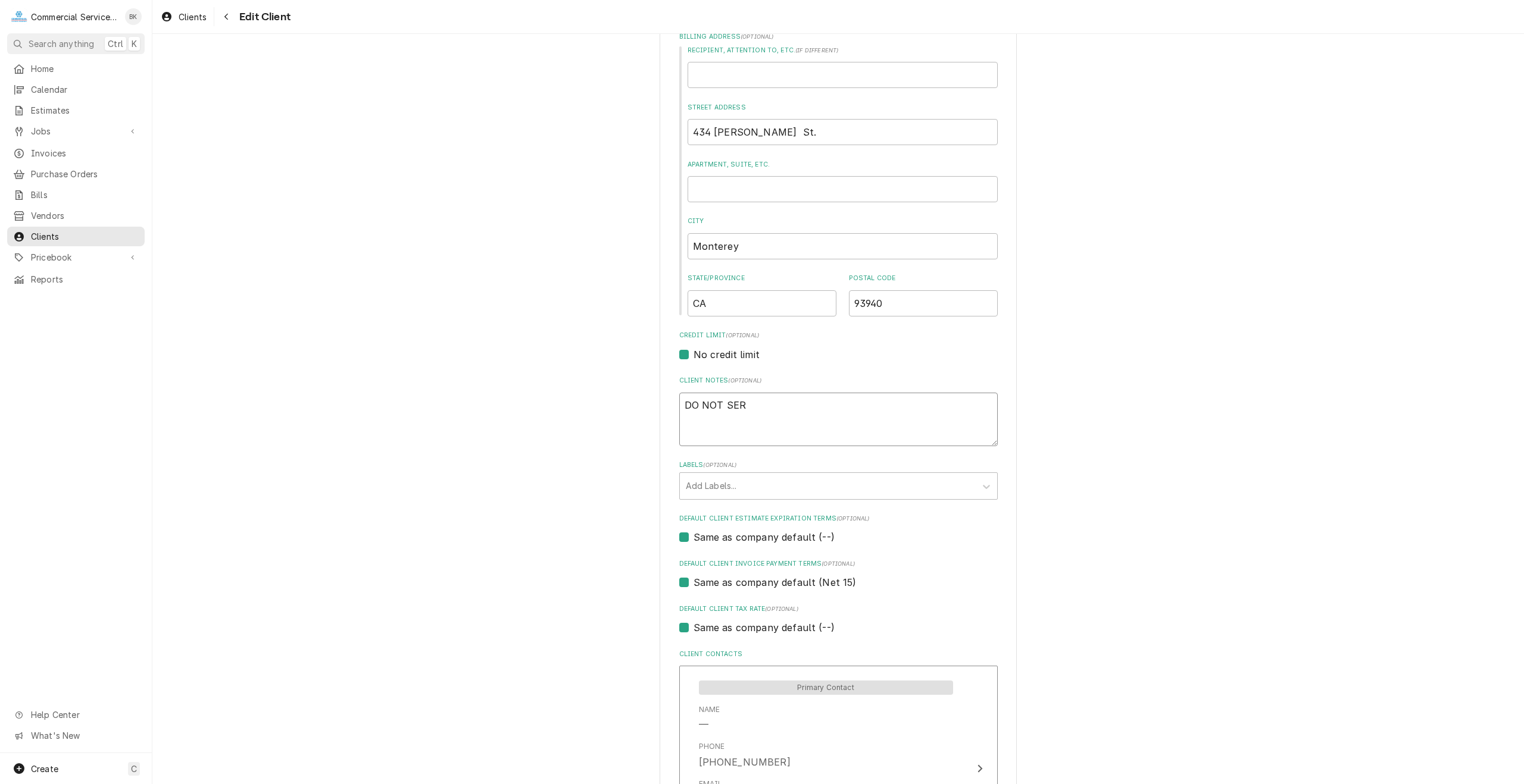
type textarea "x"
type textarea "DO NOT SERV"
type textarea "x"
type textarea "DO NOT SERVI"
type textarea "x"
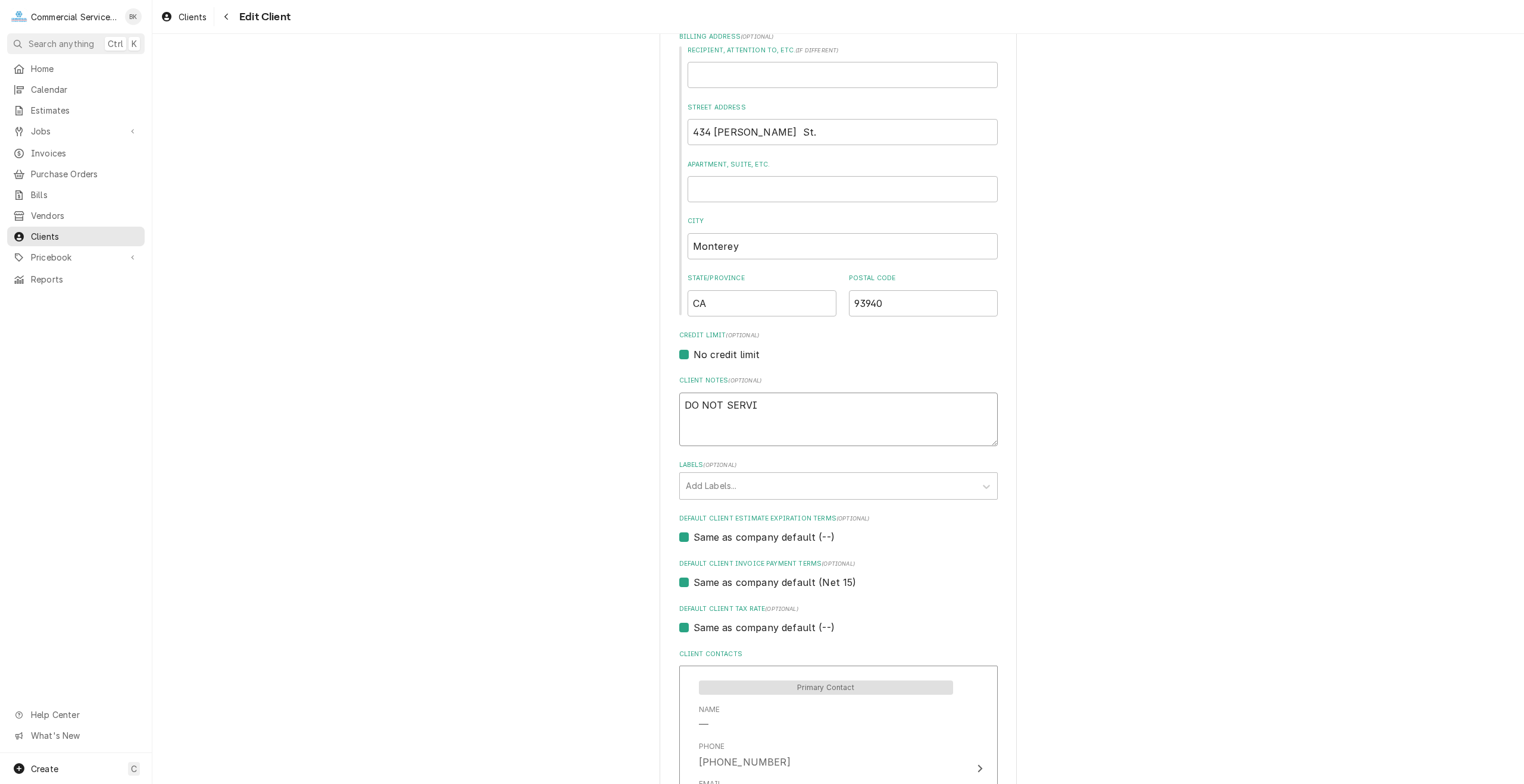
type textarea "DO NOT SERVIC"
type textarea "x"
type textarea "DO NOT SERVICE"
type textarea "x"
type textarea "DO NOT SERVICE"
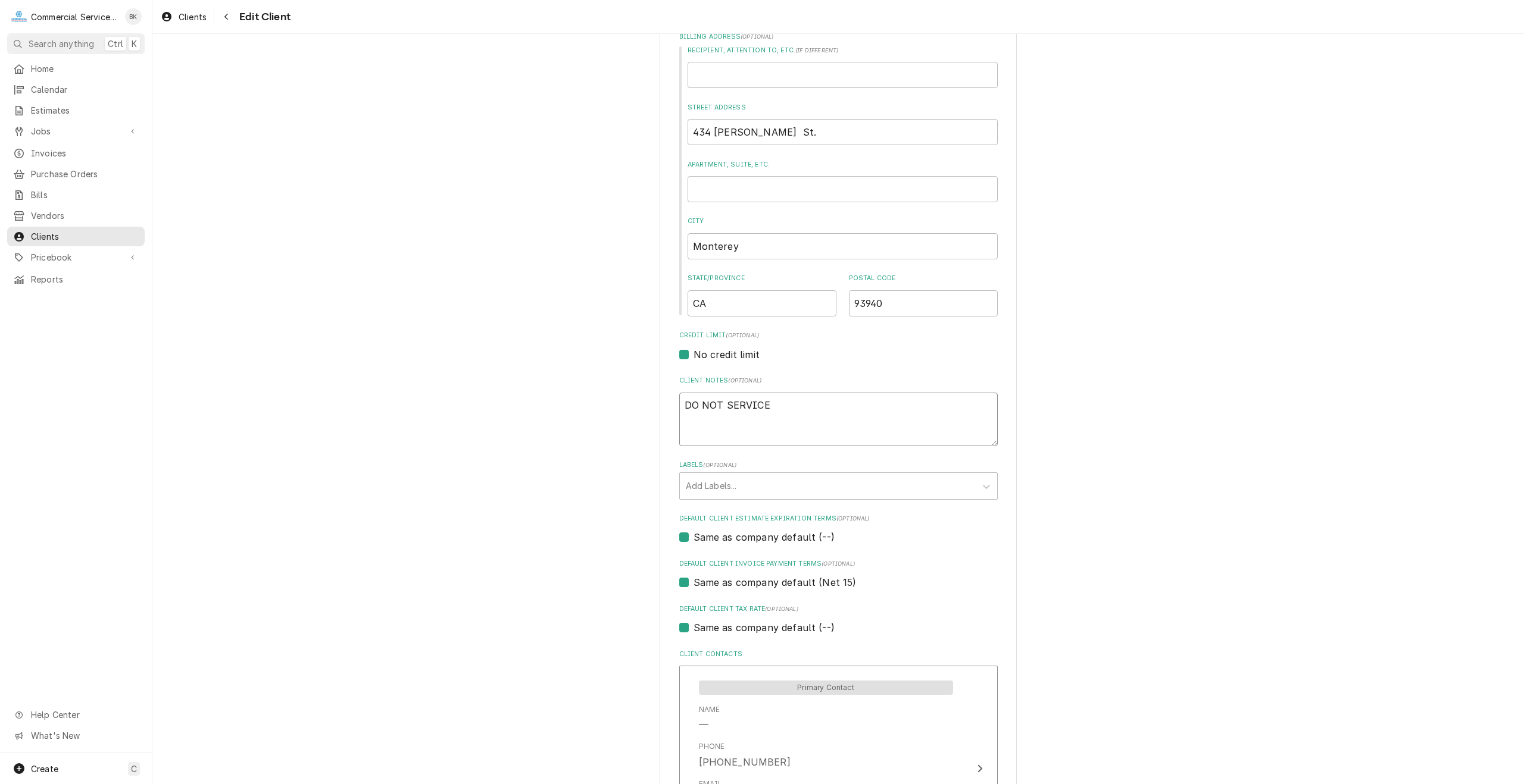
type textarea "x"
type textarea "DO NOT SERVICE -"
type textarea "x"
type textarea "DO NOT SERVICE -"
type textarea "x"
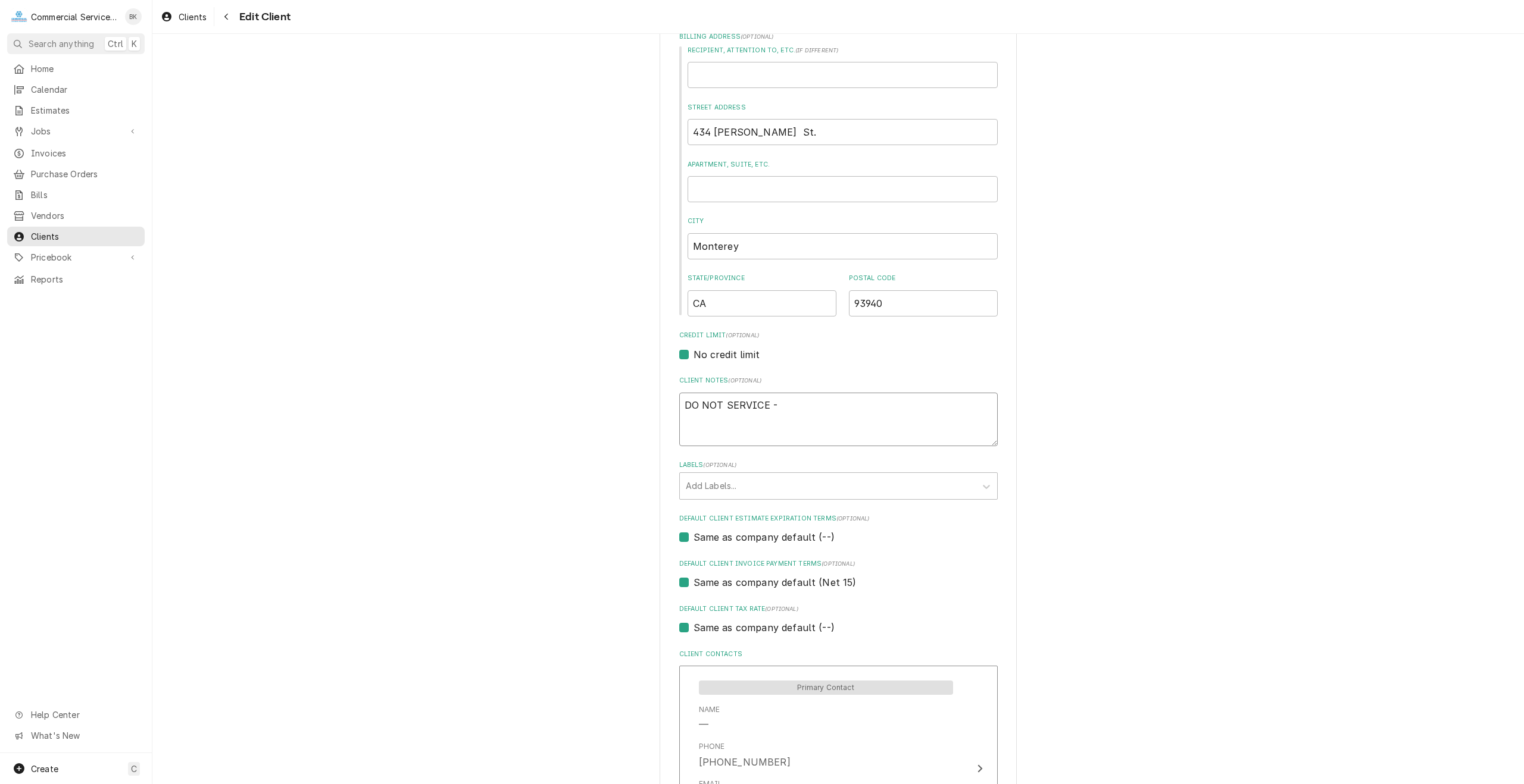
type textarea "DO NOT SERVICE - D"
type textarea "x"
type textarea "DO NOT SERVICE - DO"
type textarea "x"
type textarea "DO NOT SERVICE - DO"
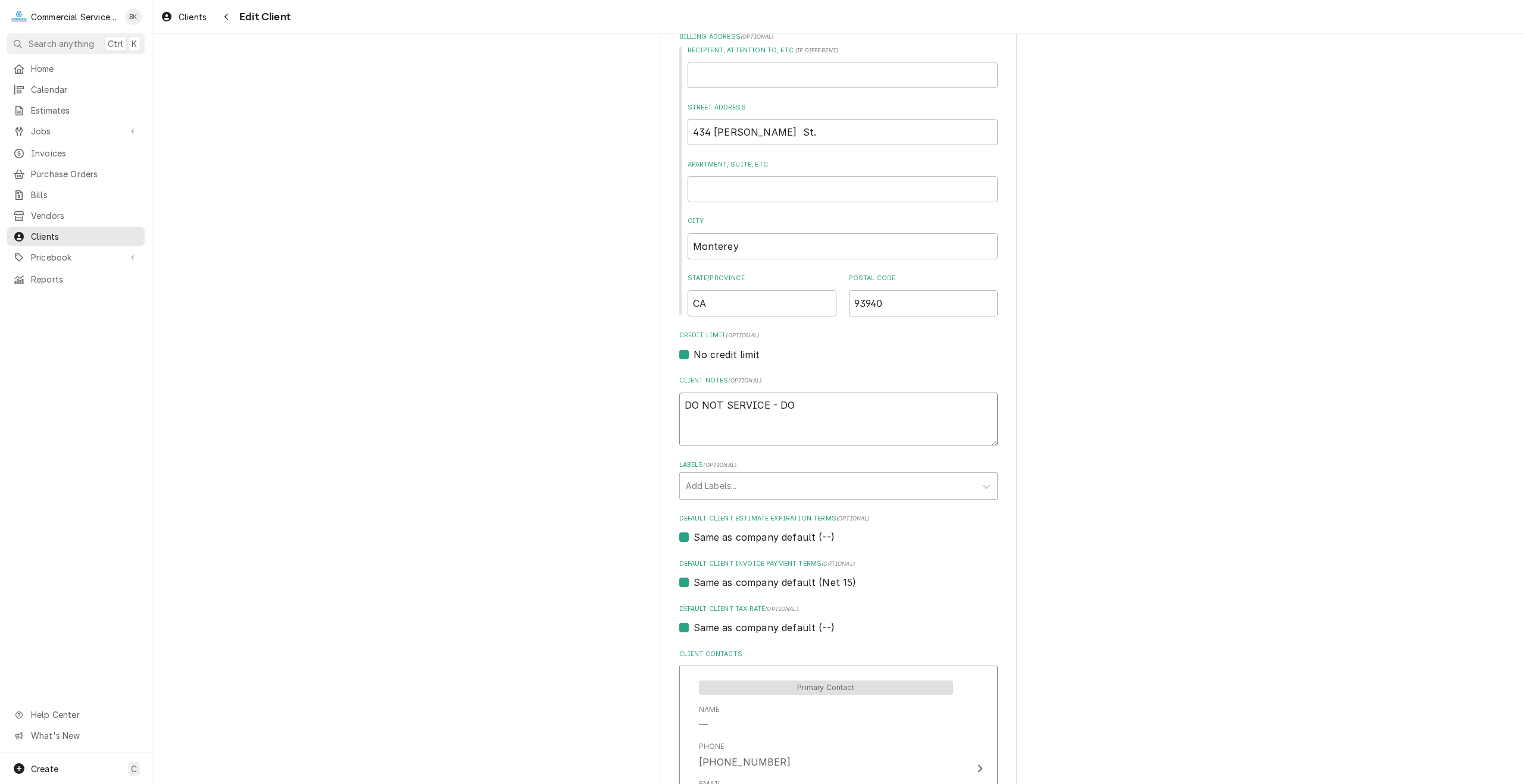
type textarea "x"
type textarea "DO NOT SERVICE - DO N"
type textarea "x"
type textarea "DO NOT SERVICE - DO NO"
type textarea "x"
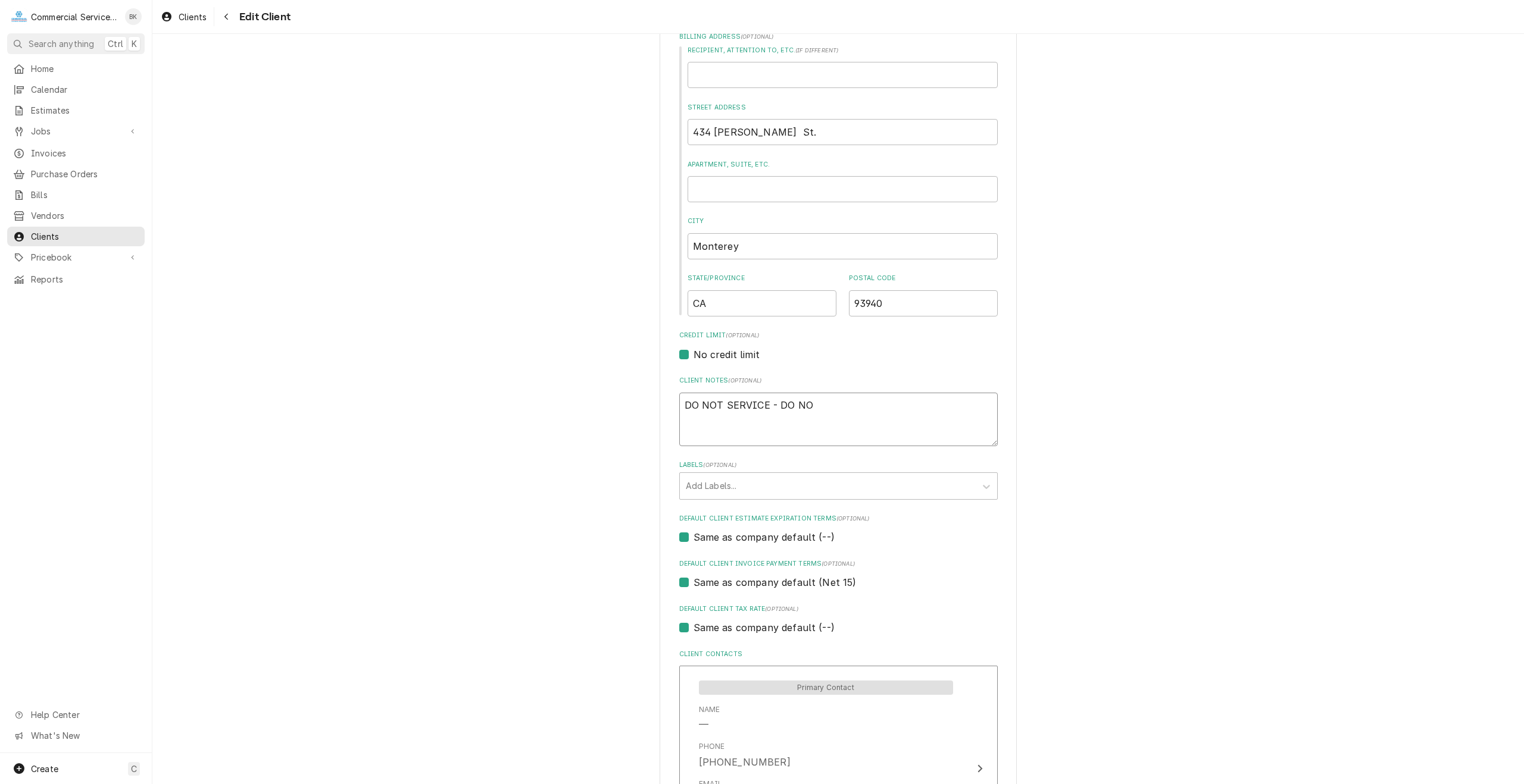
type textarea "DO NOT SERVICE - DO NOT"
type textarea "x"
type textarea "DO NOT SERVICE - DO NOT"
type textarea "x"
type textarea "DO NOT SERVICE - DO NOT S"
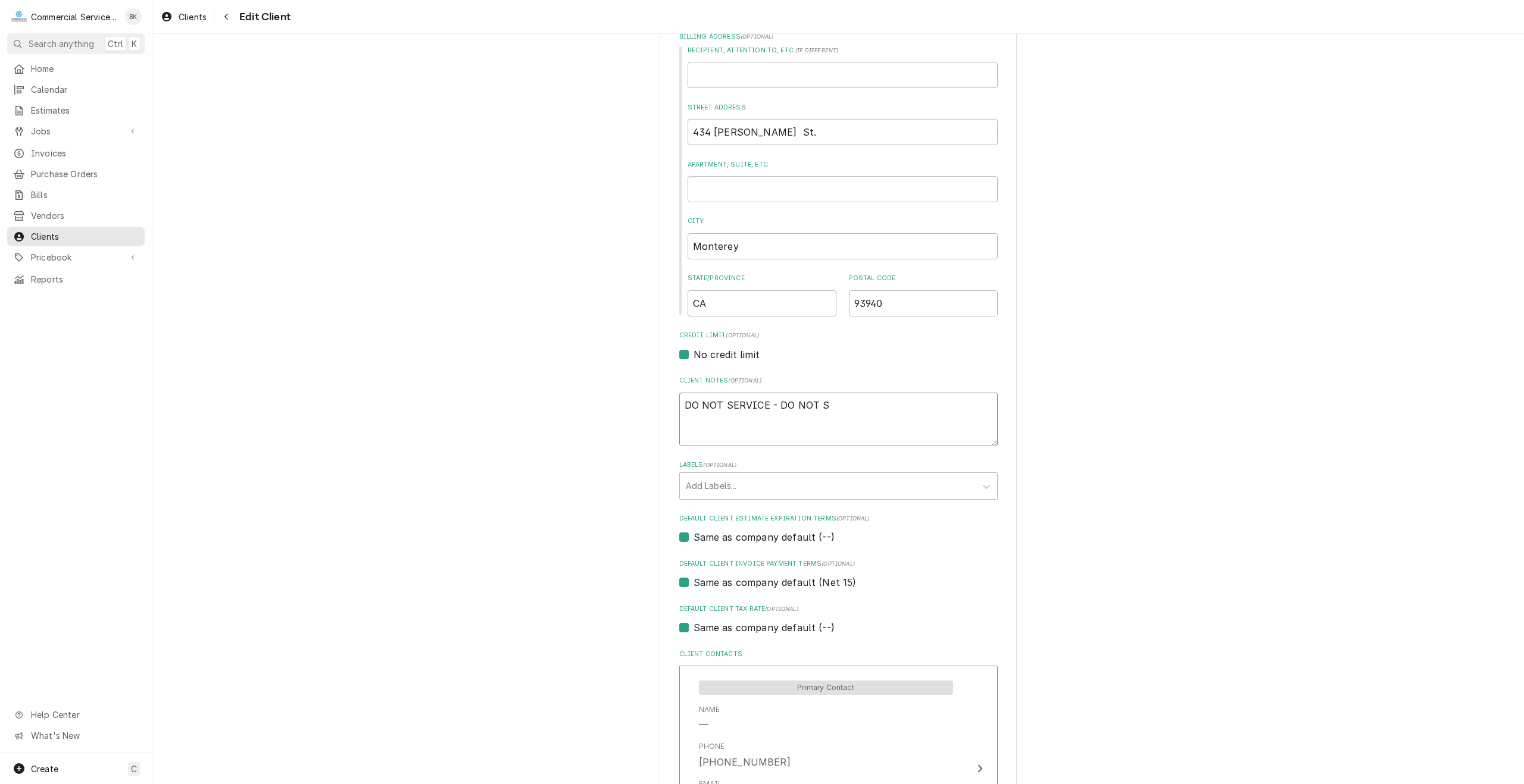
type textarea "x"
type textarea "DO NOT SERVICE - DO NOT SE"
type textarea "x"
type textarea "DO NOT SERVICE - DO NOT SER"
type textarea "x"
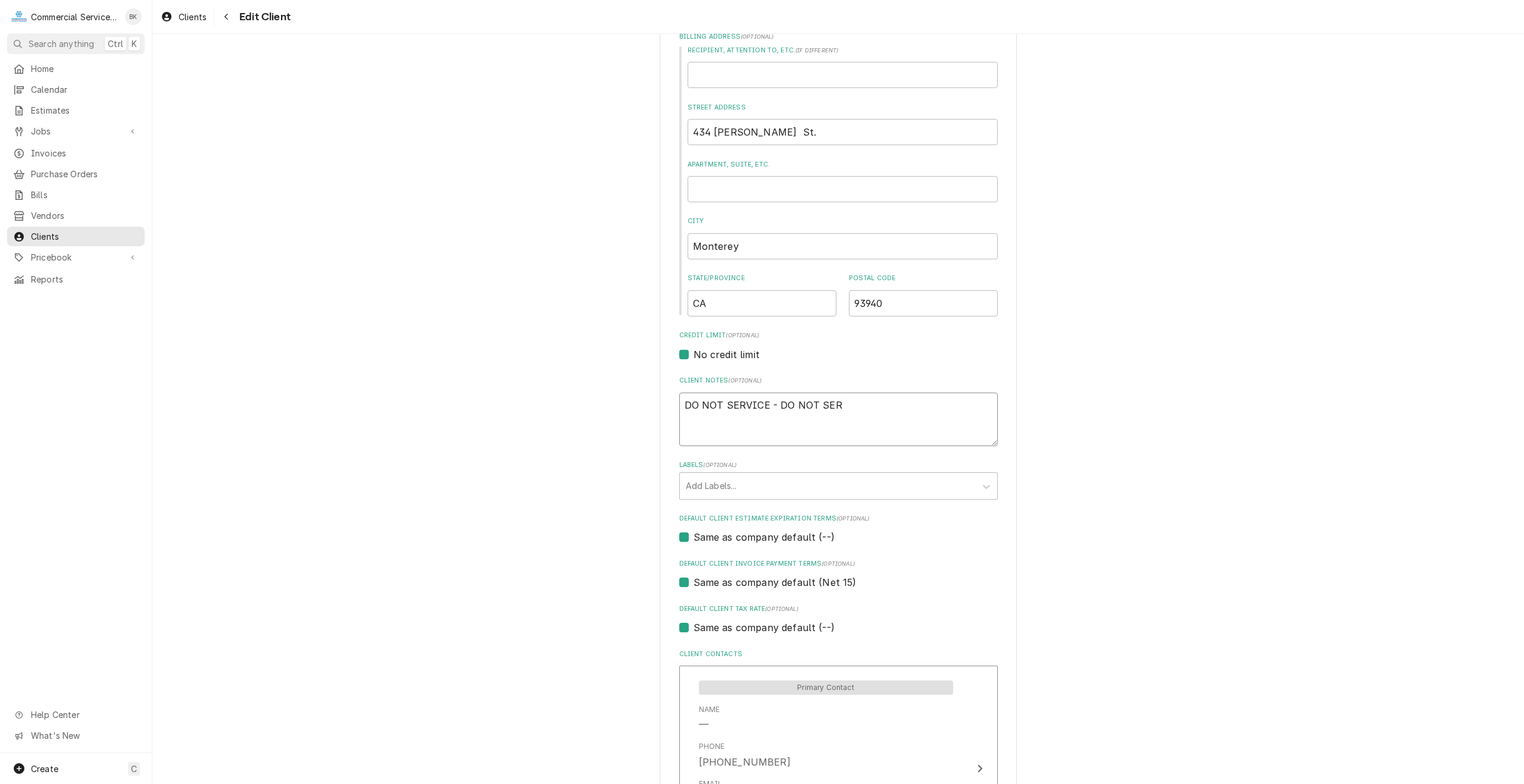
type textarea "DO NOT SERVICE - DO NOT SERI"
type textarea "x"
type textarea "DO NOT SERVICE - DO NOT SER"
type textarea "x"
type textarea "DO NOT SERVICE - DO NOT SERV"
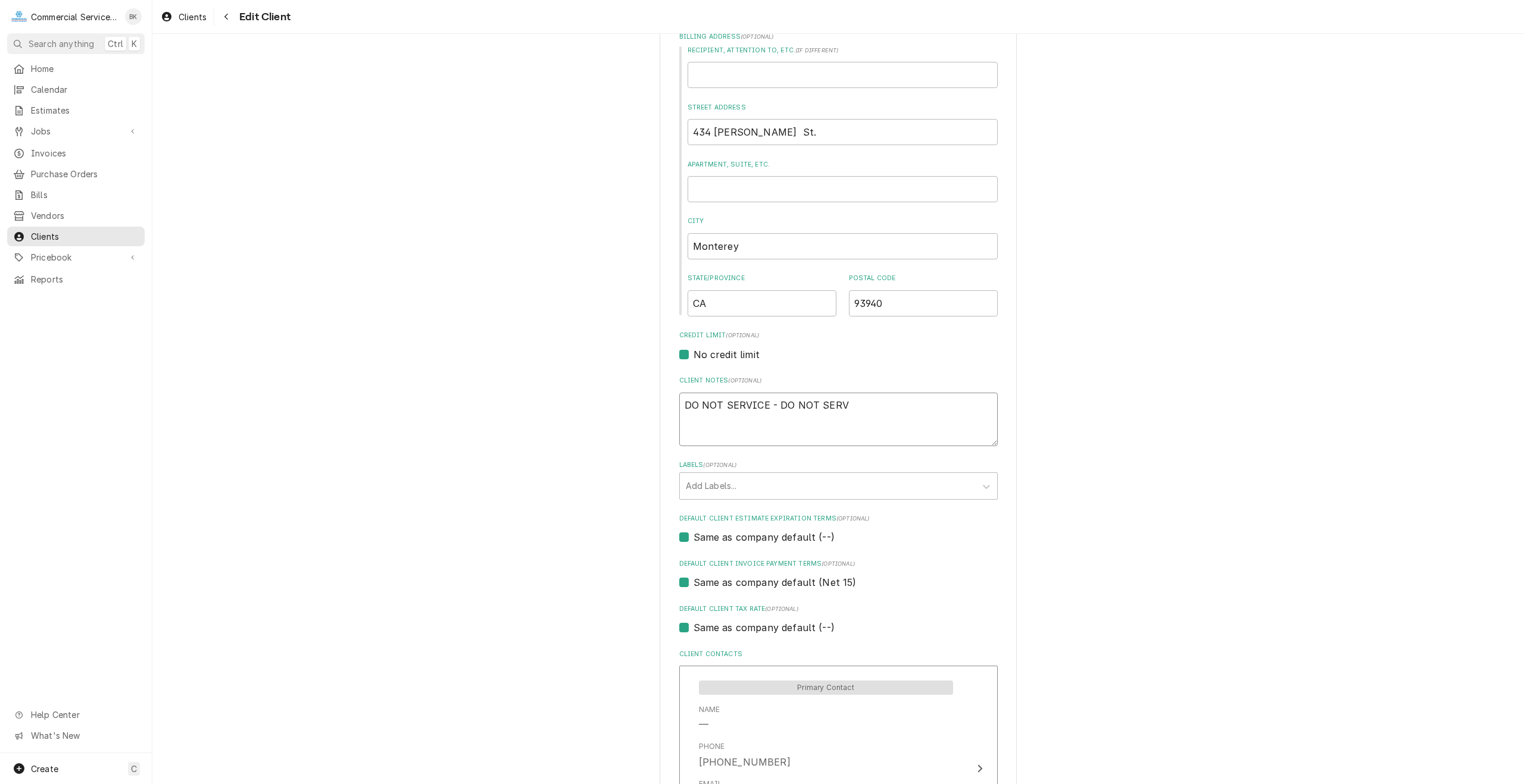
type textarea "x"
type textarea "DO NOT SERVICE - DO NOT SERVI"
type textarea "x"
type textarea "DO NOT SERVICE - DO NOT SERVIC"
type textarea "x"
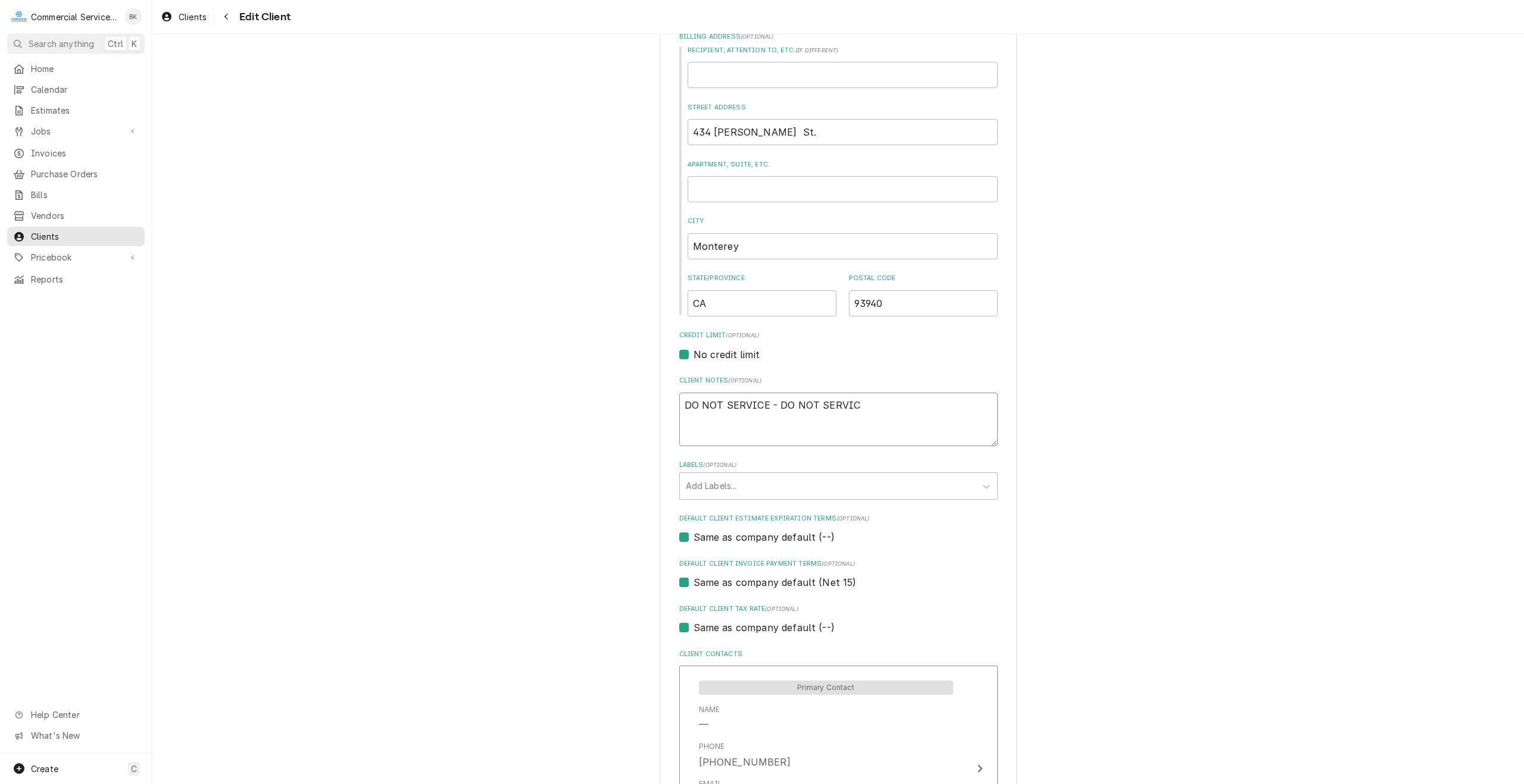
type textarea "DO NOT SERVICE - DO NOT SERVICE"
type textarea "x"
type textarea "DO NOT SERVICE - DO NOT SERVICE"
type textarea "x"
type textarea "DO NOT SERVICE - DO NOT SERVICE -"
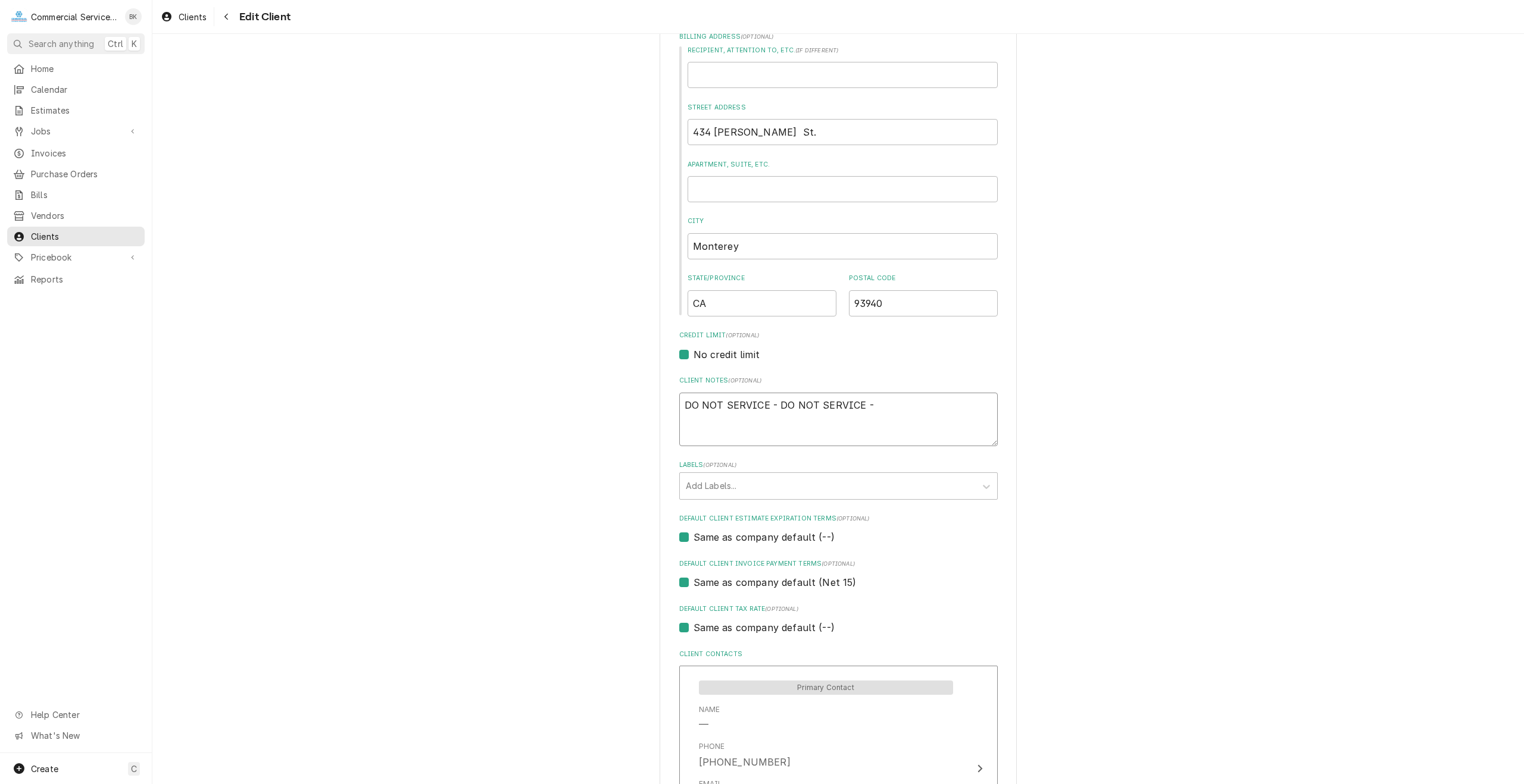
type textarea "x"
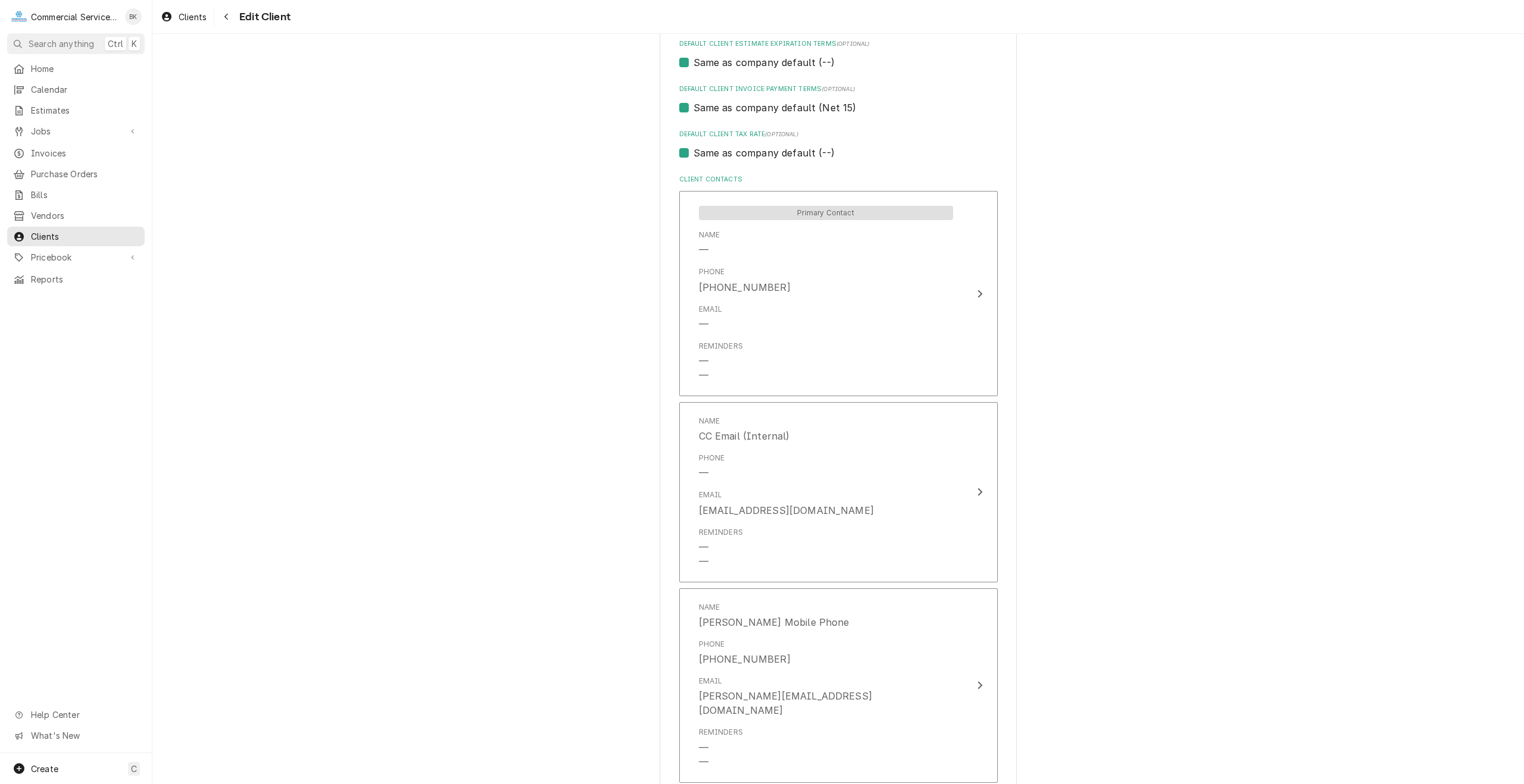
scroll to position [885, 0]
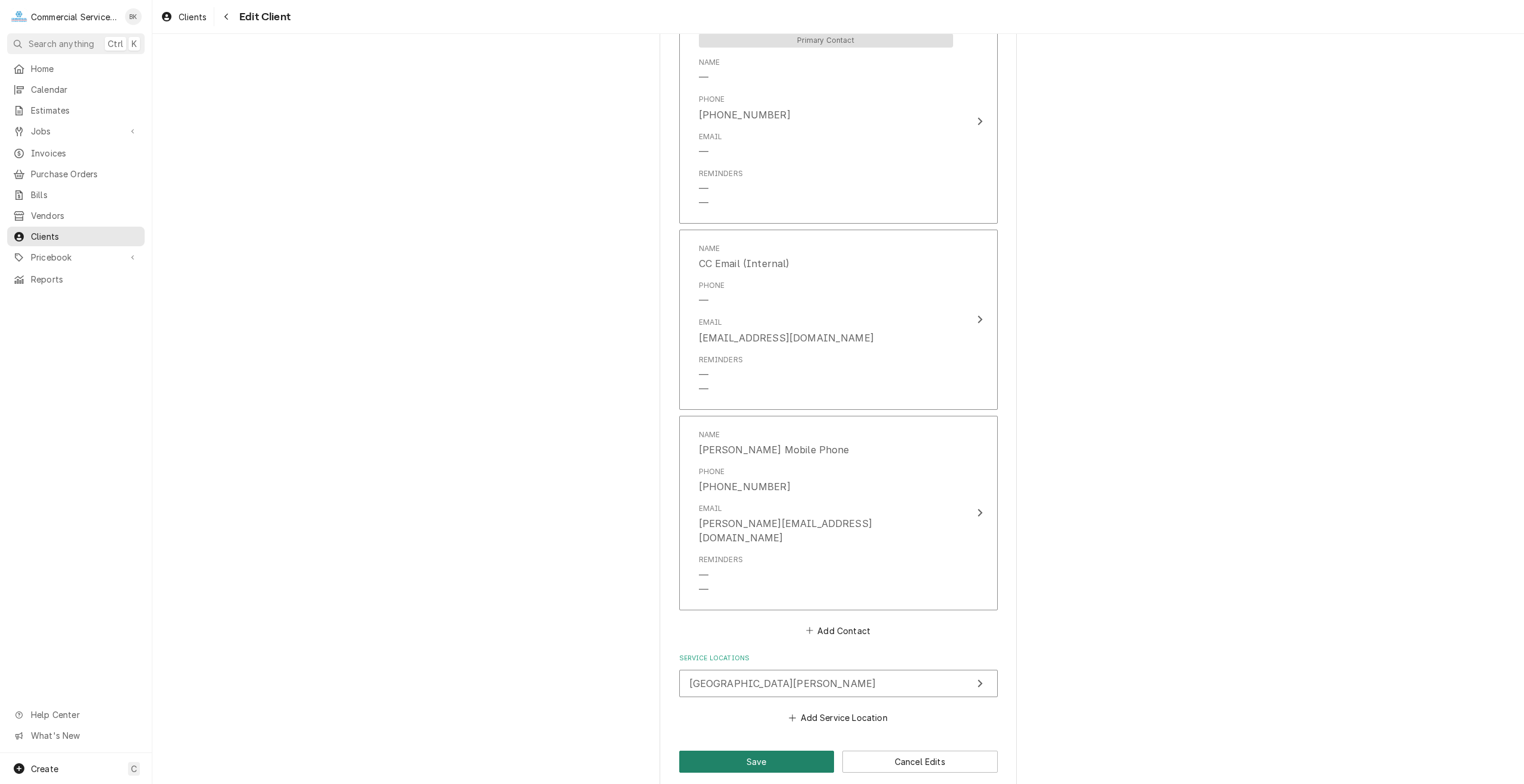
type textarea "DO NOT SERVICE - DO NOT SERVICE -"
click at [753, 751] on button "Save" at bounding box center [757, 762] width 155 height 22
type textarea "x"
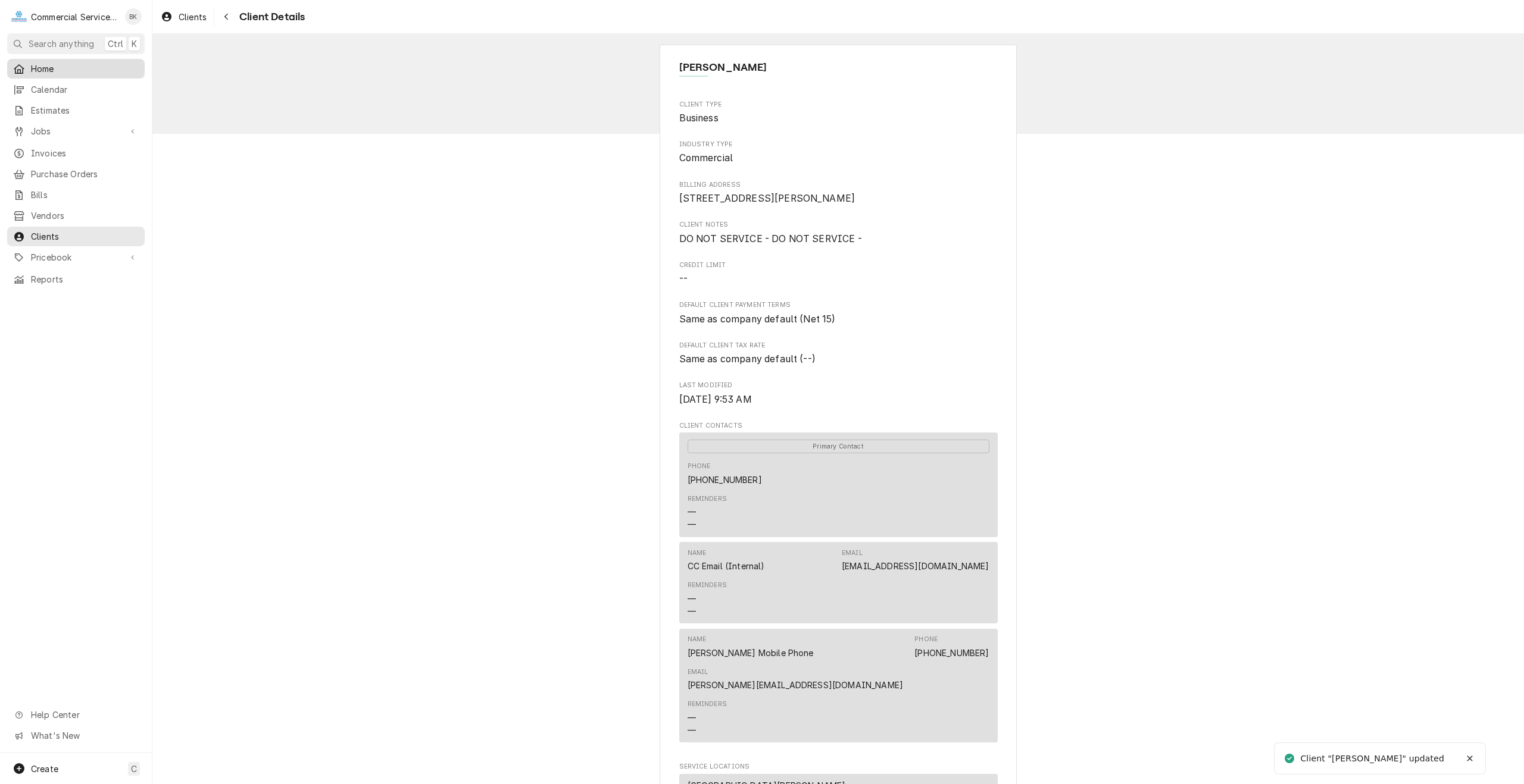
click at [44, 59] on link "Home" at bounding box center [75, 68] width 137 height 20
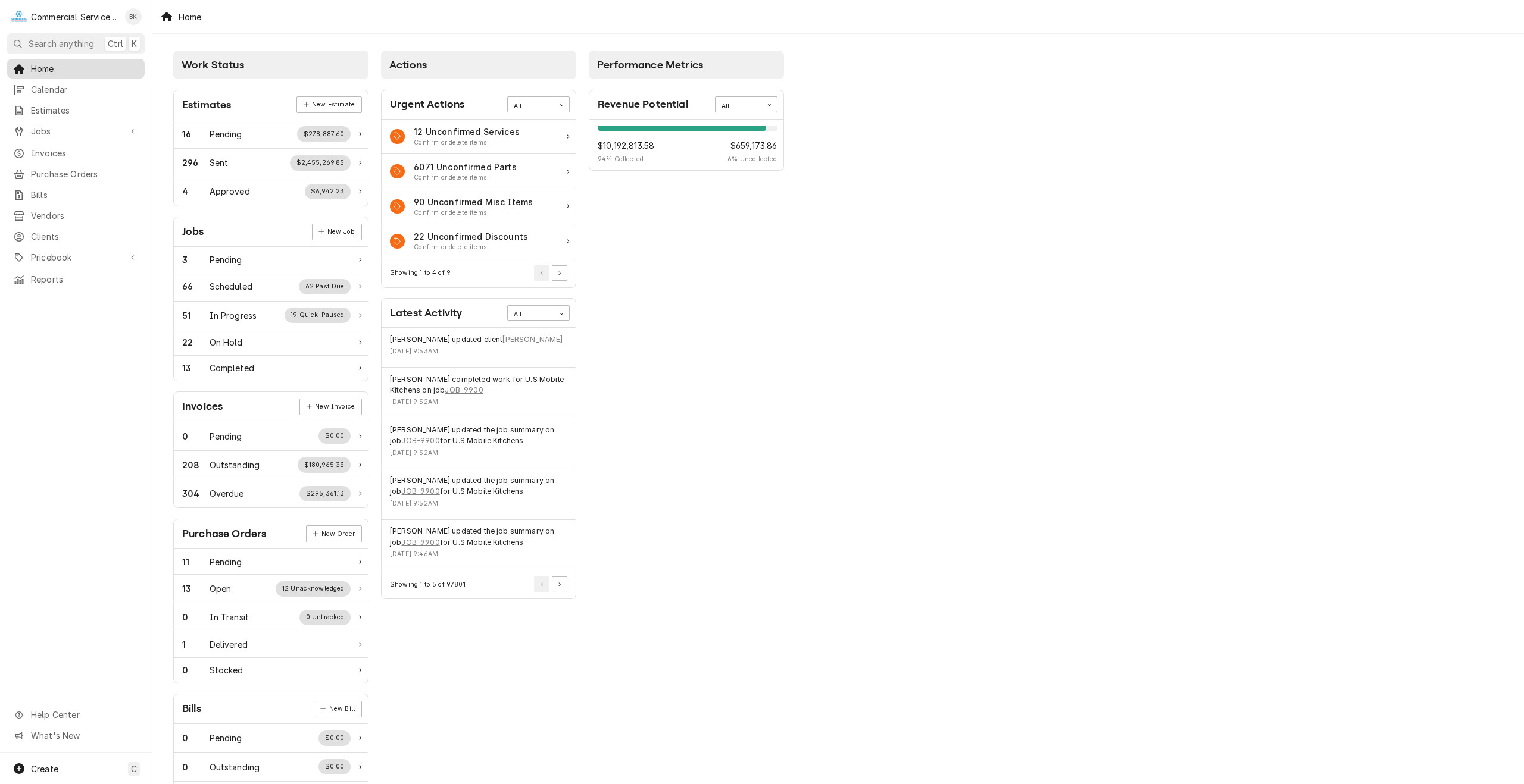
click at [31, 65] on span "Home" at bounding box center [84, 68] width 108 height 13
